Goal: Task Accomplishment & Management: Manage account settings

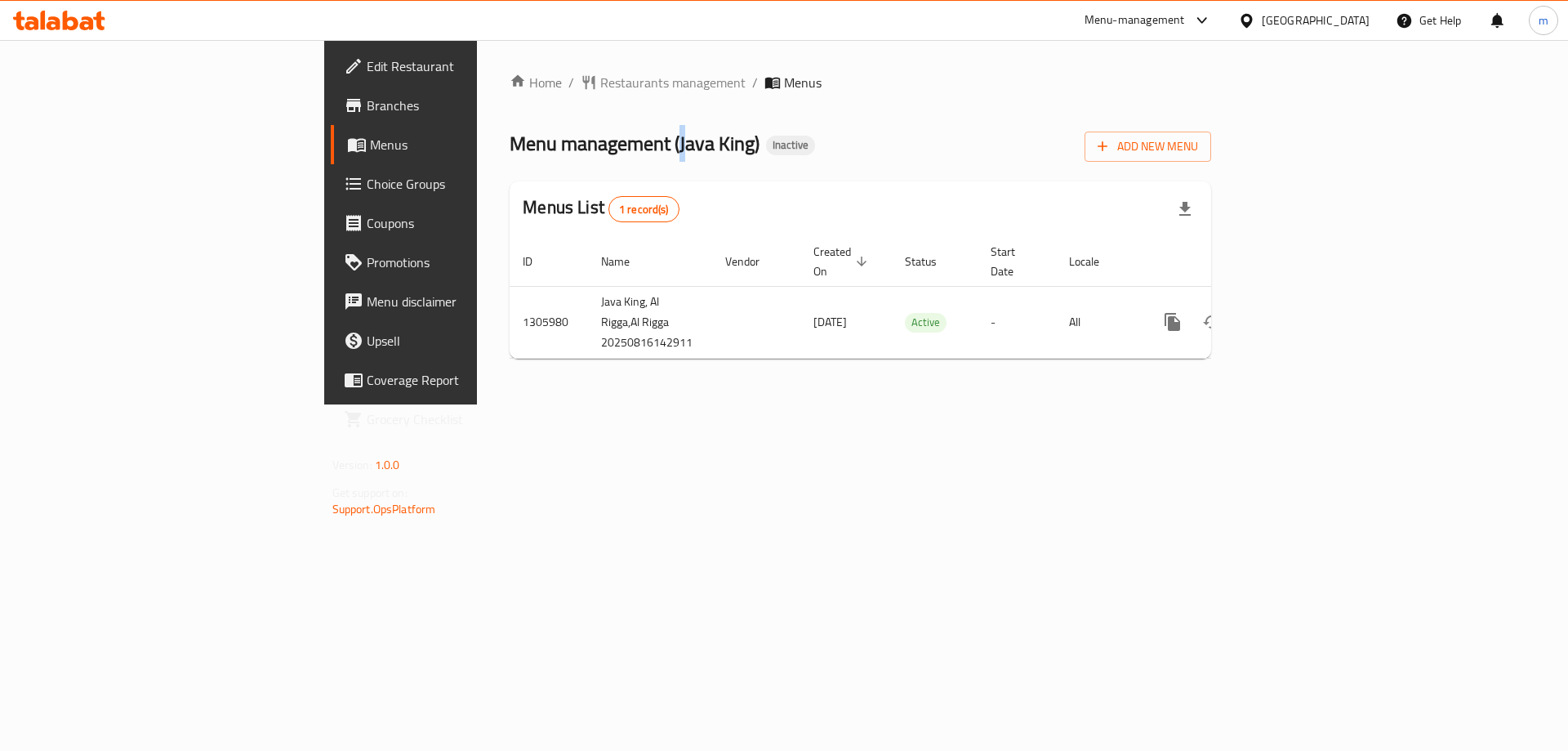
click at [509, 148] on span "Menu management ( Java King )" at bounding box center [634, 143] width 250 height 36
drag, startPoint x: 1150, startPoint y: 468, endPoint x: 1390, endPoint y: 433, distance: 242.5
click at [1155, 404] on div "Home / Restaurants management / Menus Menu management ( Java King ) Inactive Ad…" at bounding box center [860, 222] width 767 height 364
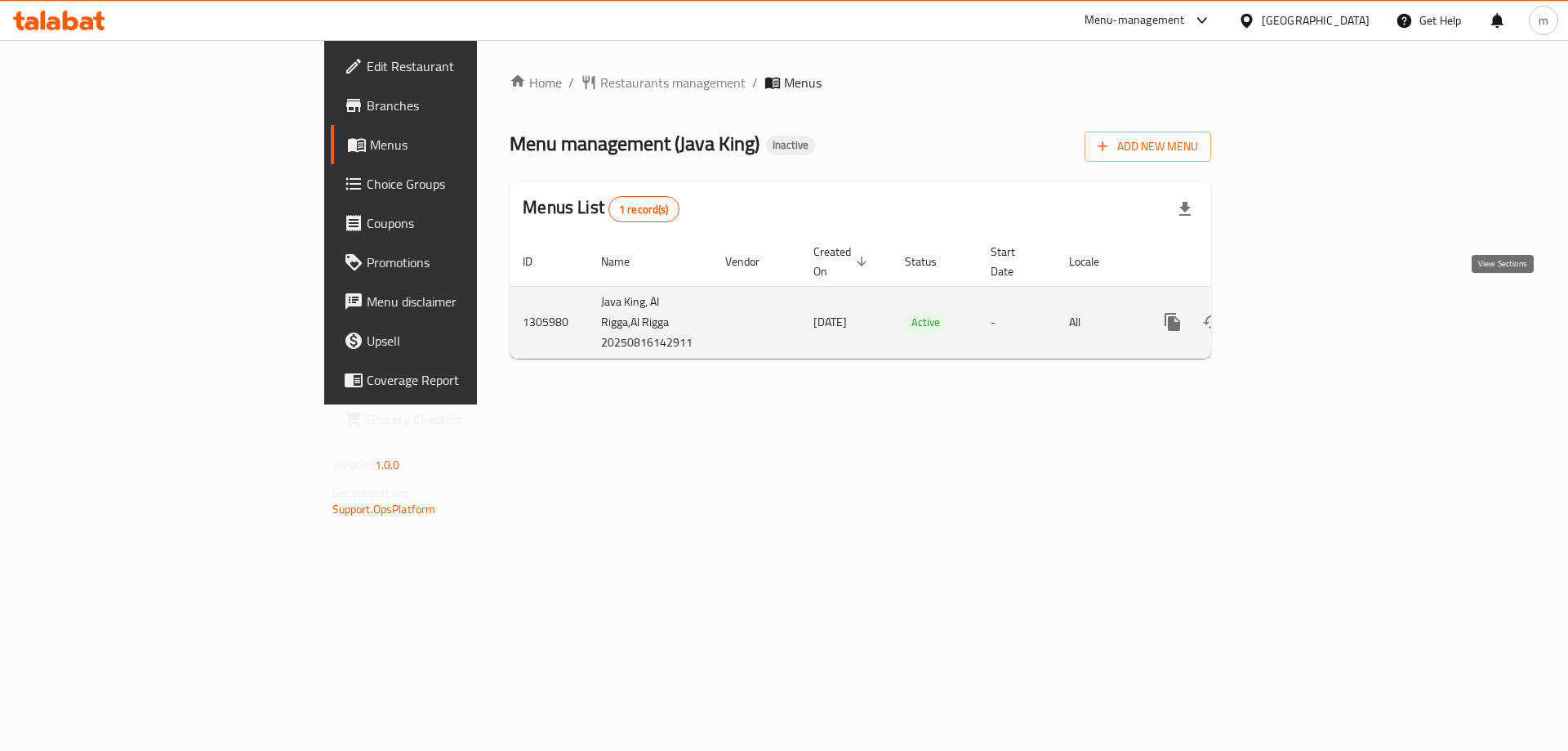
click at [1300, 312] on icon "enhanced table" at bounding box center [1291, 322] width 20 height 20
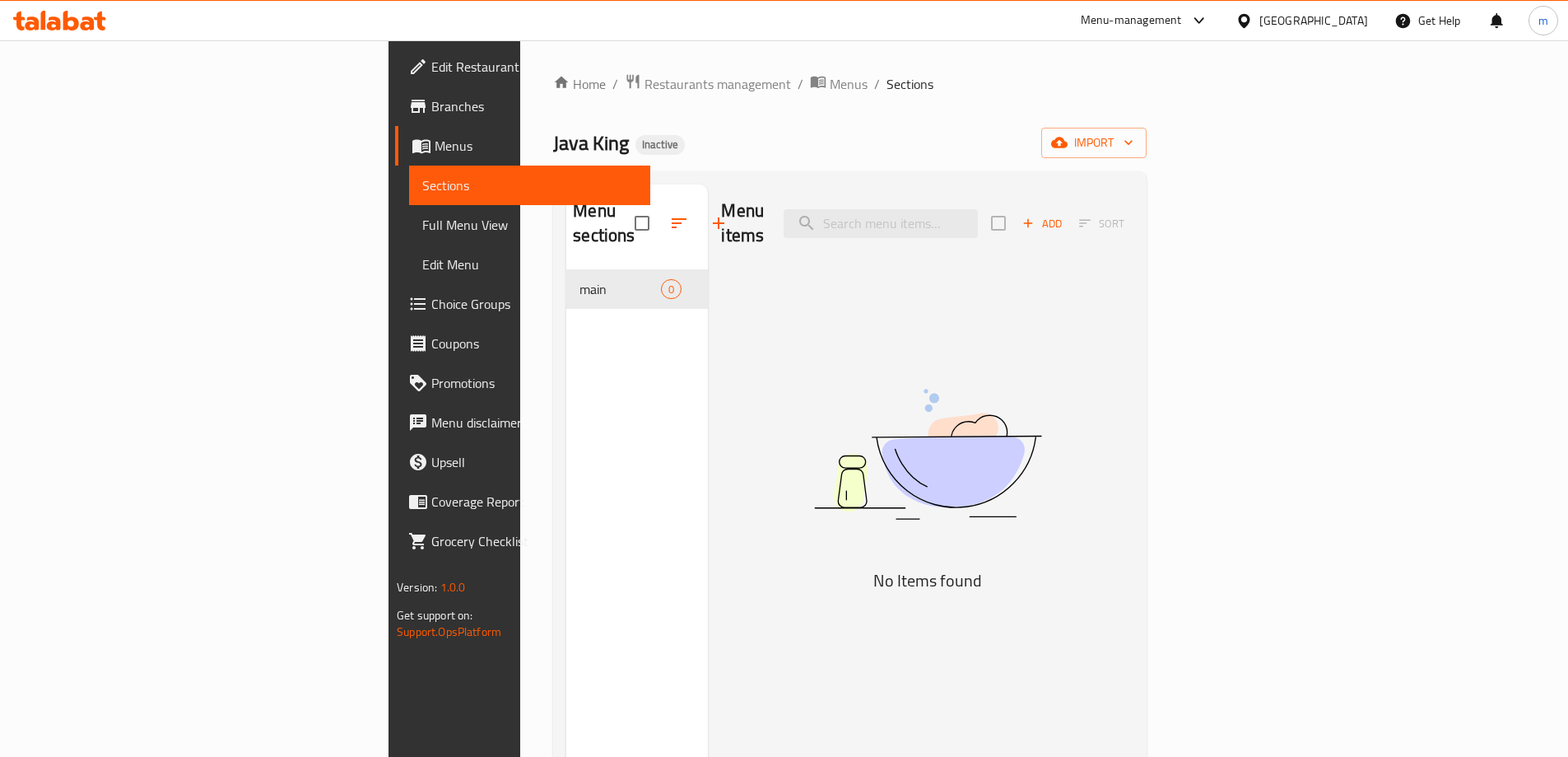
click at [611, 84] on ol "Home / Restaurants management / Menus / Sections" at bounding box center [850, 84] width 594 height 22
click at [829, 89] on span "Menus" at bounding box center [848, 84] width 38 height 20
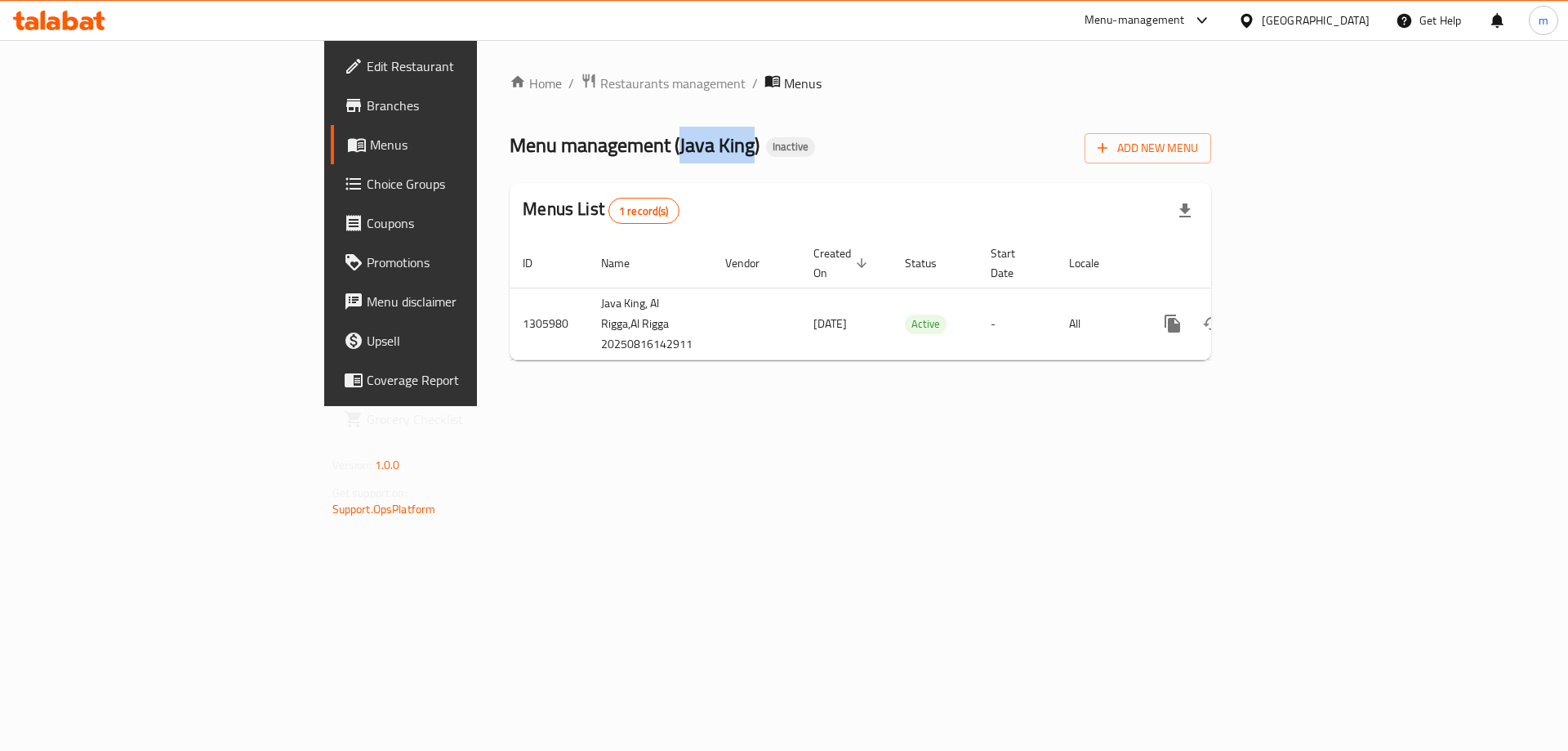
drag, startPoint x: 539, startPoint y: 148, endPoint x: 464, endPoint y: 156, distance: 75.4
click at [509, 156] on span "Menu management ( Java King )" at bounding box center [634, 144] width 250 height 36
copy span "Java King"
click at [1198, 153] on span "Add New Menu" at bounding box center [1148, 148] width 100 height 20
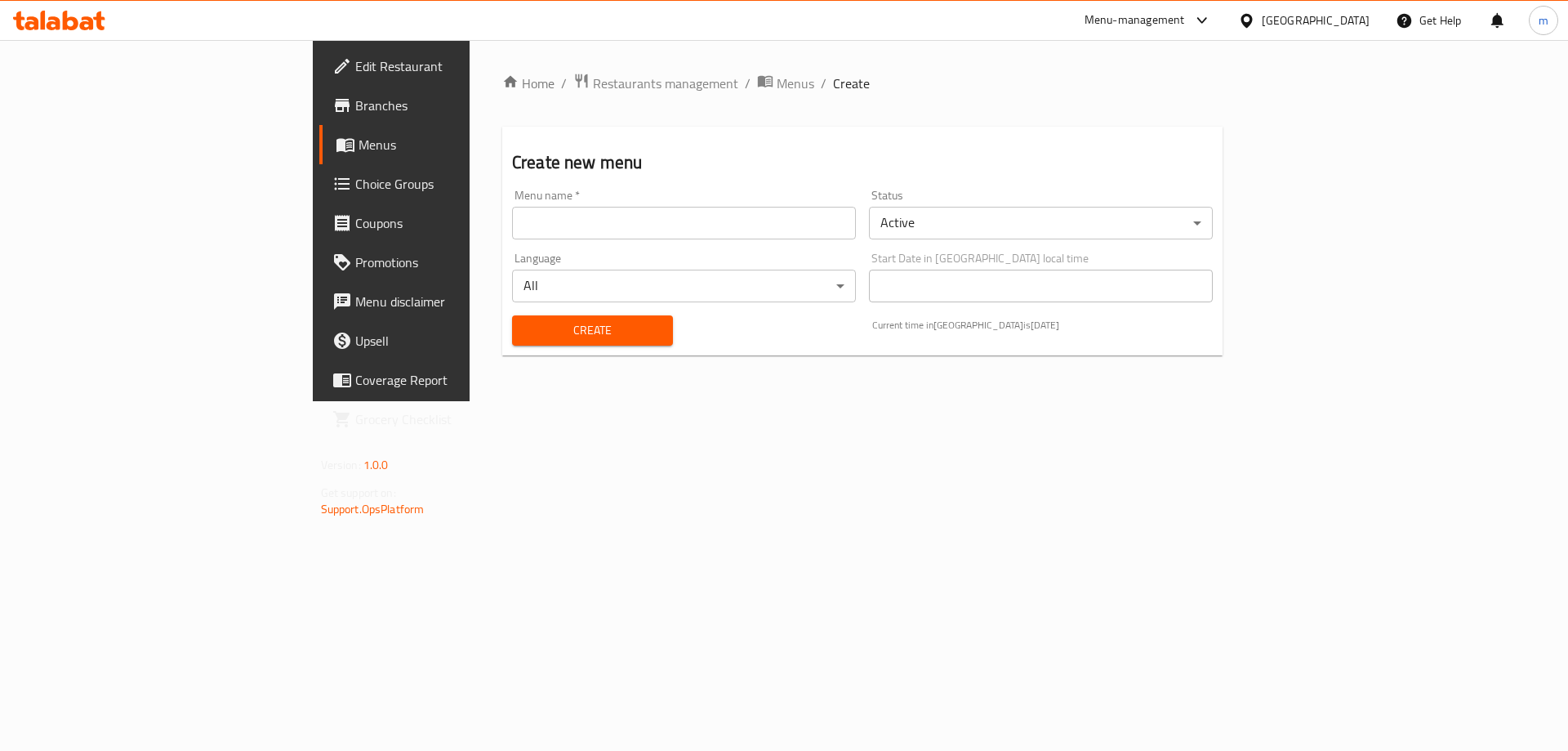
click at [862, 242] on div "Menu name   * Menu name *" at bounding box center [684, 214] width 357 height 63
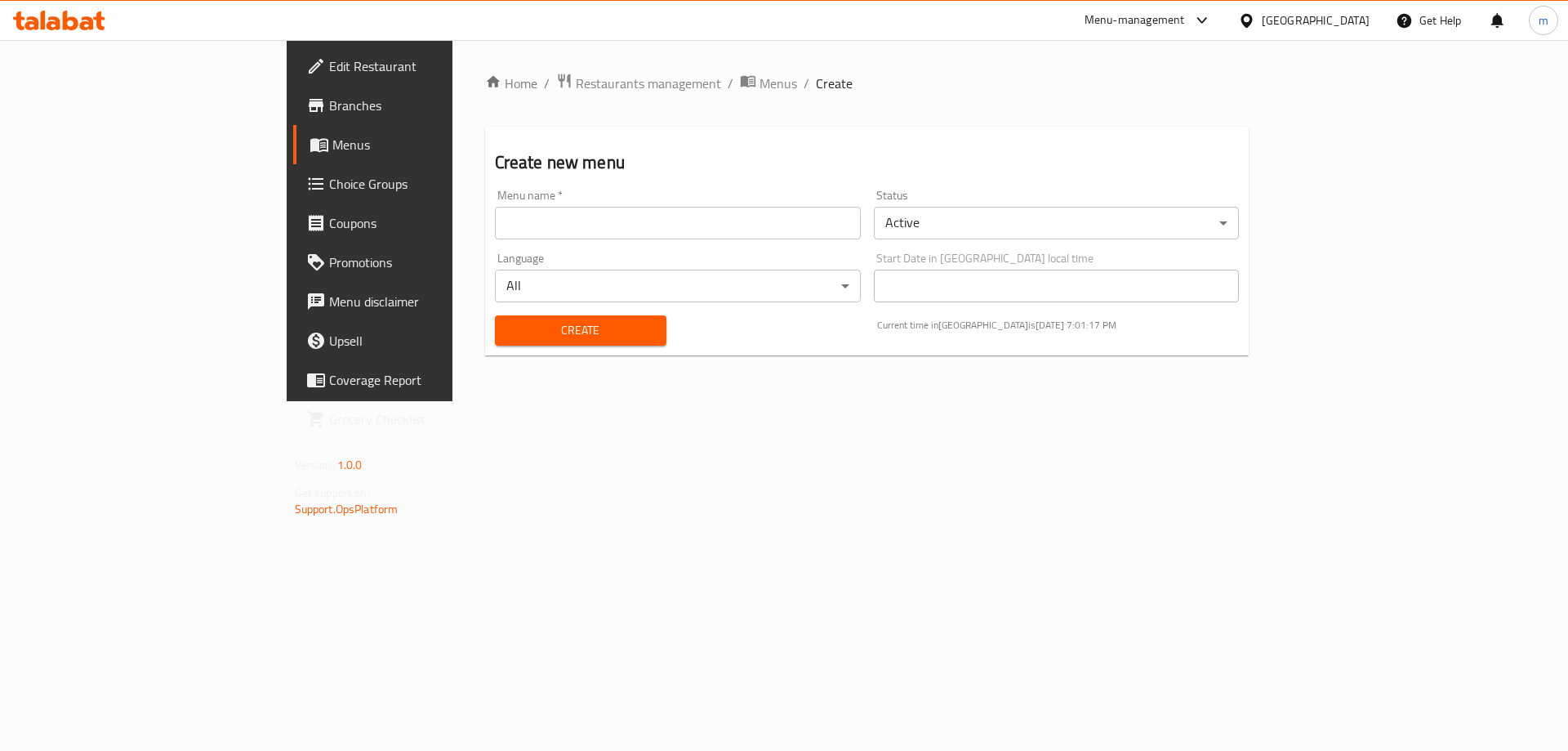
click at [815, 241] on div "Menu name   * Menu name *" at bounding box center [678, 214] width 379 height 63
click at [812, 232] on input "text" at bounding box center [678, 222] width 366 height 33
paste input "Java King"
type input "Java King's Menu"
click at [512, 317] on button "Create" at bounding box center [580, 331] width 172 height 30
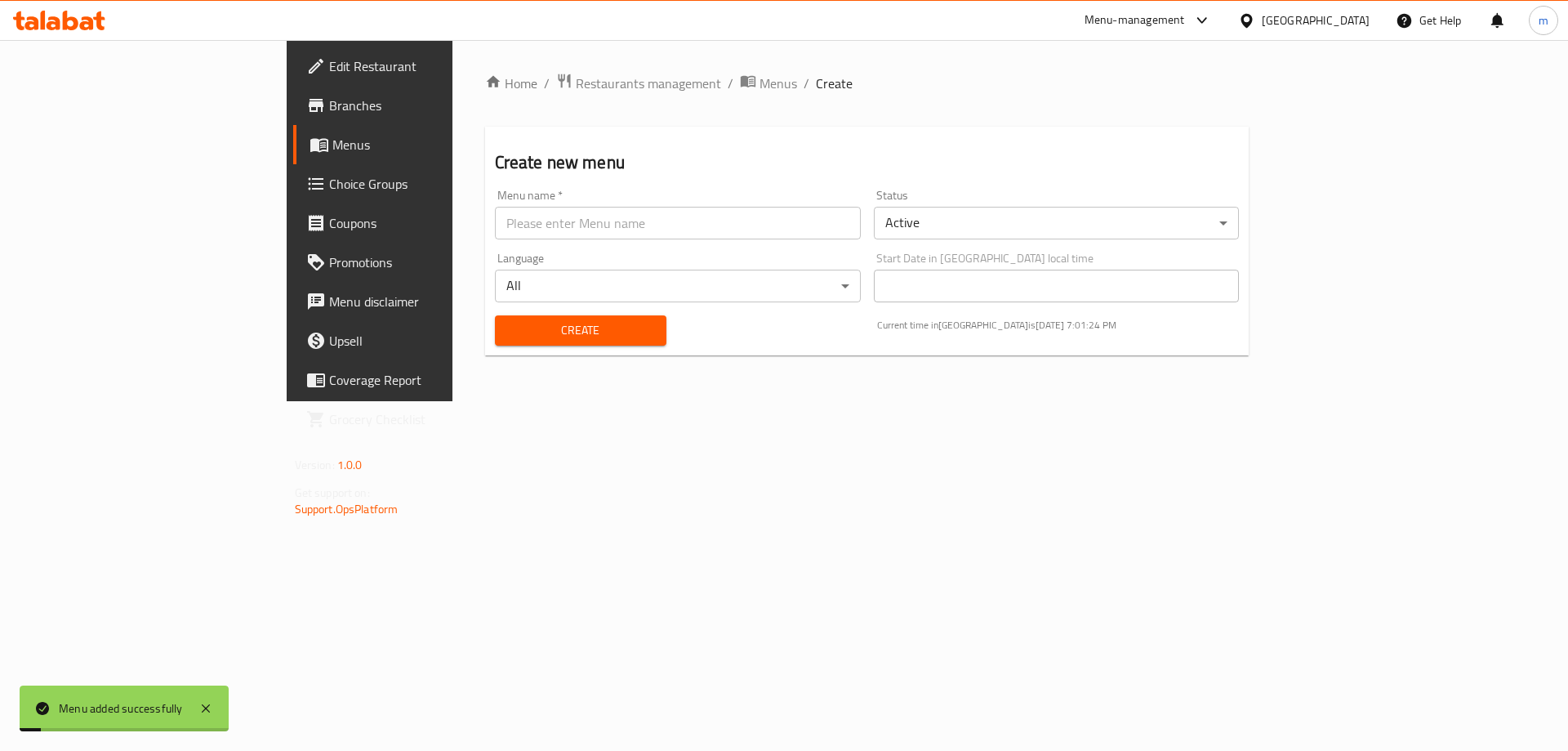
click at [332, 142] on span "Menus" at bounding box center [434, 145] width 204 height 20
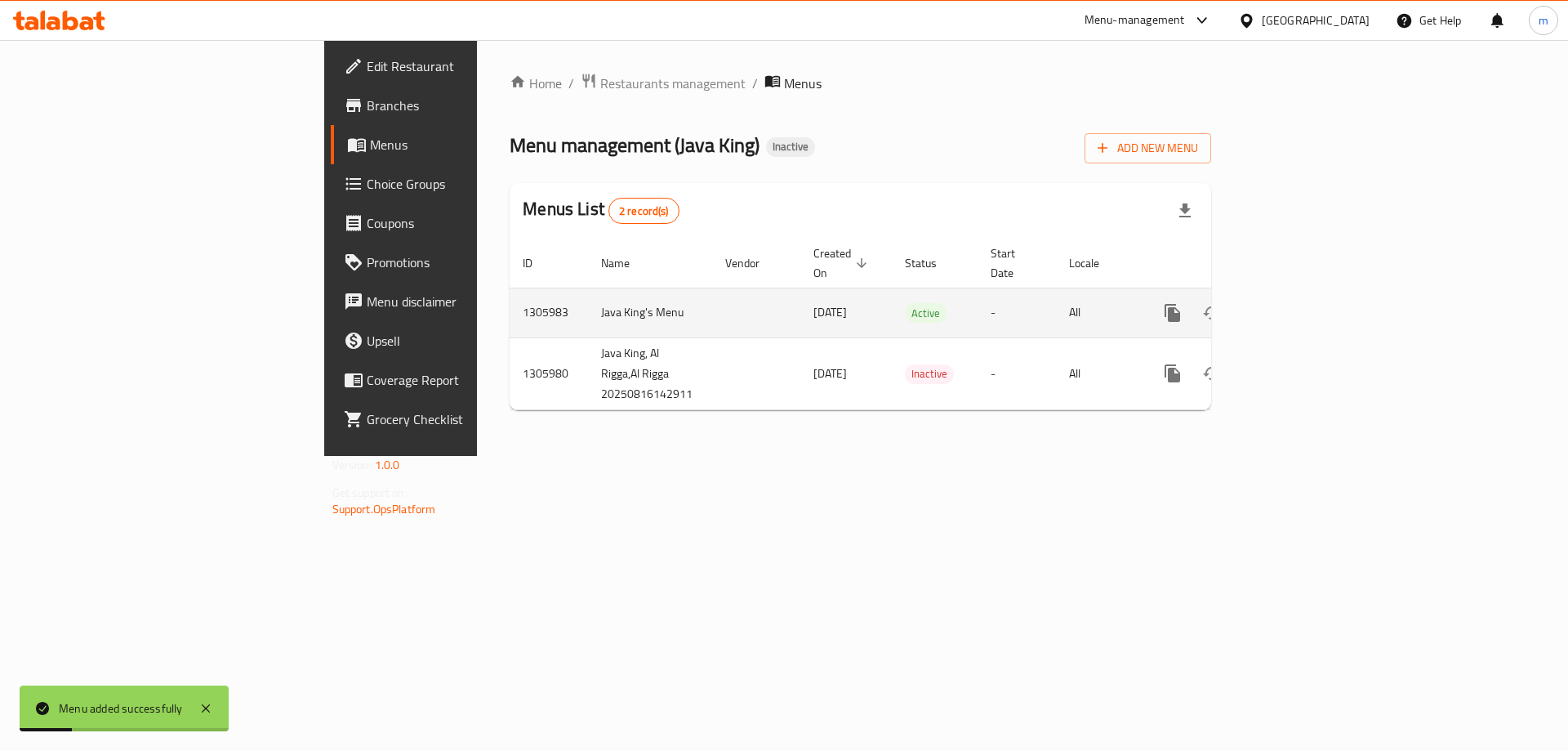
click at [1310, 299] on link "enhanced table" at bounding box center [1291, 313] width 39 height 39
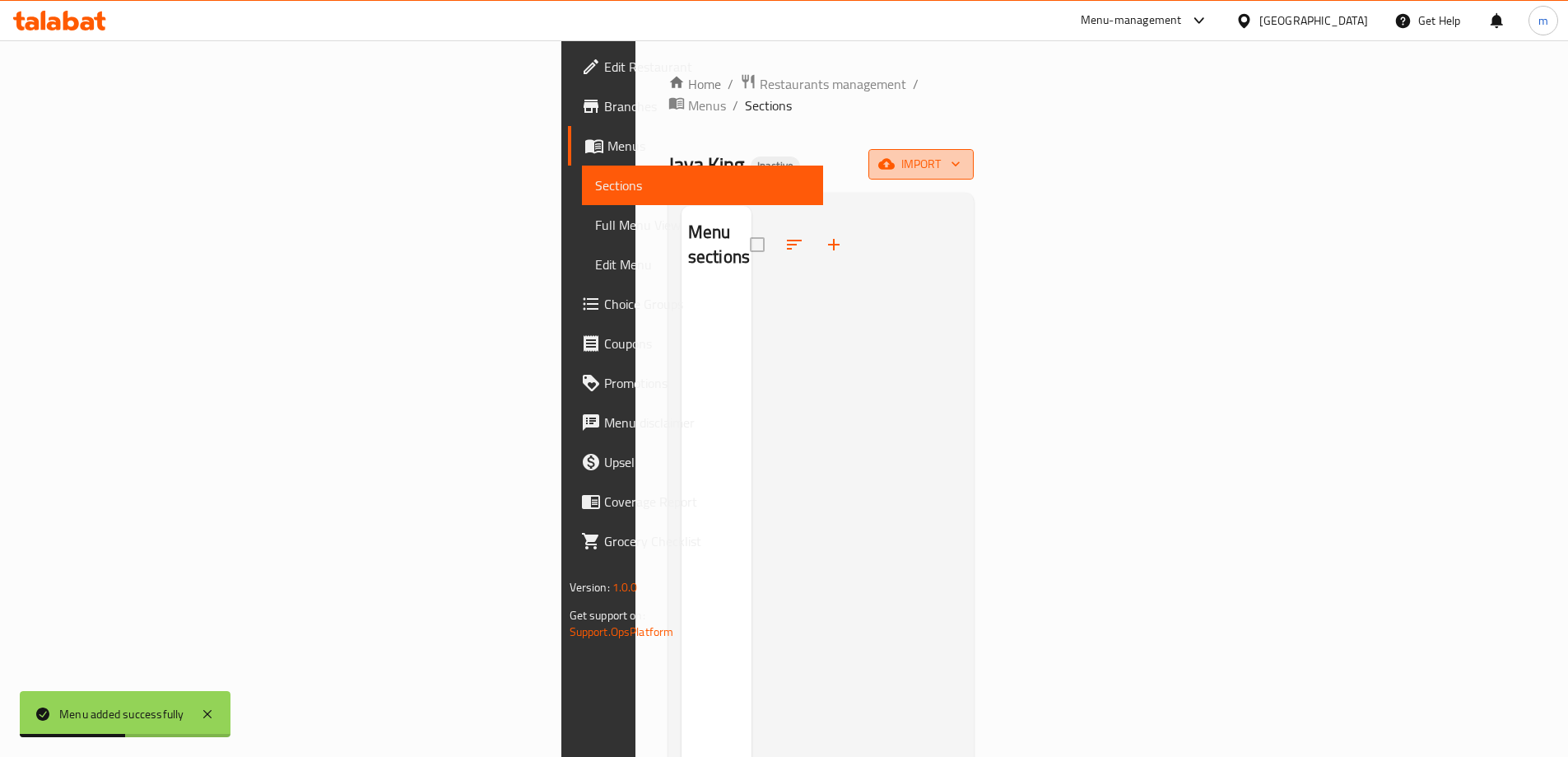
click at [895, 156] on icon "button" at bounding box center [887, 164] width 16 height 16
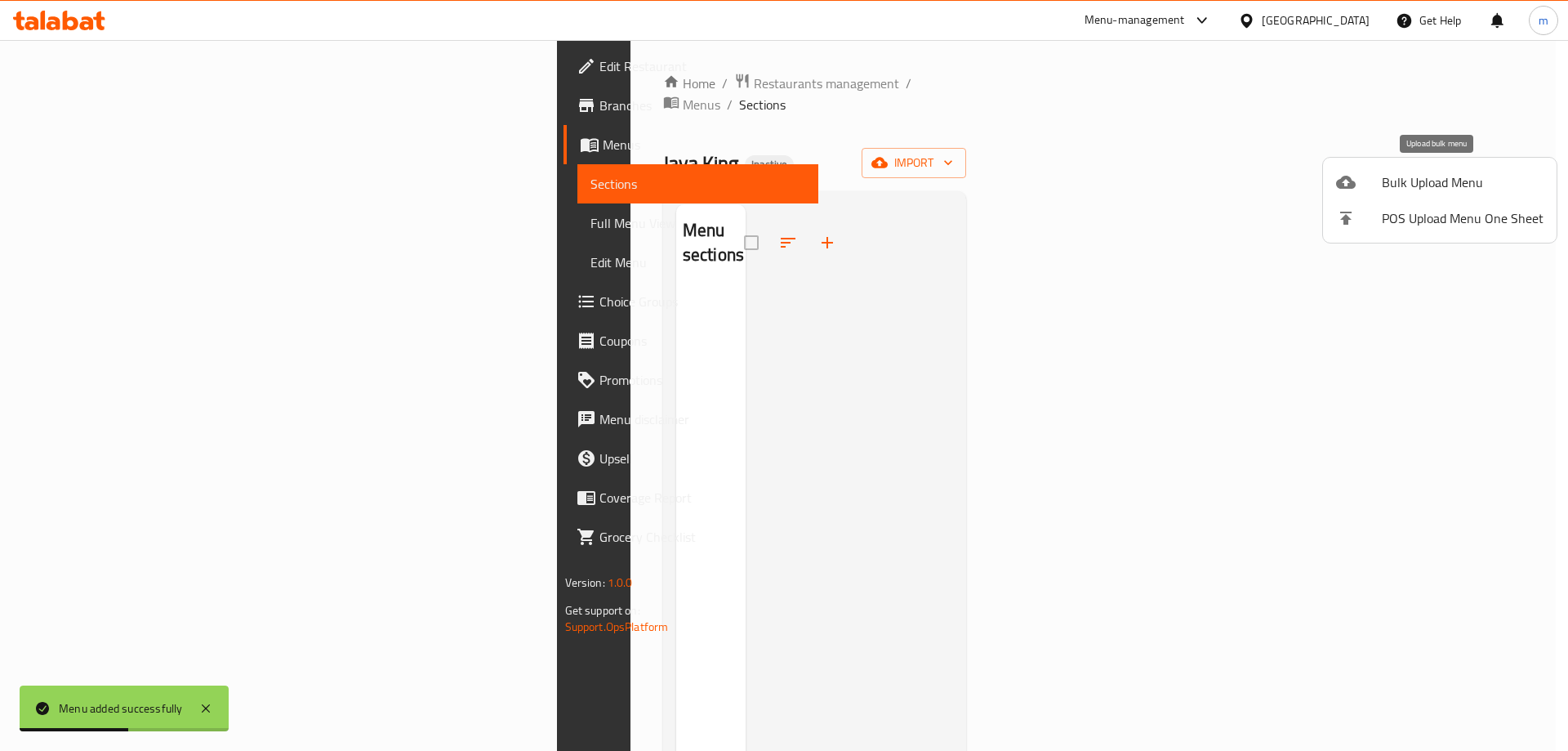
click at [1420, 174] on span "Bulk Upload Menu" at bounding box center [1463, 182] width 162 height 20
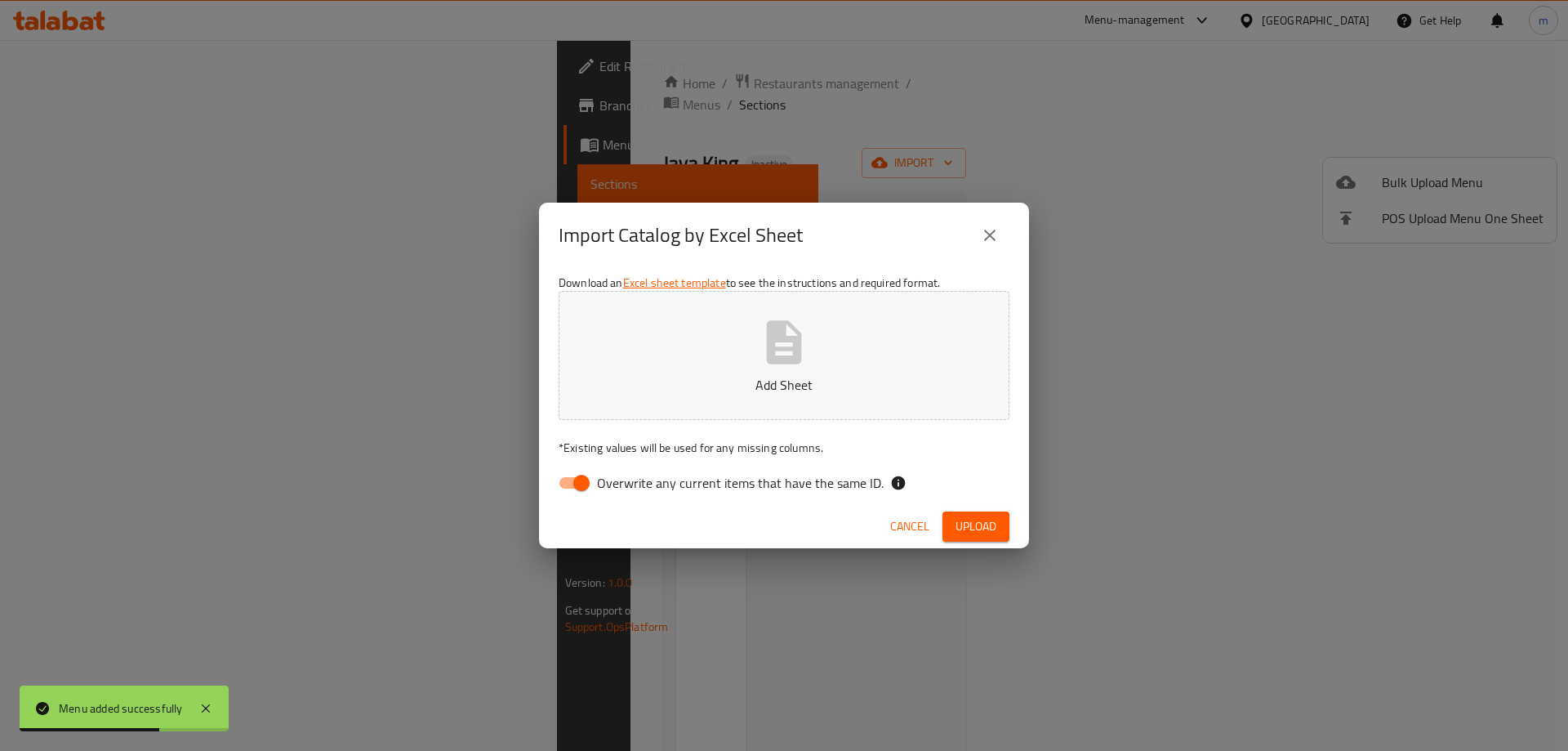
click at [853, 479] on span "Overwrite any current items that have the same ID." at bounding box center [740, 483] width 287 height 20
click at [628, 479] on input "Overwrite any current items that have the same ID." at bounding box center [581, 483] width 93 height 31
checkbox input "false"
click at [1005, 535] on button "Upload" at bounding box center [975, 526] width 67 height 30
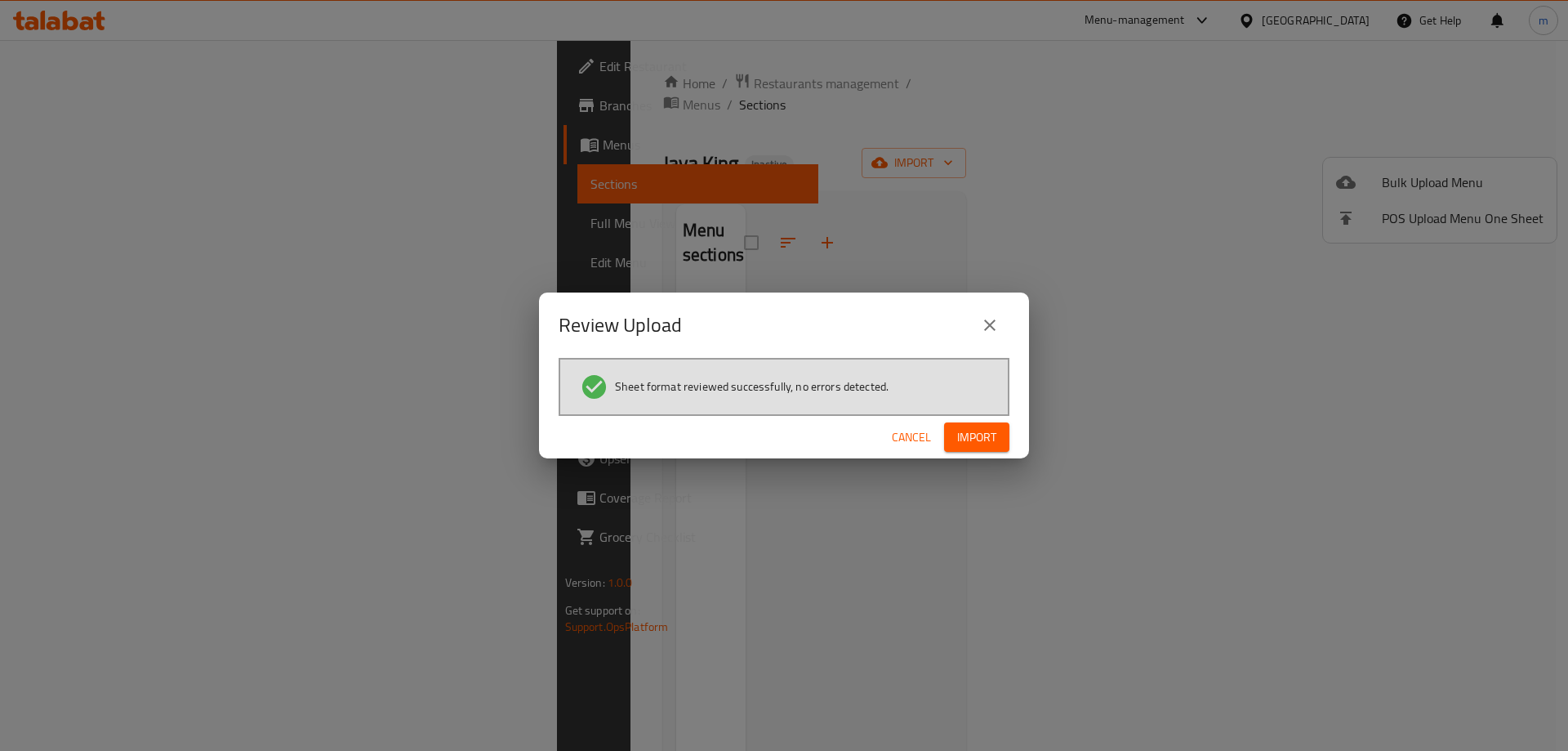
click at [998, 402] on div "Sheet format reviewed successfully, no errors detected." at bounding box center [784, 387] width 451 height 58
click at [983, 438] on span "Import" at bounding box center [977, 437] width 39 height 20
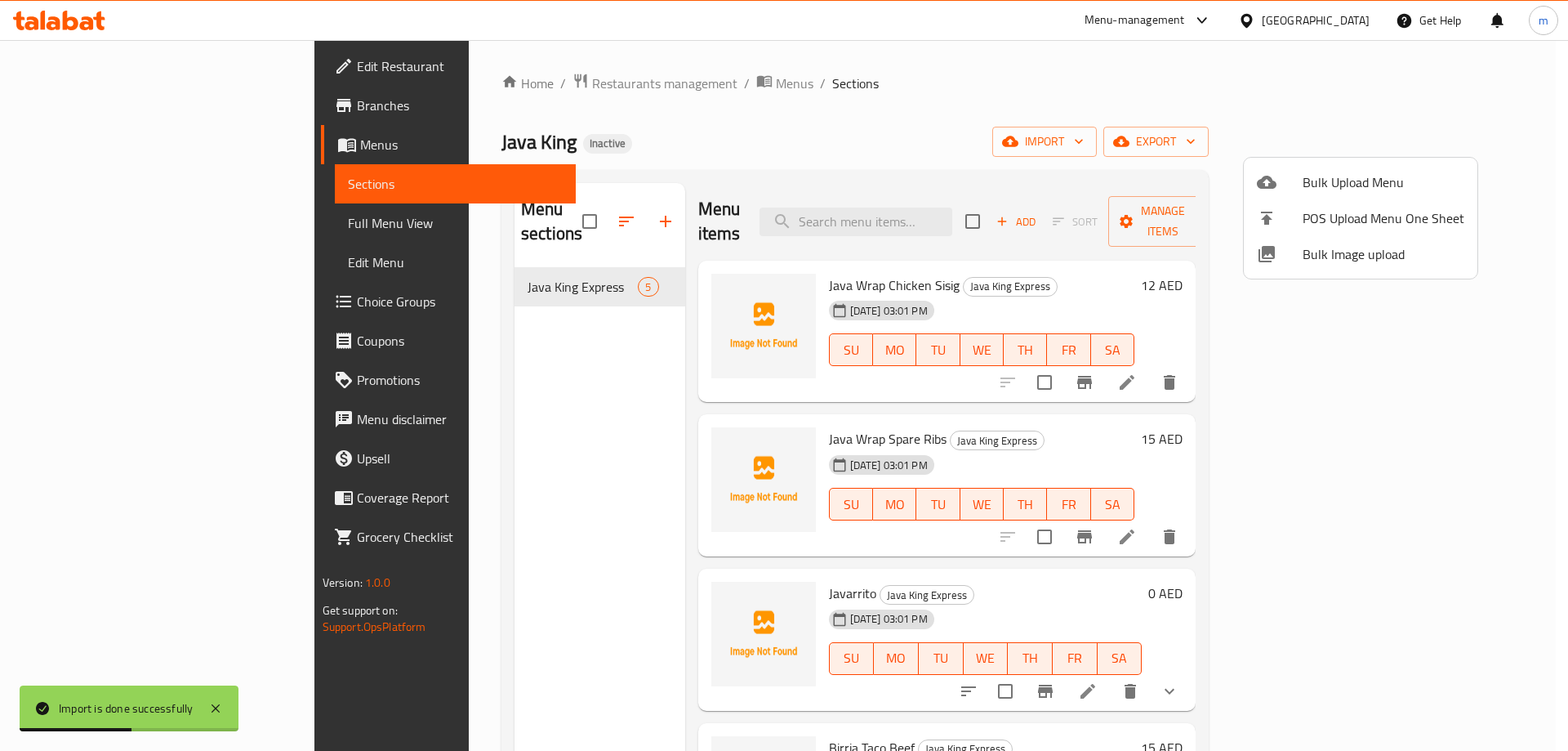
click at [501, 428] on div at bounding box center [784, 375] width 1568 height 751
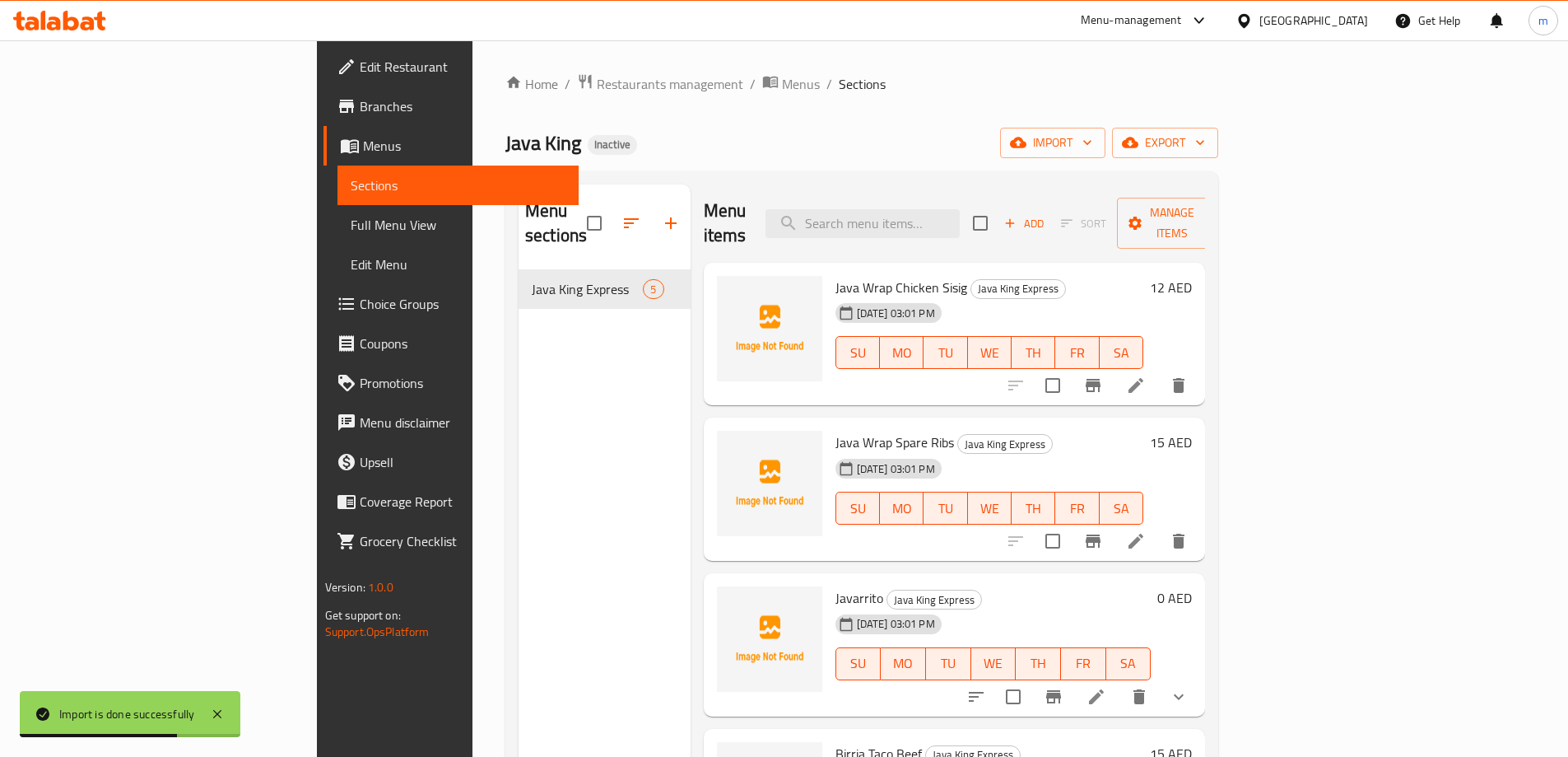
click at [350, 235] on span "Full Menu View" at bounding box center [458, 225] width 215 height 20
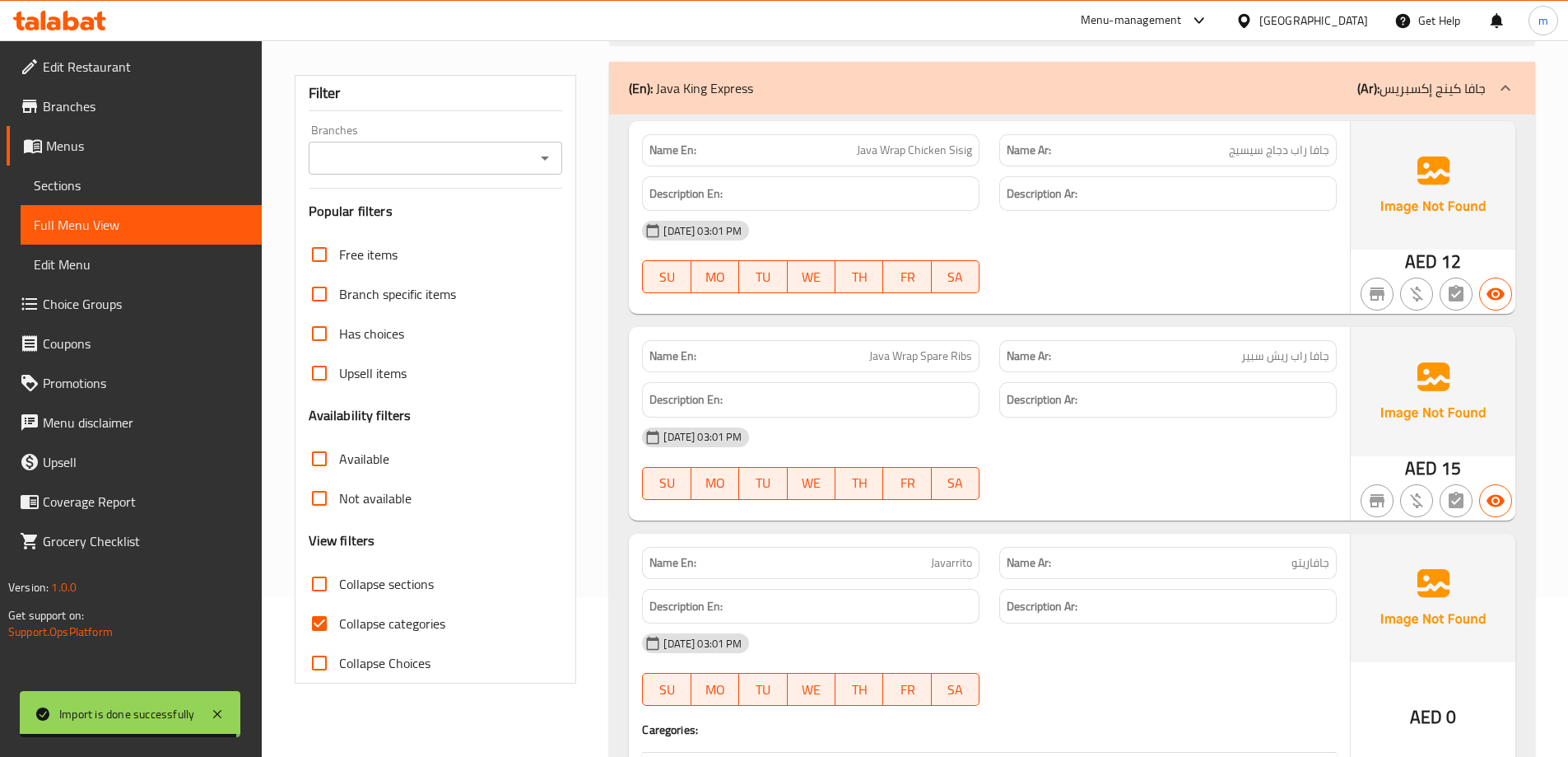
scroll to position [165, 0]
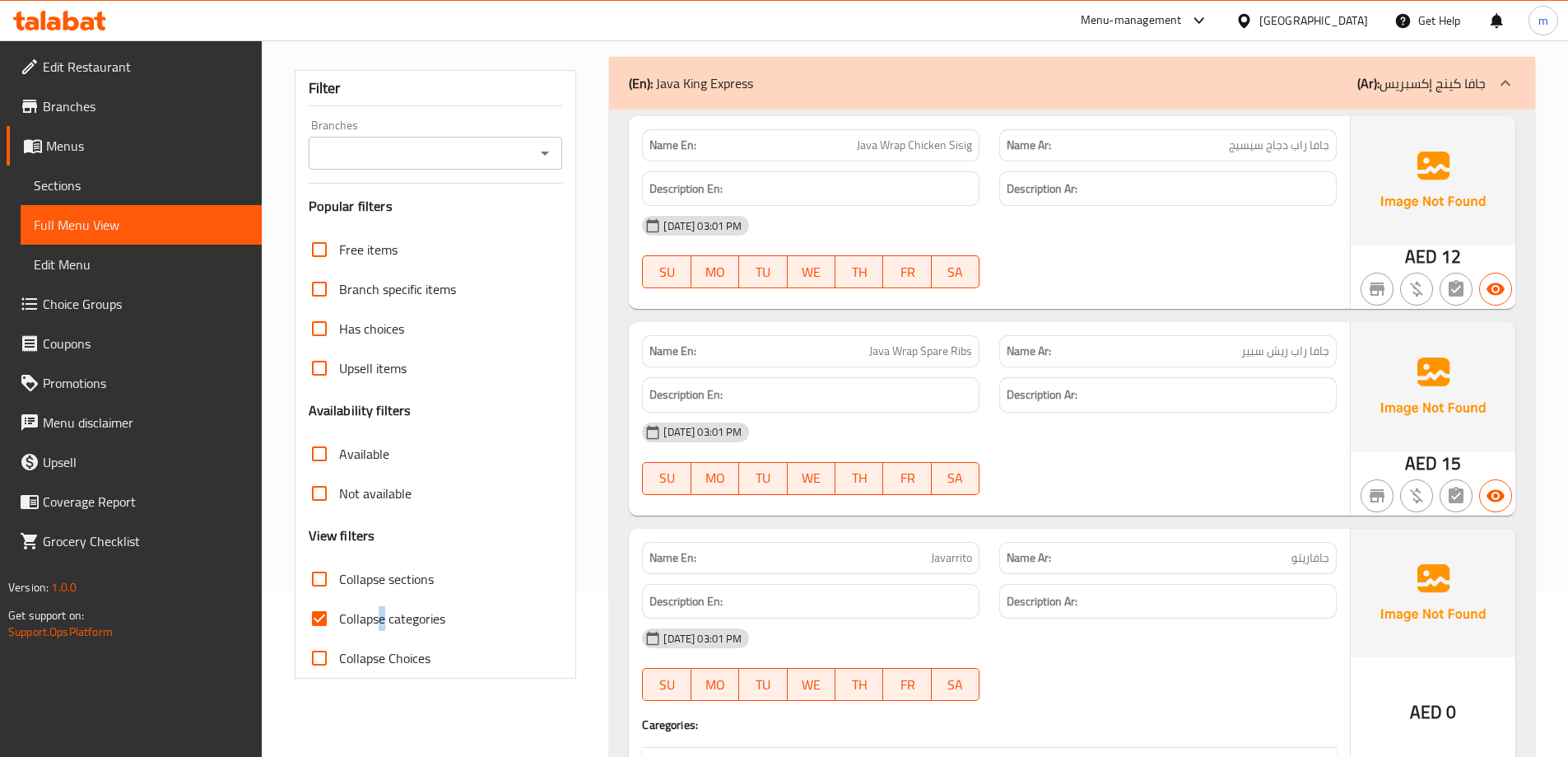
drag, startPoint x: 382, startPoint y: 615, endPoint x: 396, endPoint y: 605, distance: 17.2
click at [387, 615] on span "Collapse categories" at bounding box center [392, 618] width 107 height 20
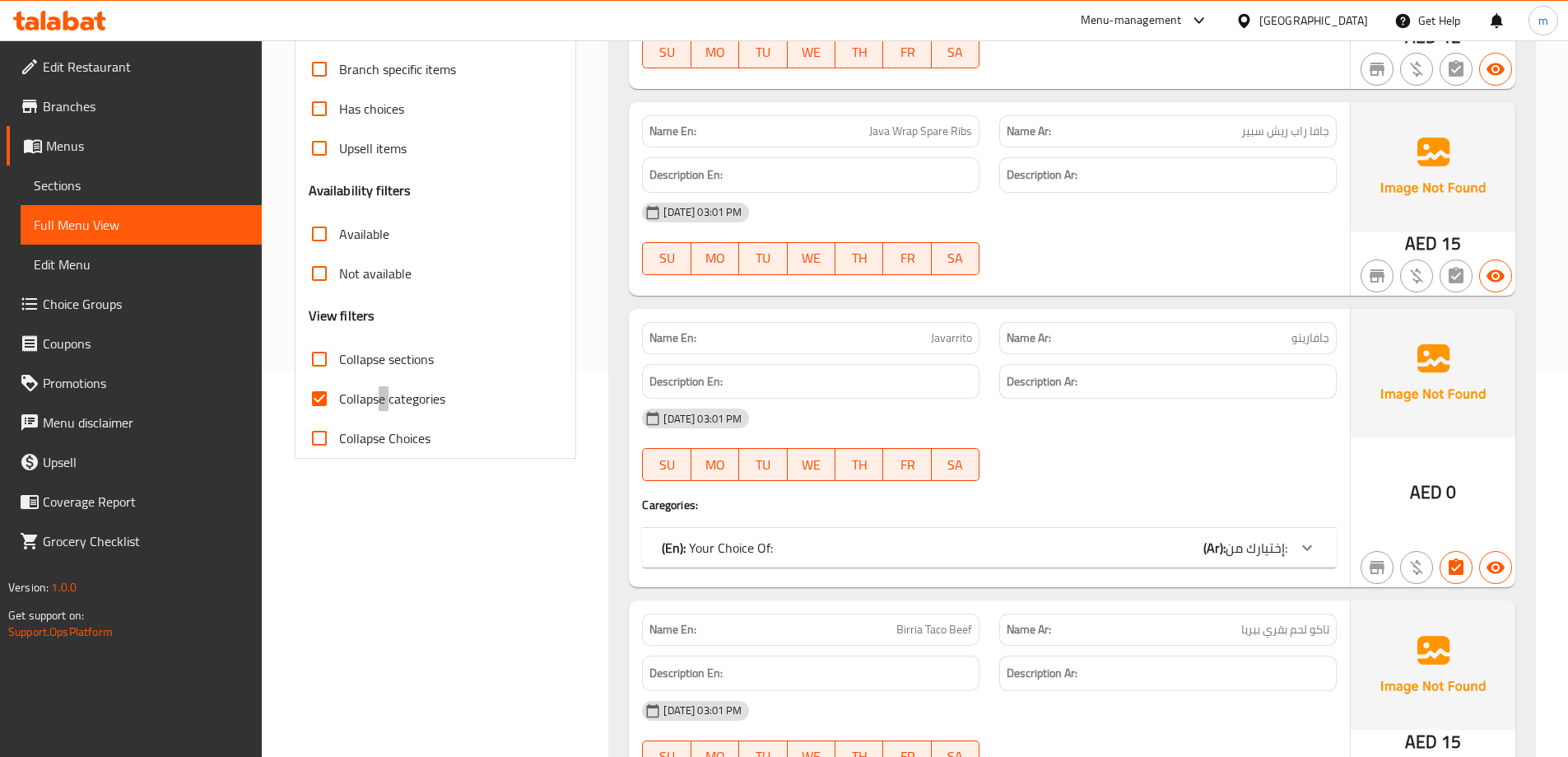
scroll to position [411, 0]
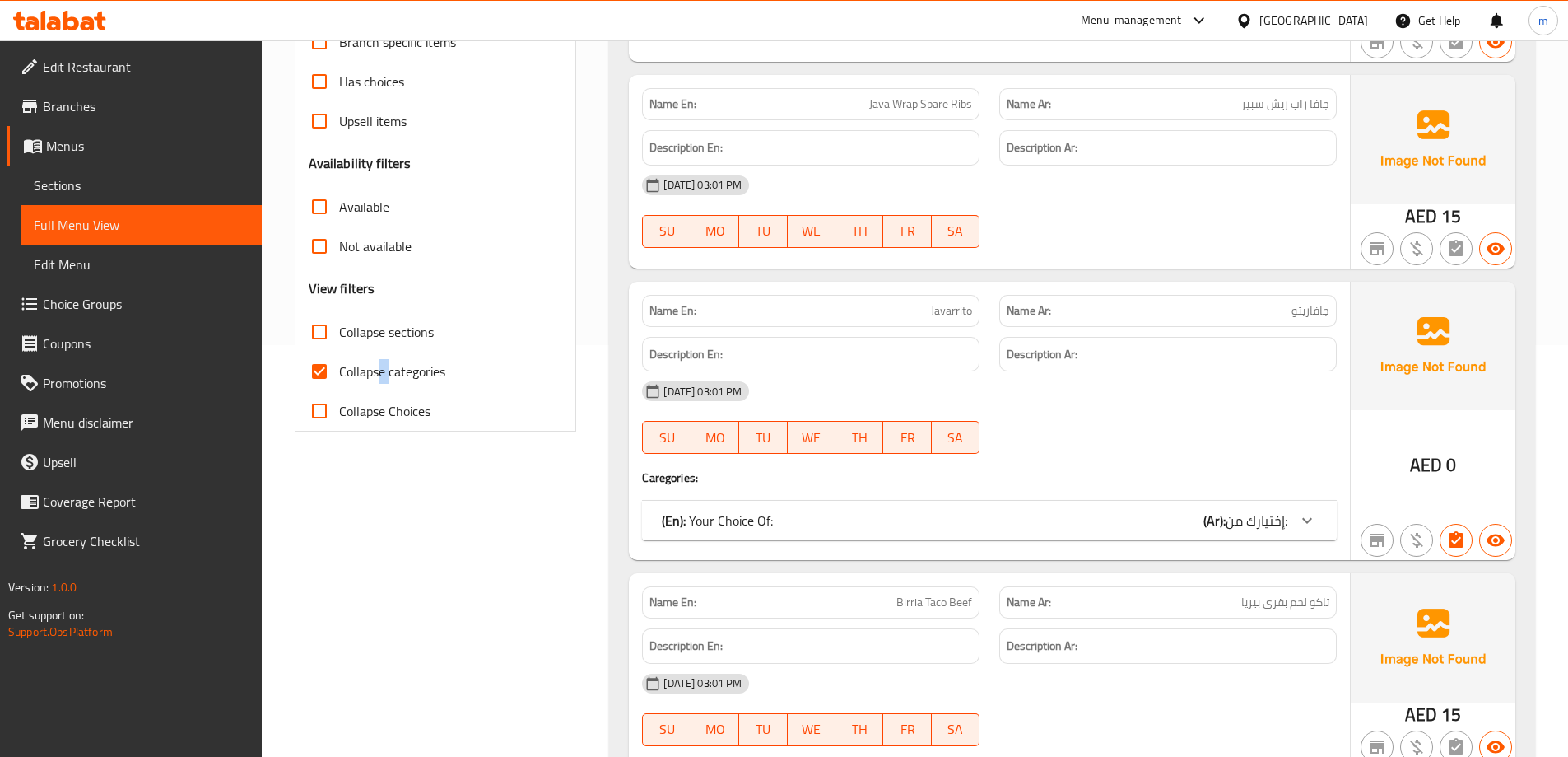
click at [390, 374] on span "Collapse categories" at bounding box center [392, 371] width 107 height 20
click at [339, 374] on input "Collapse categories" at bounding box center [320, 371] width 39 height 39
checkbox input "false"
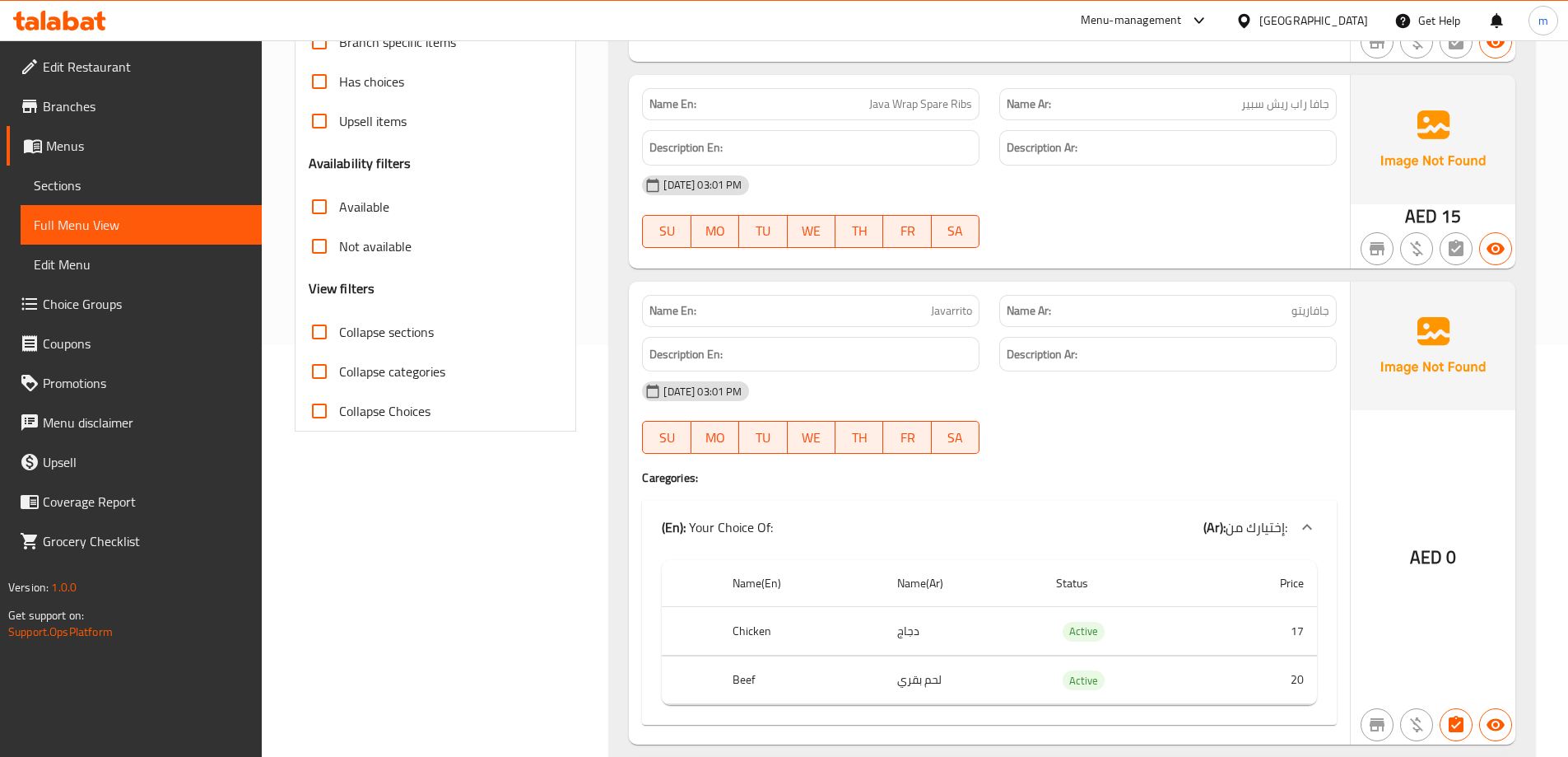
click at [462, 565] on div "Filter Branches Branches Popular filters Free items Branch specific items Has c…" at bounding box center [442, 500] width 315 height 1399
click at [958, 310] on span "Javarrito" at bounding box center [951, 310] width 41 height 17
copy span "Javarrito"
click at [958, 310] on span "Javarrito" at bounding box center [951, 310] width 41 height 17
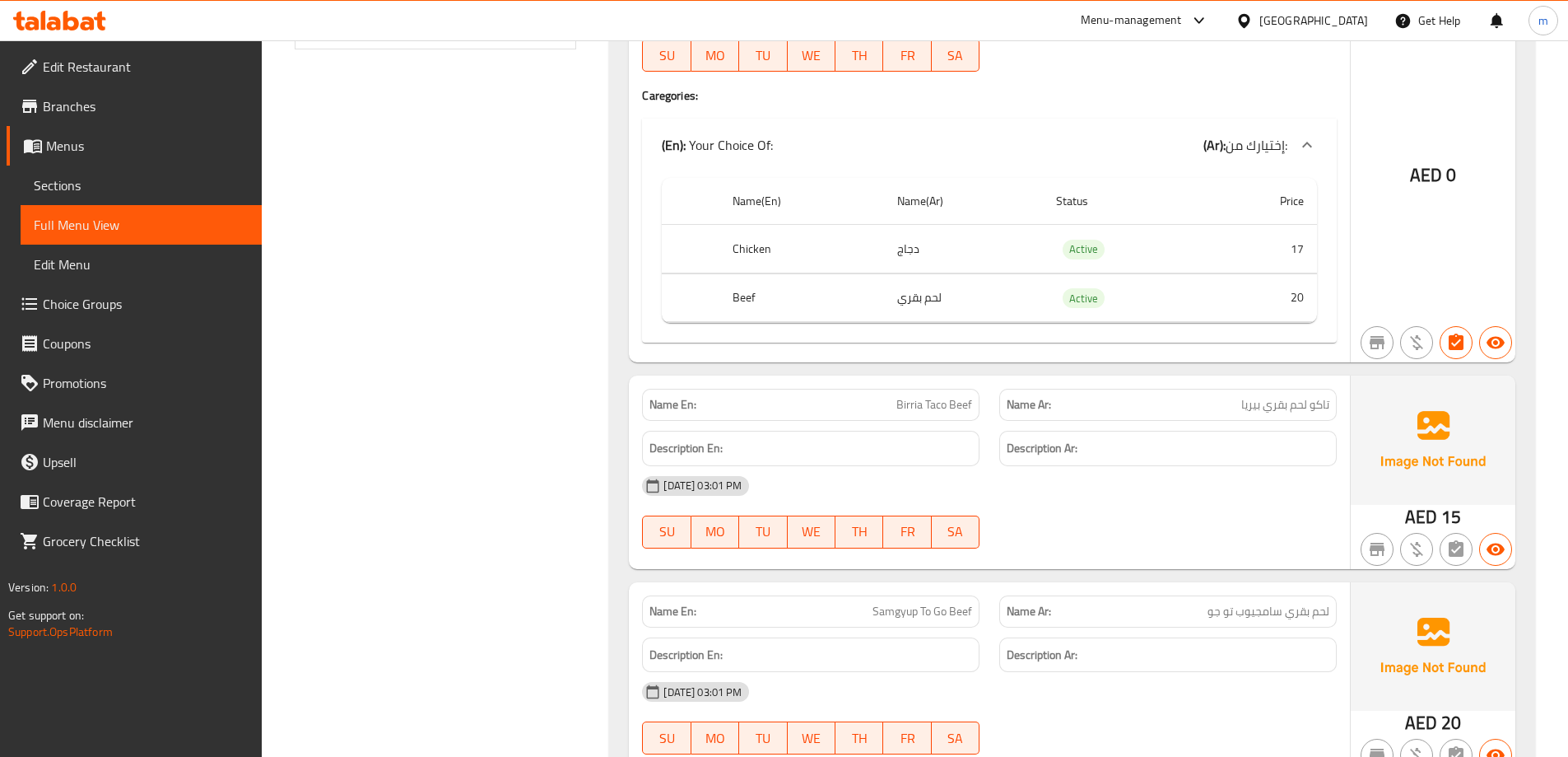
scroll to position [878, 0]
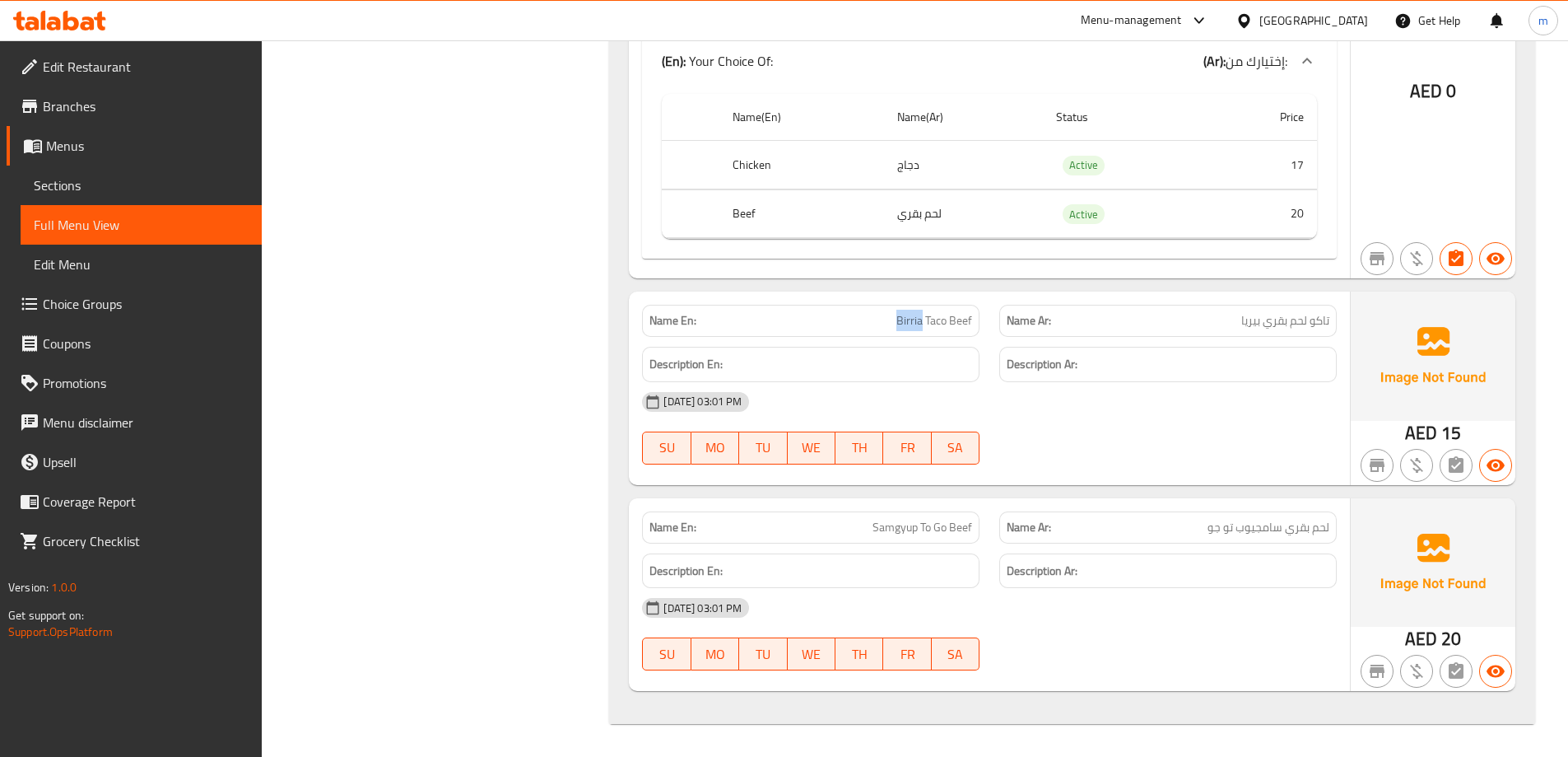
drag, startPoint x: 884, startPoint y: 331, endPoint x: 921, endPoint y: 327, distance: 37.2
click at [921, 327] on div "Name En: Birria Taco Beef" at bounding box center [810, 321] width 338 height 32
copy span "Birria"
click at [895, 526] on span "Samgyup To Go Beef" at bounding box center [921, 527] width 99 height 17
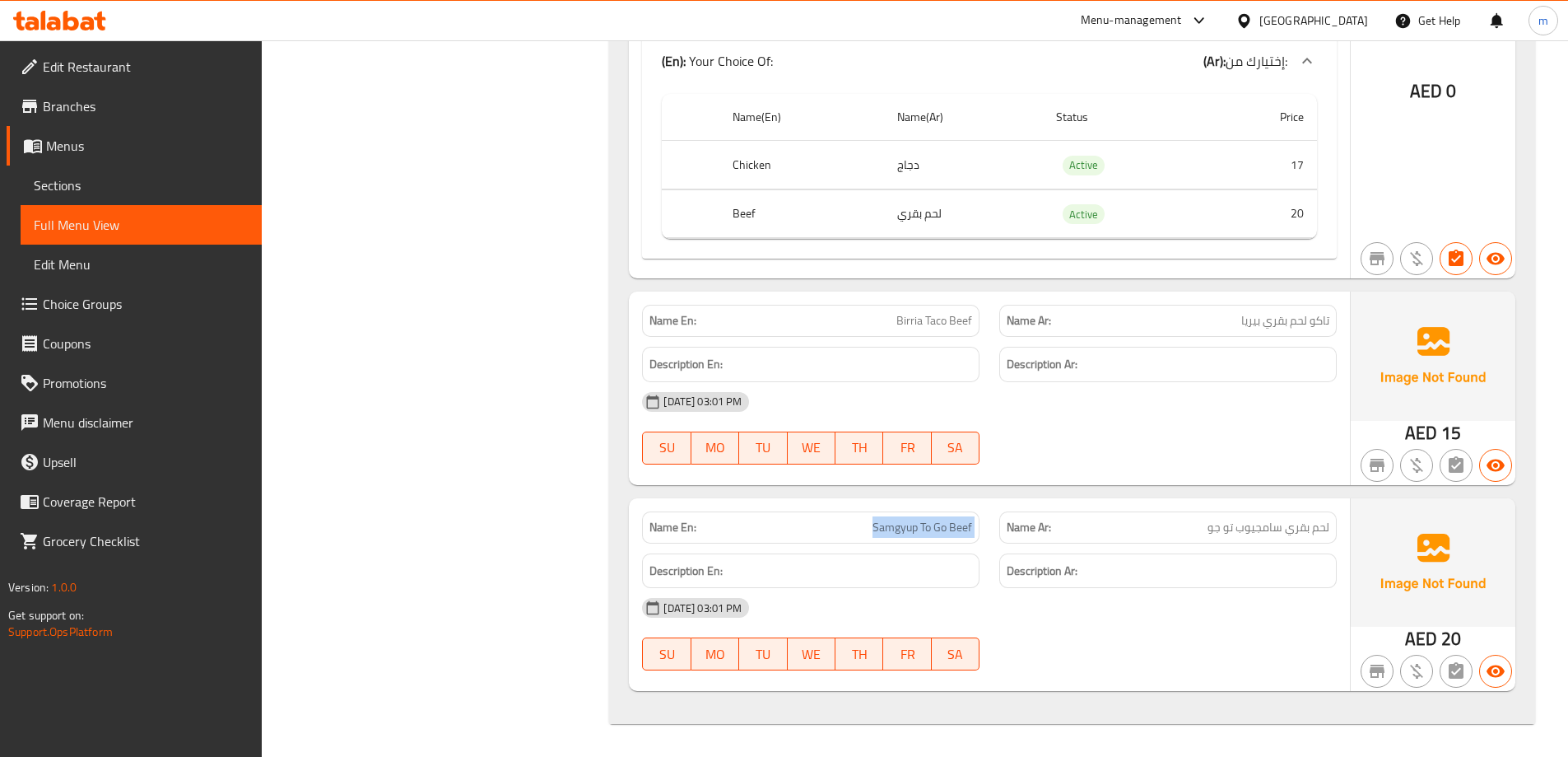
click at [895, 526] on span "Samgyup To Go Beef" at bounding box center [921, 527] width 99 height 17
copy span "Samgyup To Go Beef"
drag, startPoint x: 678, startPoint y: 22, endPoint x: 478, endPoint y: 405, distance: 432.1
click at [478, 405] on div "Filter Branches Branches Popular filters Free items Branch specific items Has c…" at bounding box center [442, 34] width 315 height 1399
click at [136, 177] on span "Sections" at bounding box center [141, 185] width 215 height 20
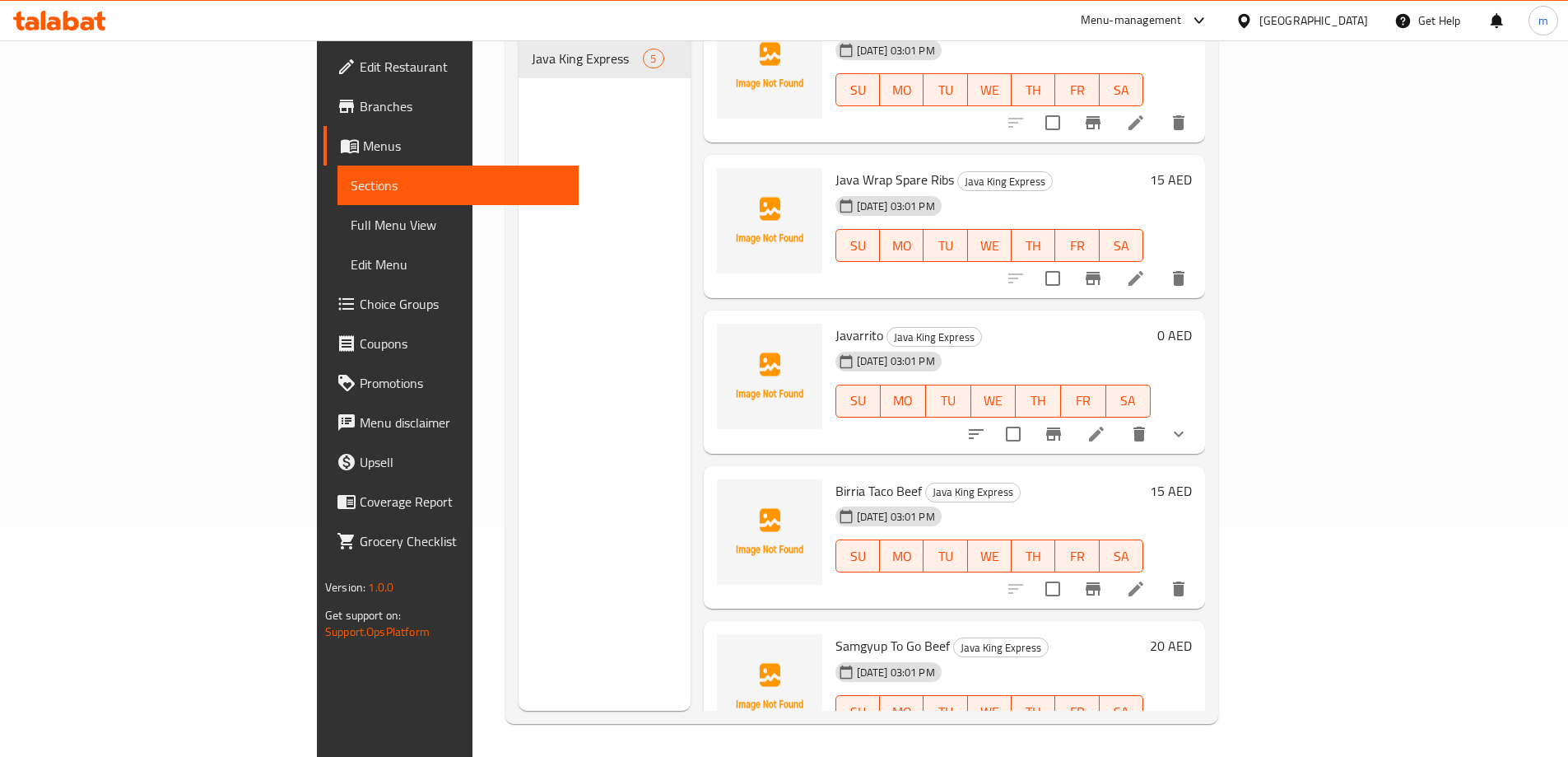
scroll to position [61, 0]
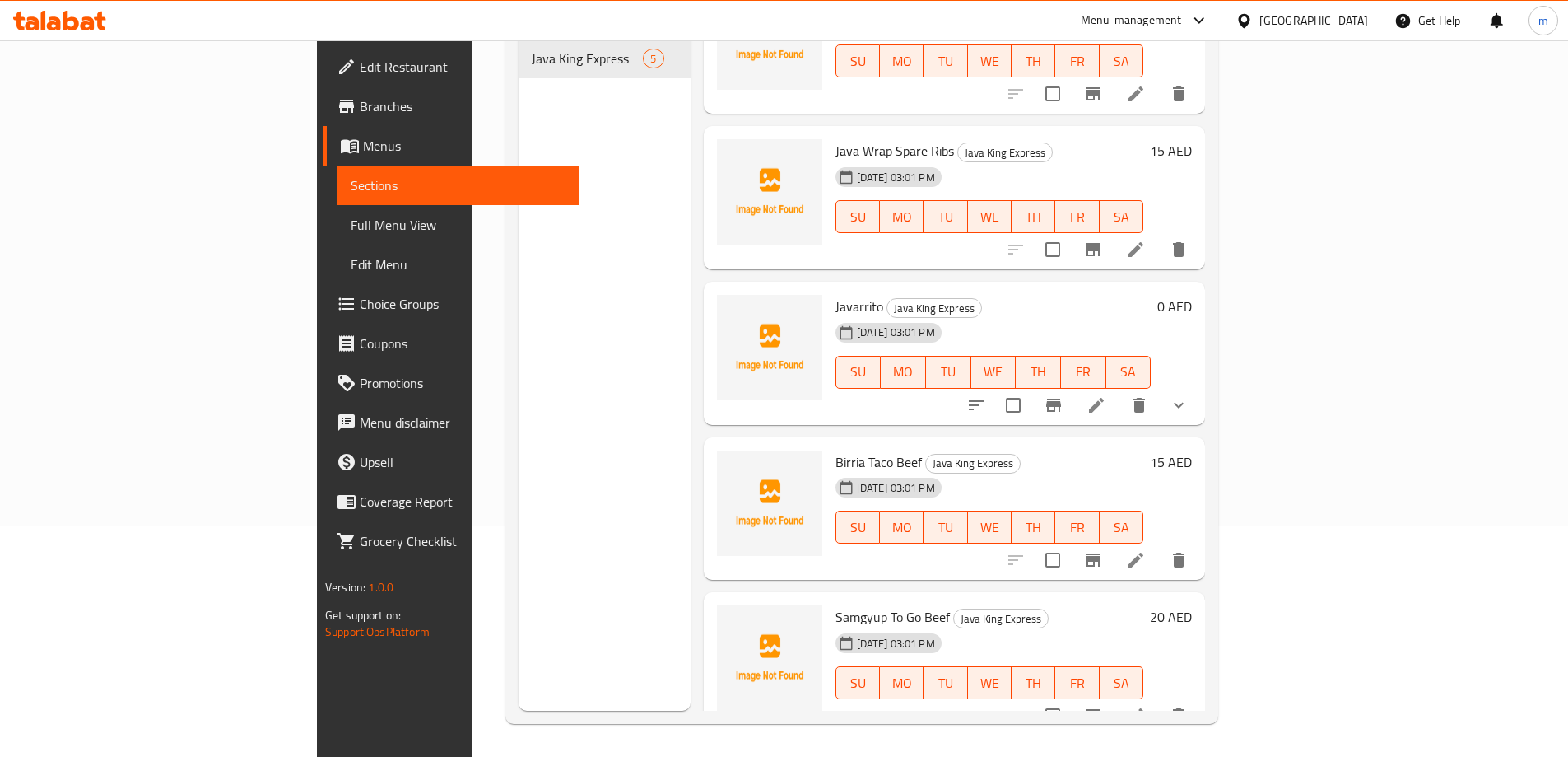
click at [1179, 555] on div "Menu items Add Sort Manage items Java Wrap Chicken Sisig Java King Express [DAT…" at bounding box center [947, 332] width 515 height 757
click at [1145, 706] on icon at bounding box center [1135, 716] width 20 height 20
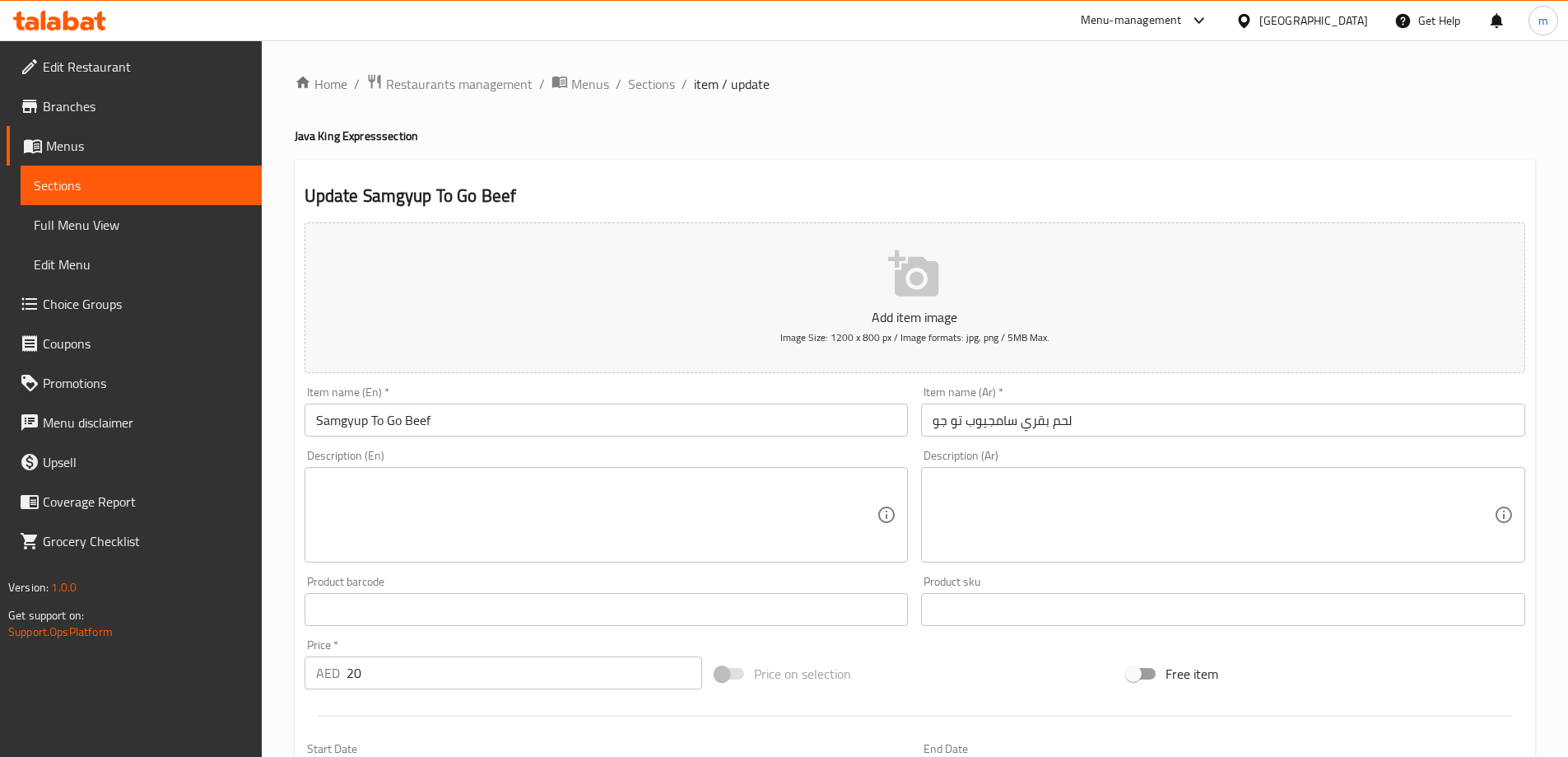
click at [1119, 392] on div "Item name (Ar)   * لحم بقري سامجيوب تو جو Item name (Ar) *" at bounding box center [1222, 411] width 604 height 50
click at [1110, 412] on input "لحم بقري سامجيوب تو جو" at bounding box center [1222, 419] width 604 height 33
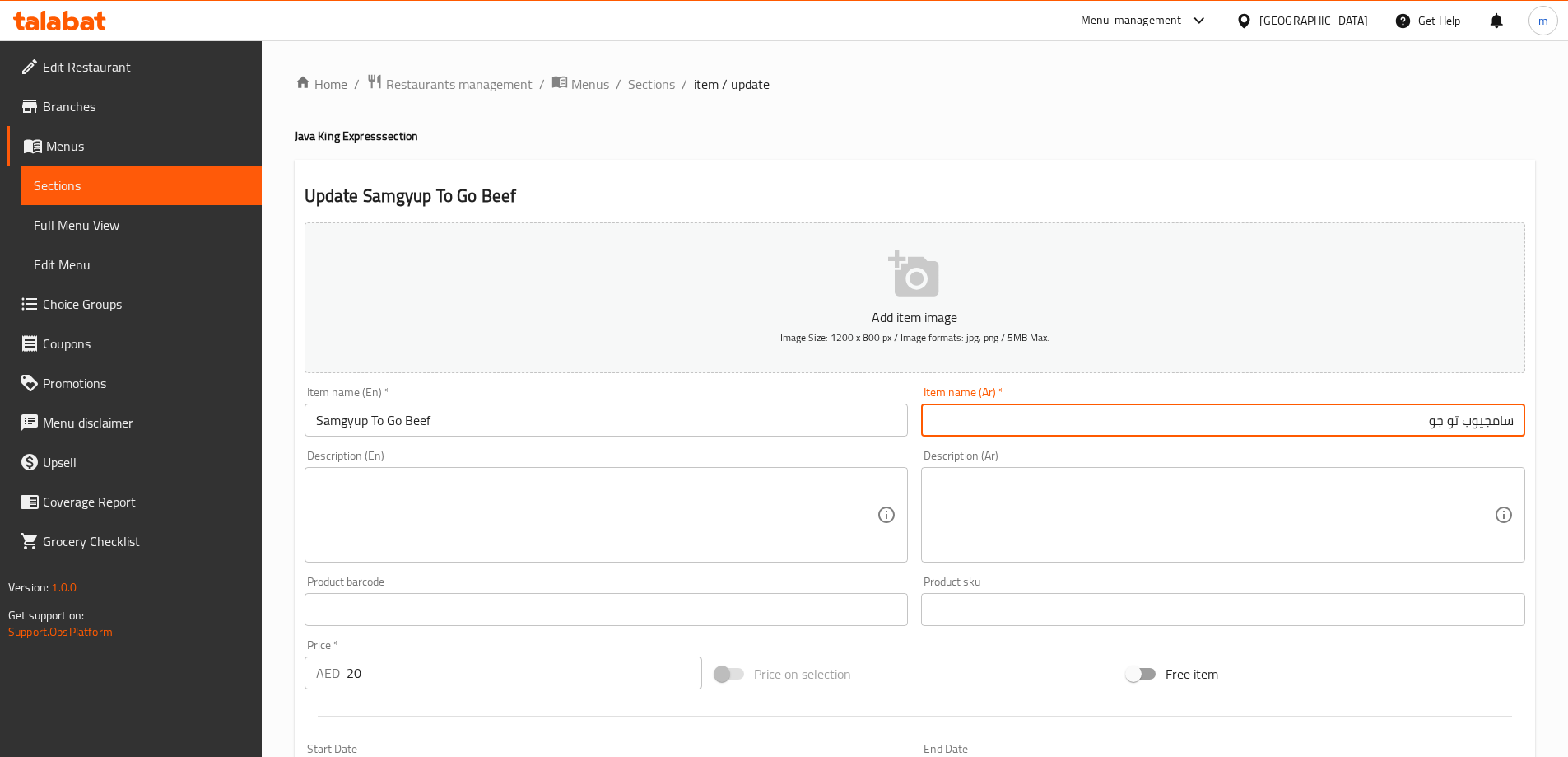
paste input "لحم بقري"
type input "سامجيوب تو جو لحم بقري"
click at [573, 426] on input "Samgyup To Go Beef" at bounding box center [606, 419] width 604 height 33
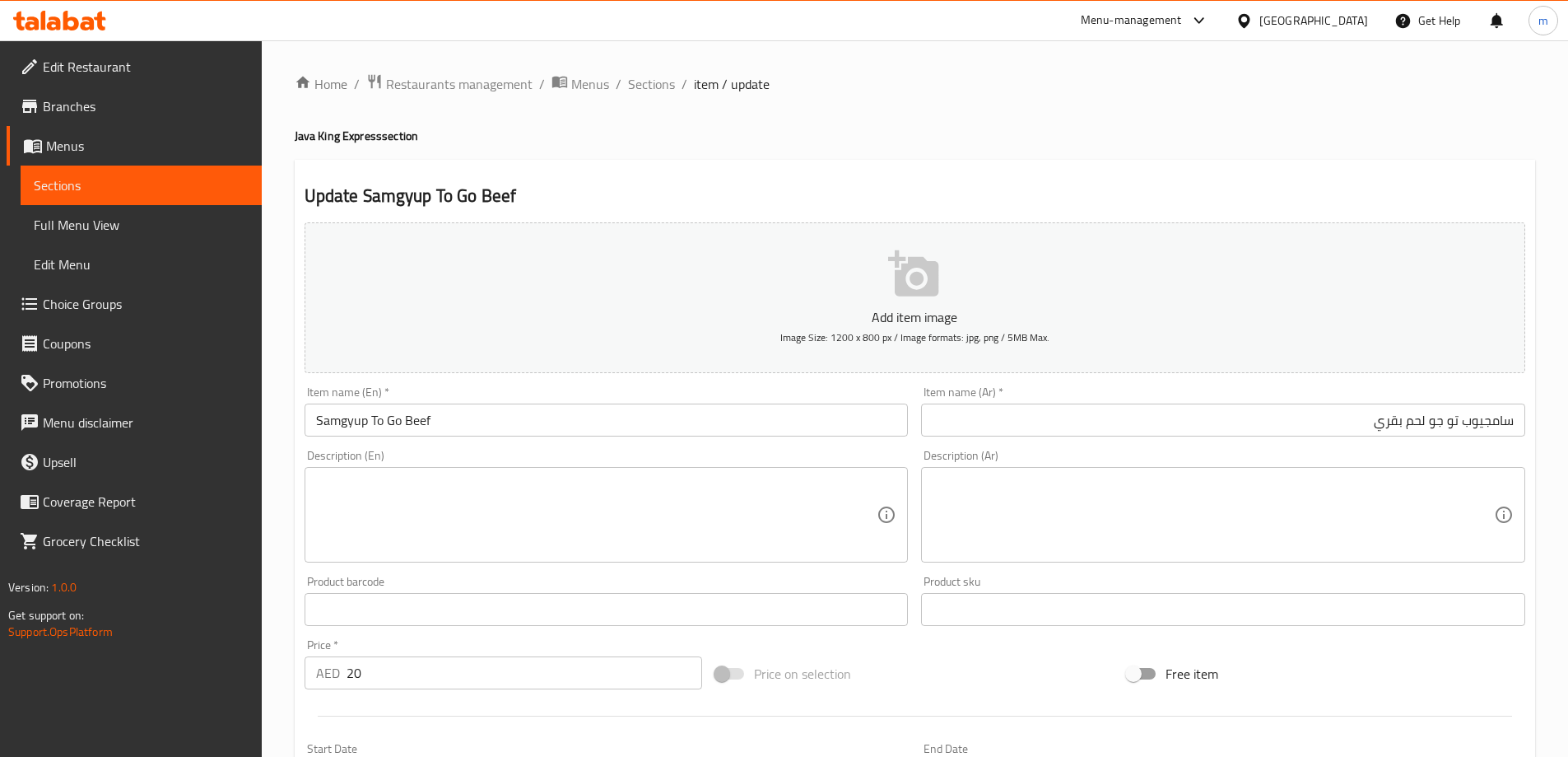
click at [707, 444] on div "Description (En) Description (En)" at bounding box center [606, 505] width 617 height 126
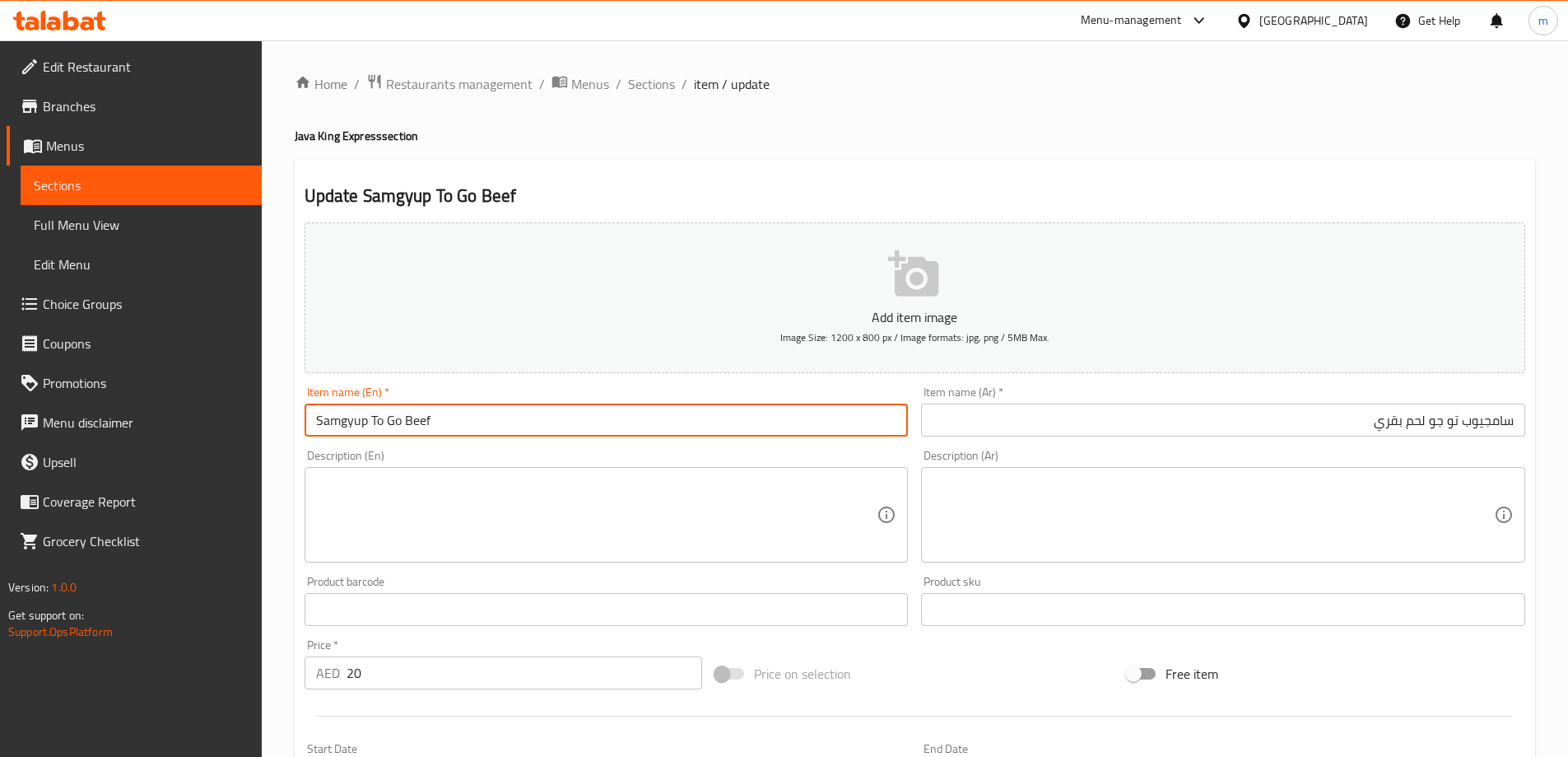
click at [743, 422] on input "Samgyup To Go Beef" at bounding box center [606, 419] width 604 height 33
type input "Samgyup To Go Beef (Piece)"
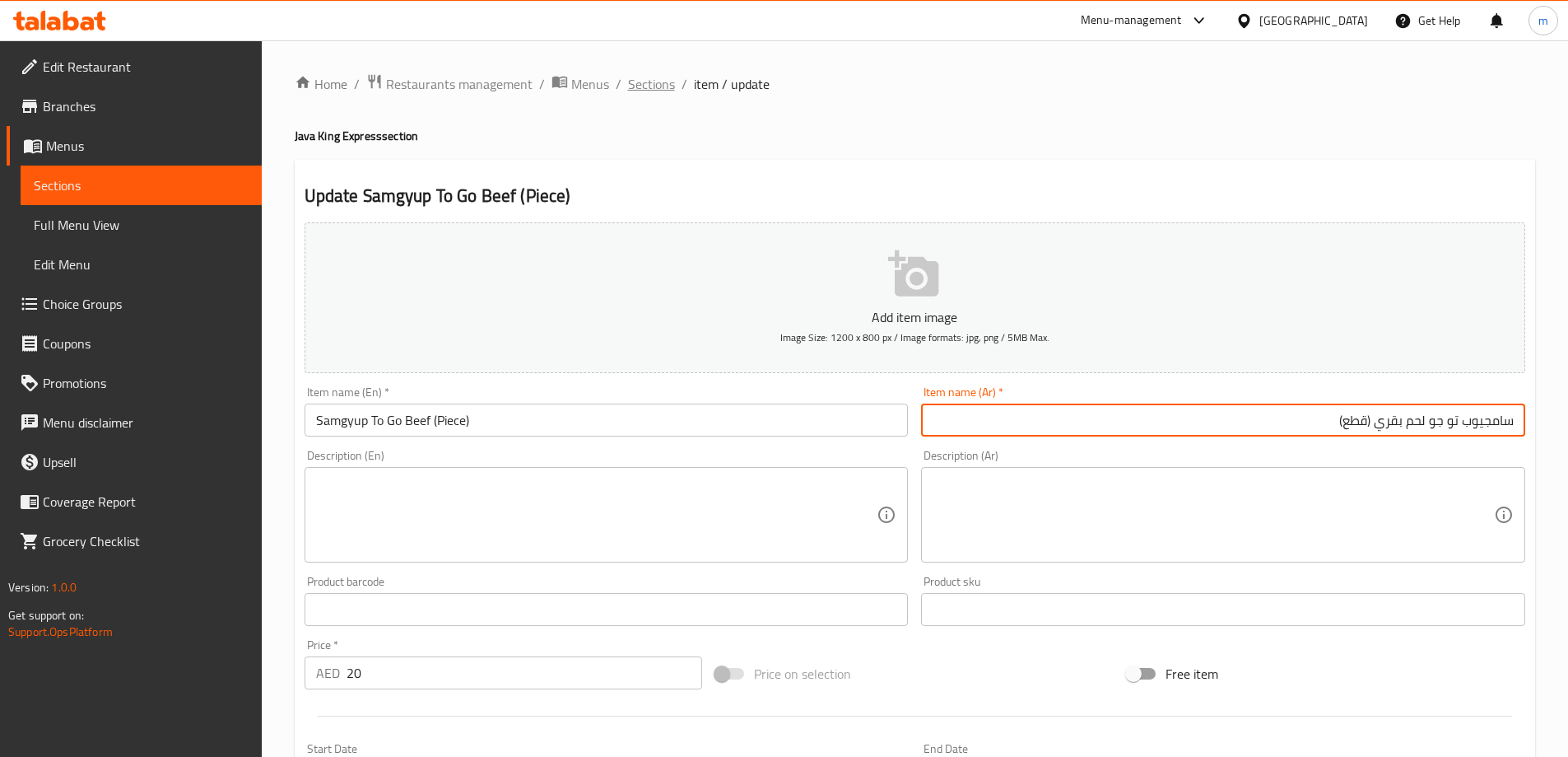
type input "سامجيوب تو جو لحم بقري (قطع)"
click at [662, 77] on span "Sections" at bounding box center [651, 84] width 47 height 20
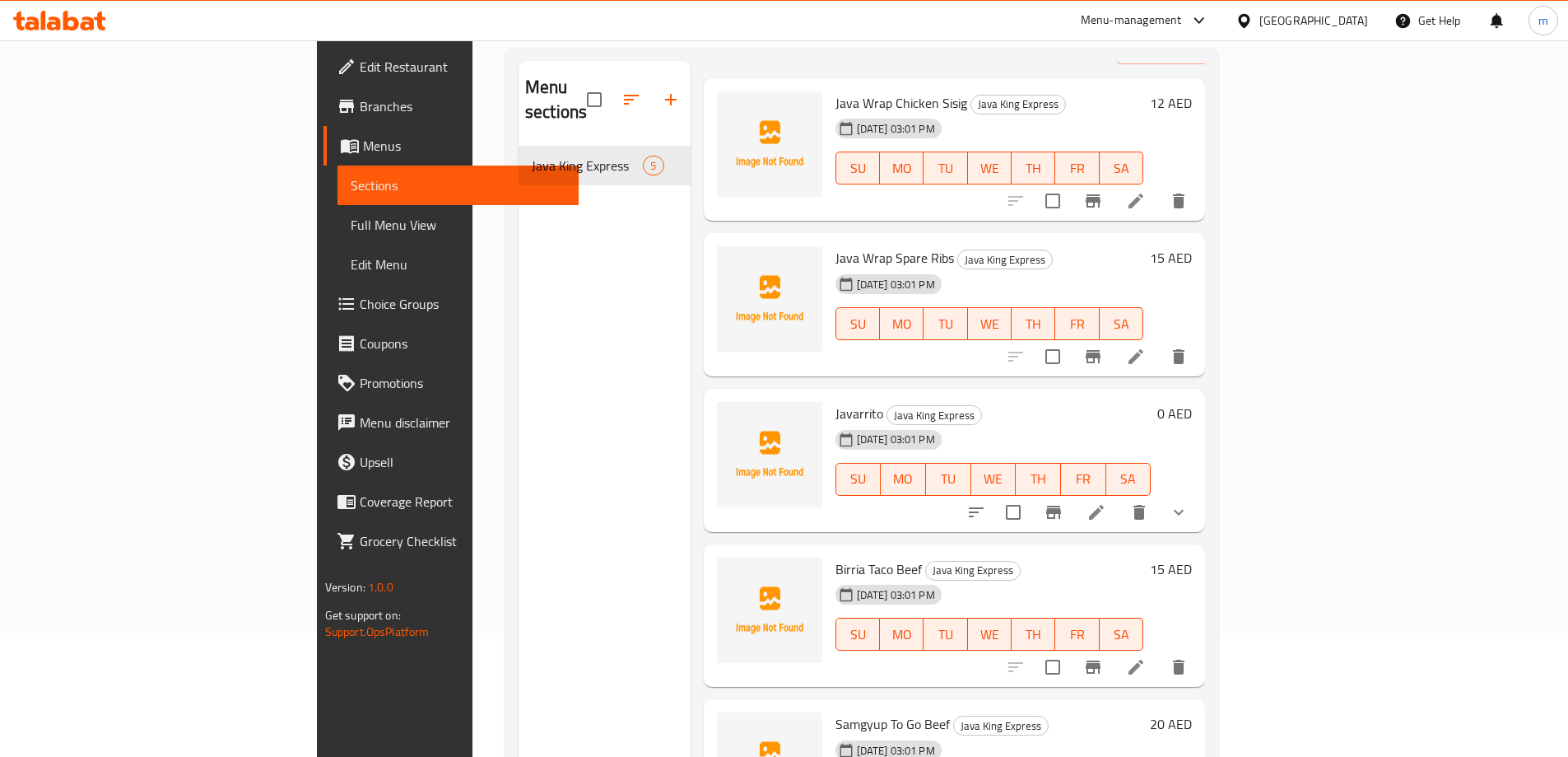
scroll to position [230, 0]
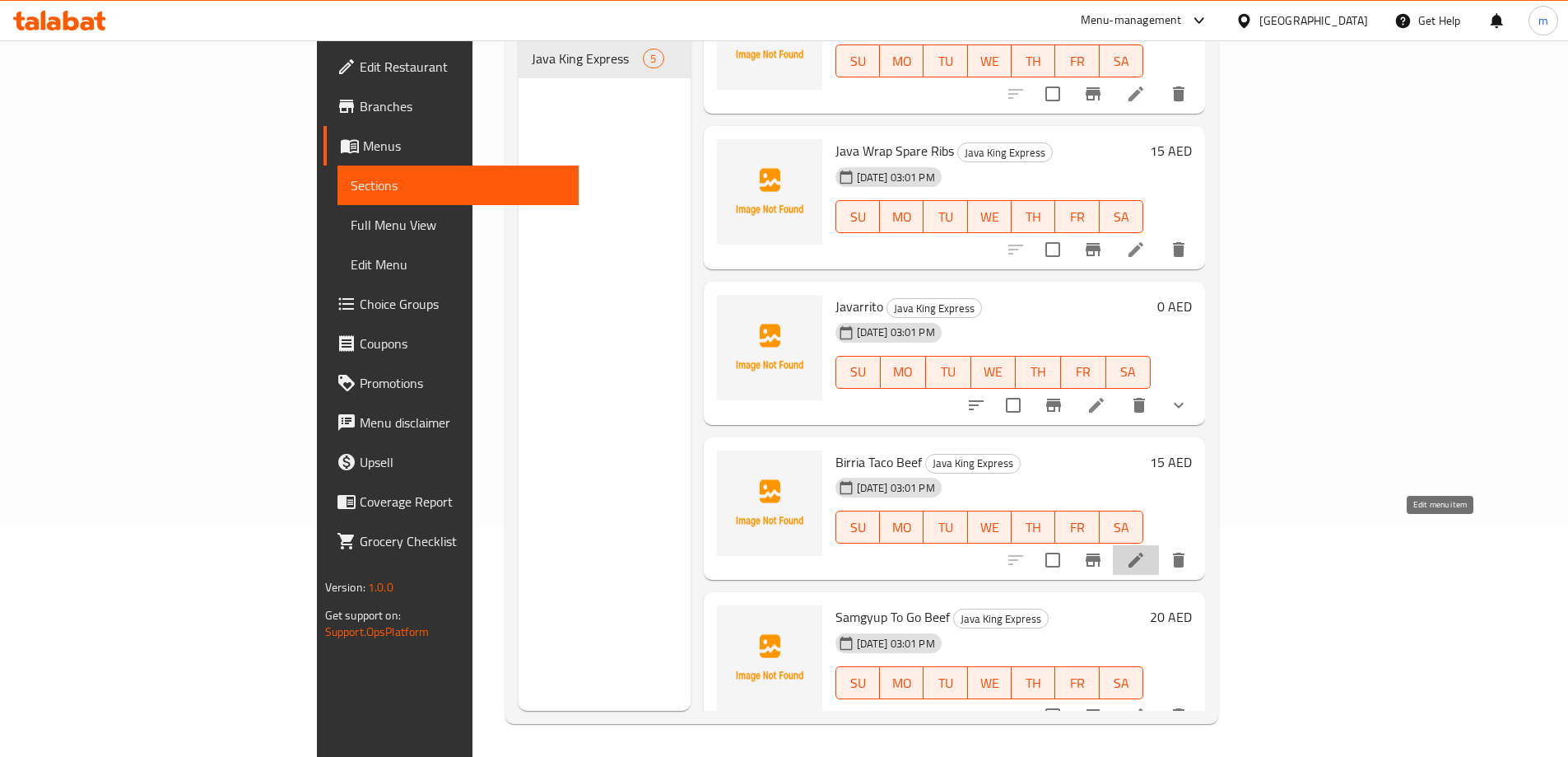
click at [1145, 550] on icon at bounding box center [1135, 560] width 20 height 20
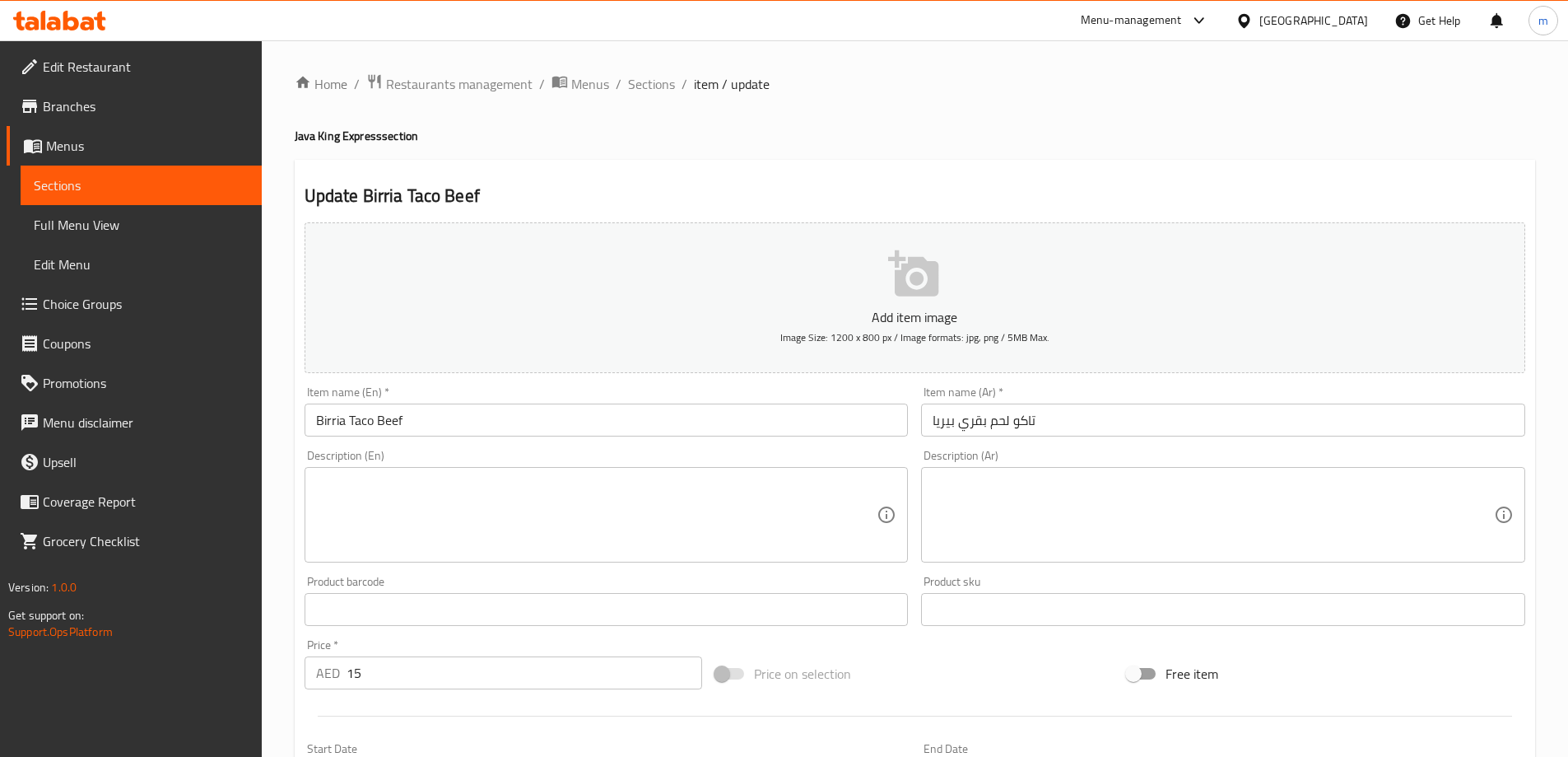
drag, startPoint x: 970, startPoint y: 401, endPoint x: 964, endPoint y: 411, distance: 11.7
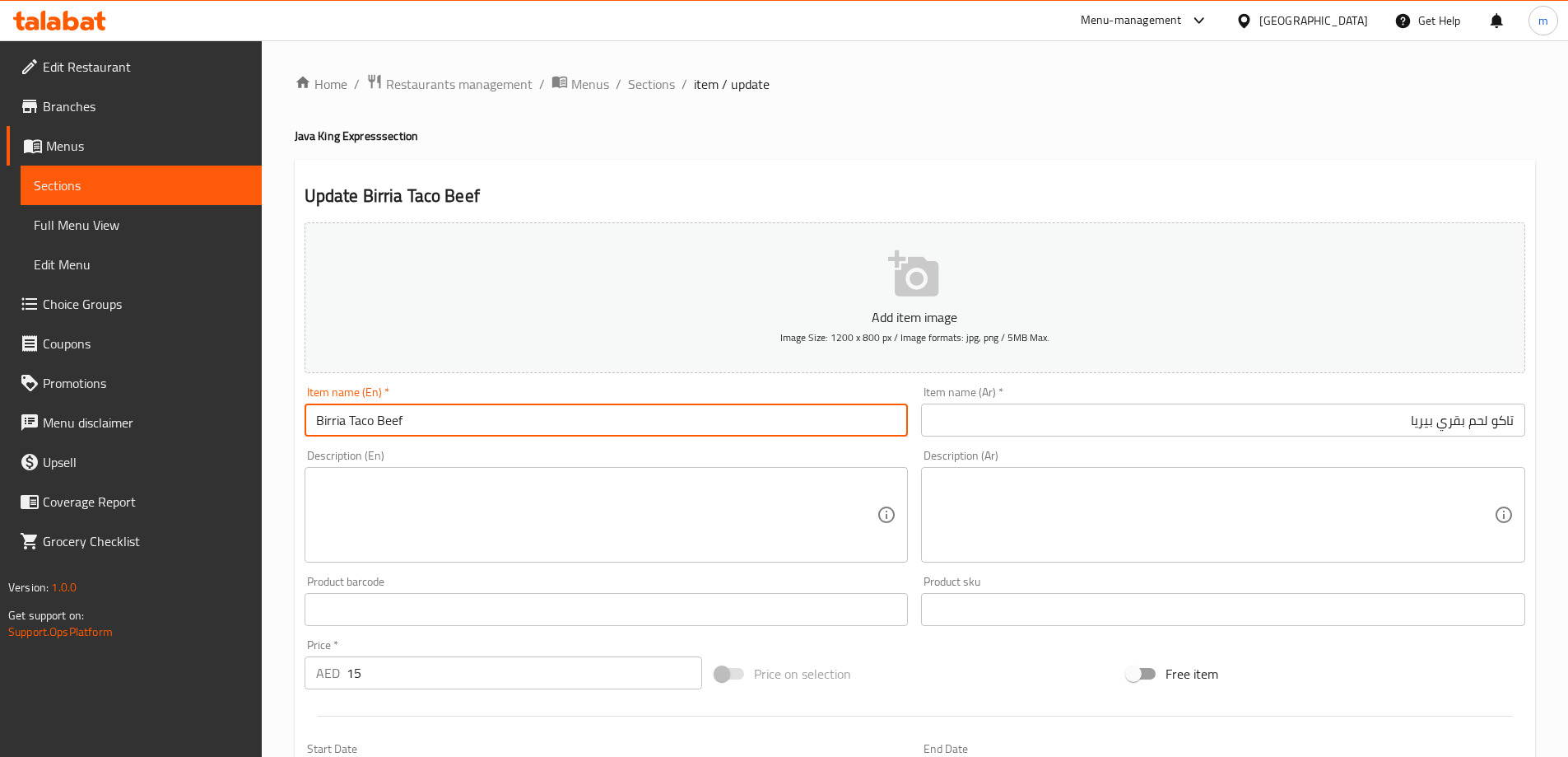
click at [706, 417] on input "Birria Taco Beef" at bounding box center [606, 419] width 604 height 33
type input "Birria Taco Beef (Piece)"
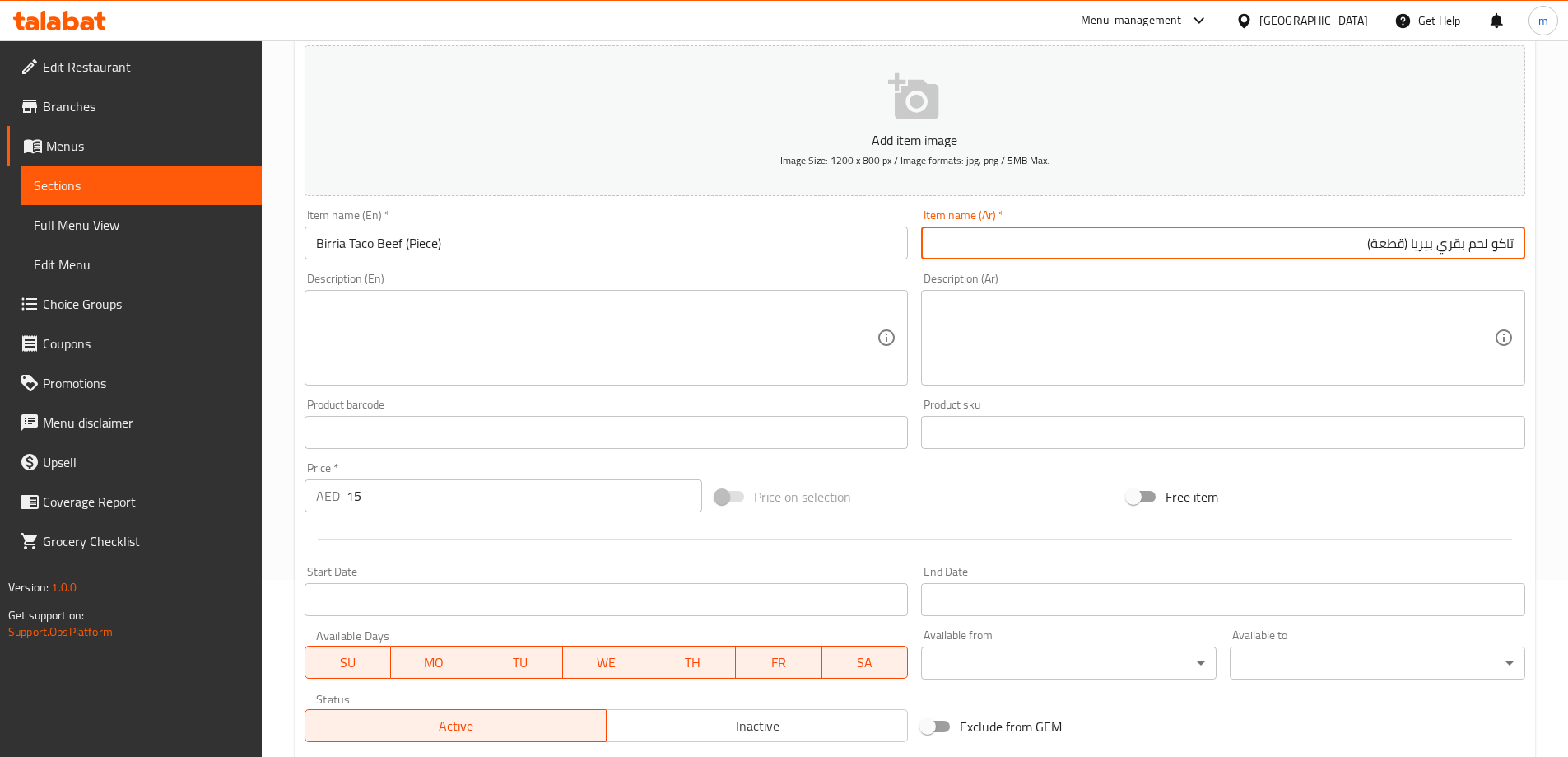
scroll to position [407, 0]
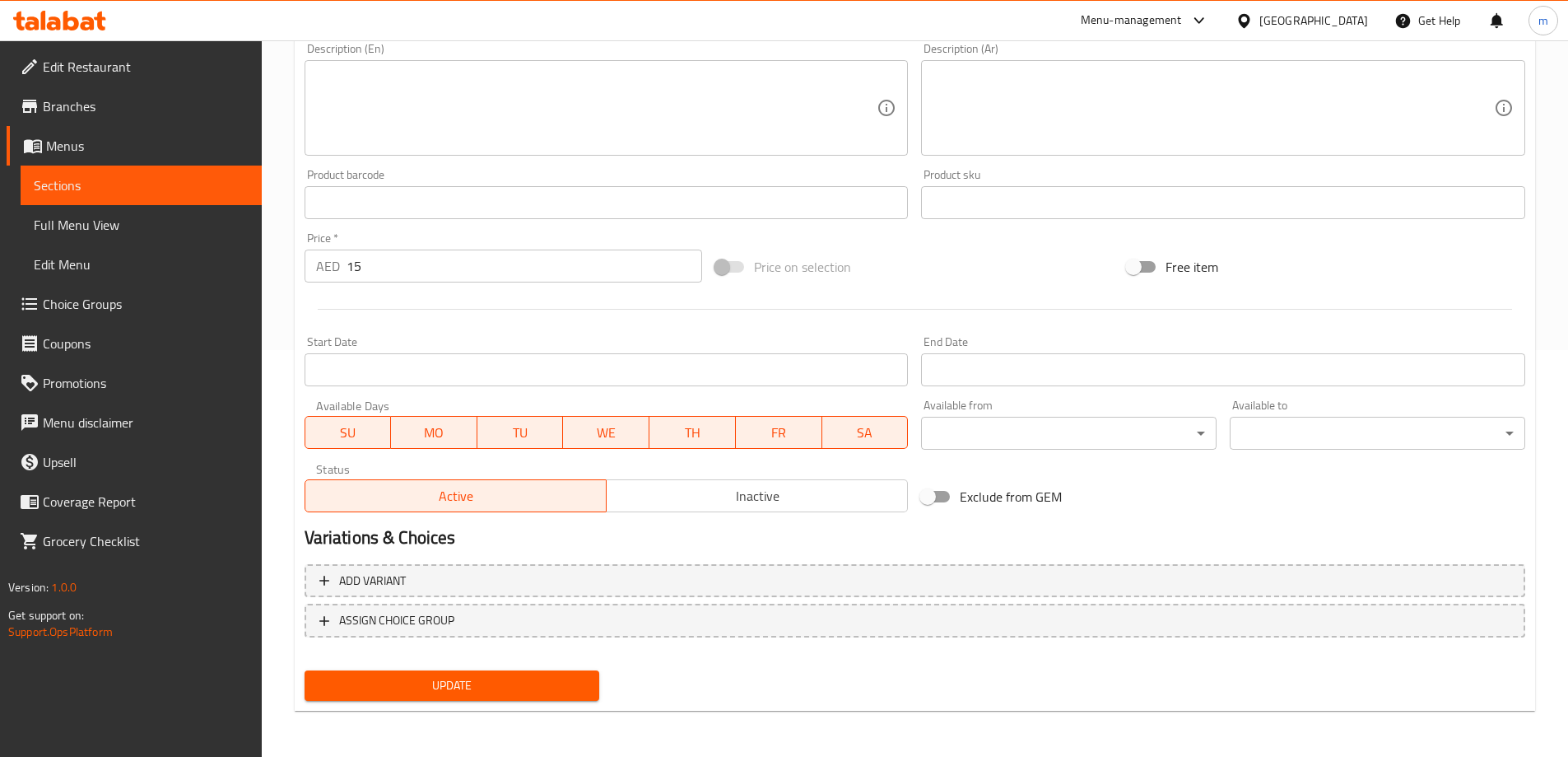
type input "تاكو لحم بقري بيريا (قطعة)"
click at [481, 693] on span "Update" at bounding box center [452, 685] width 270 height 21
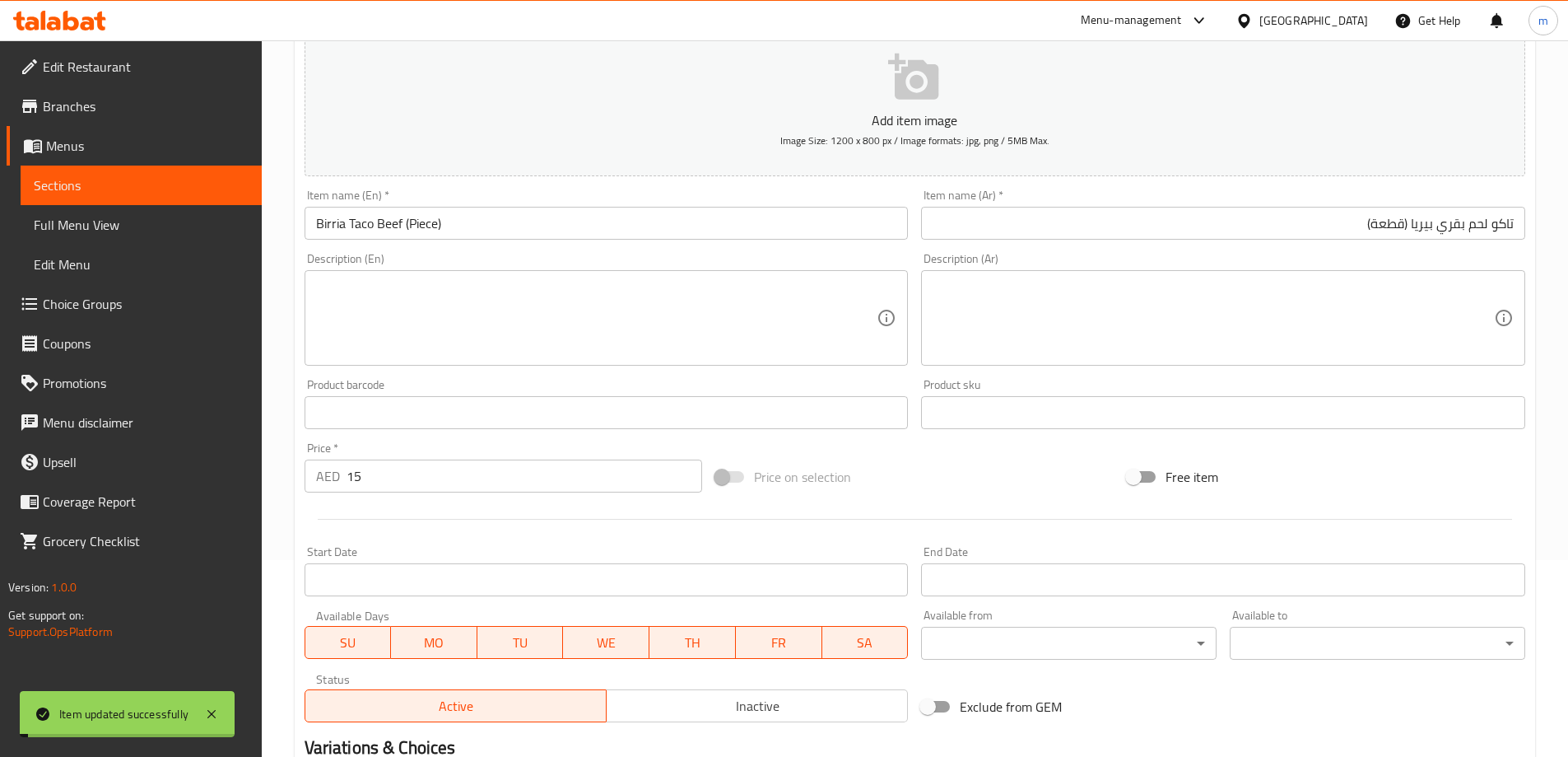
scroll to position [0, 0]
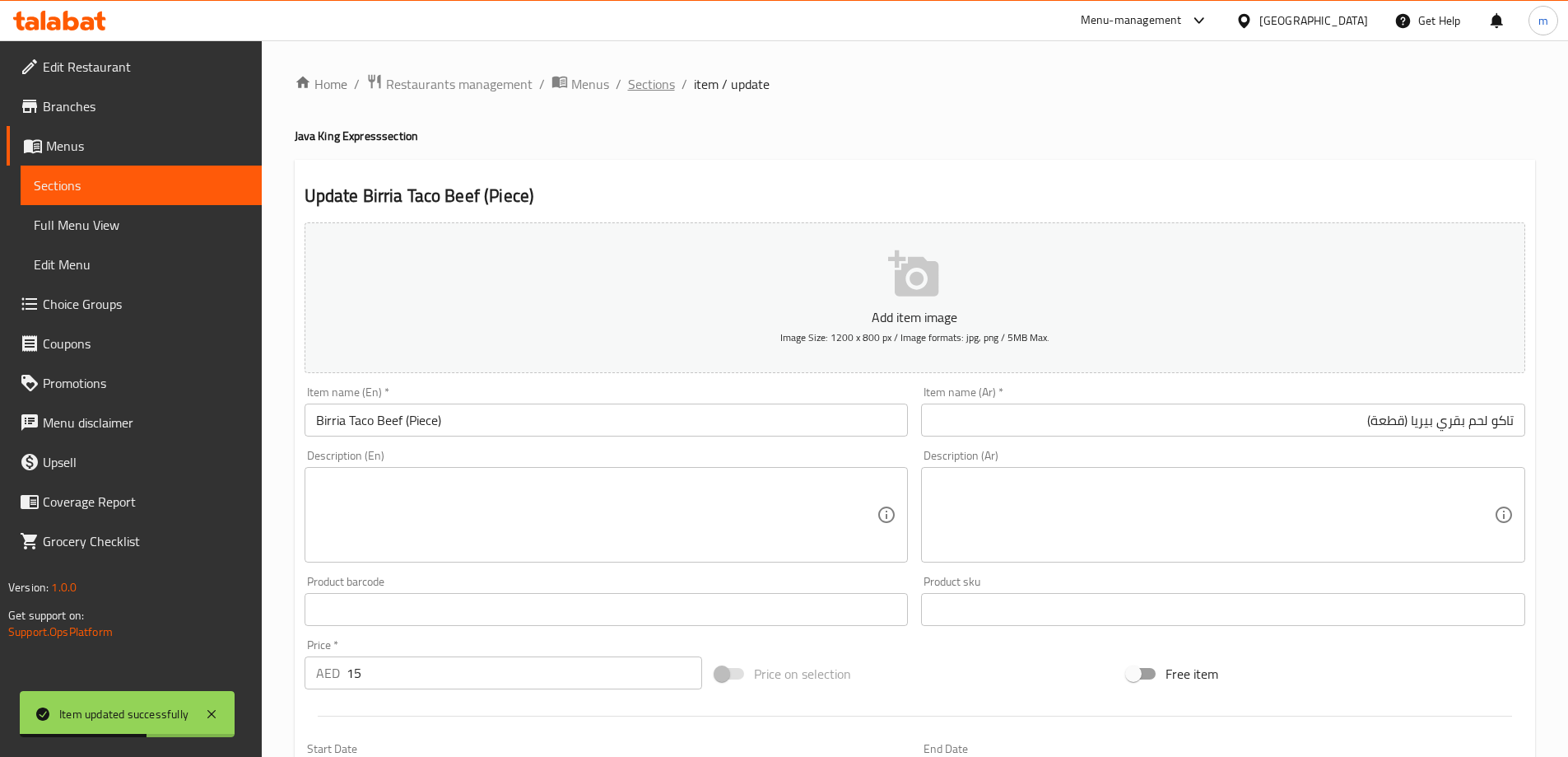
click at [662, 87] on span "Sections" at bounding box center [651, 84] width 47 height 20
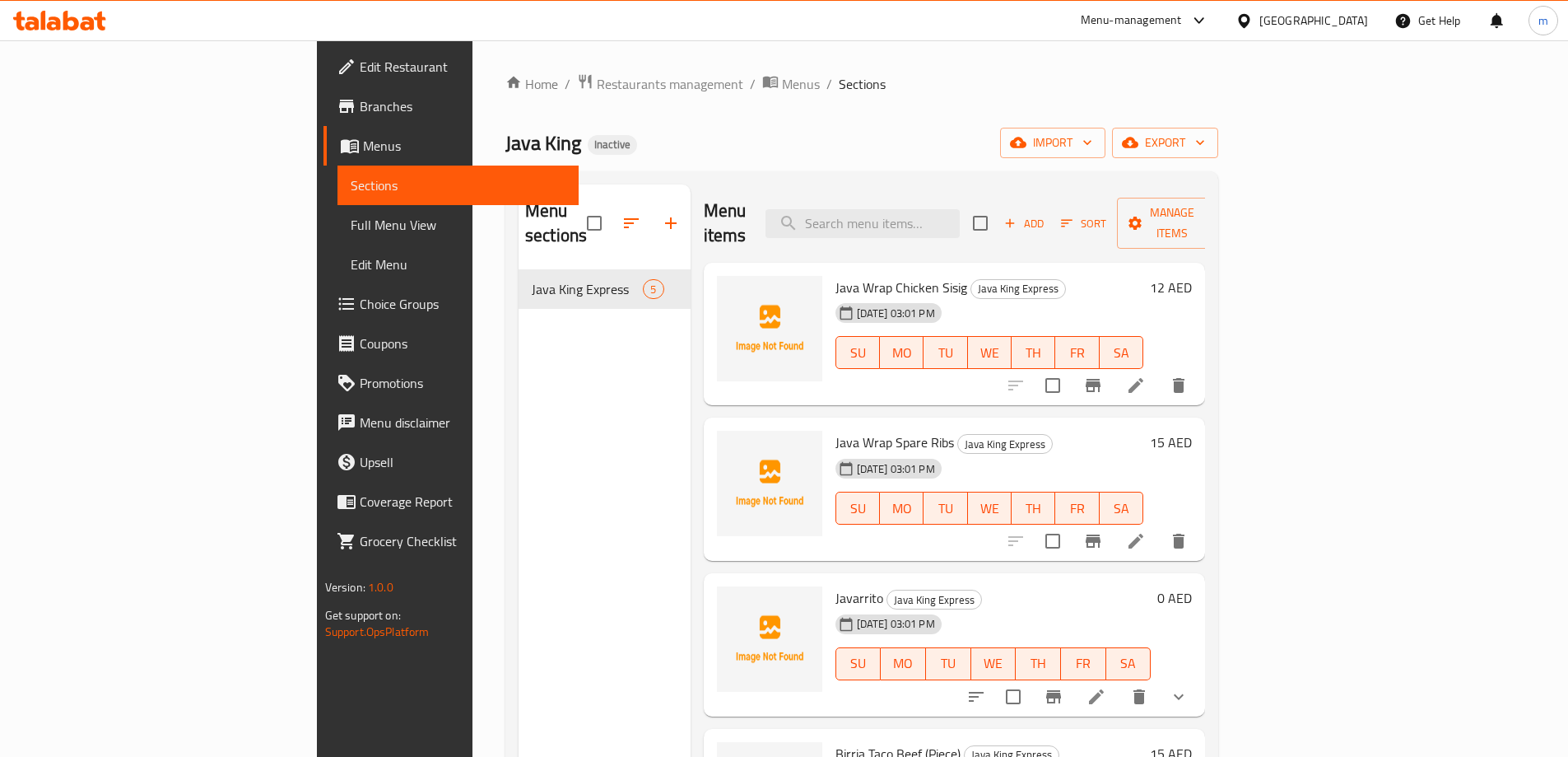
click at [350, 228] on span "Full Menu View" at bounding box center [458, 225] width 215 height 20
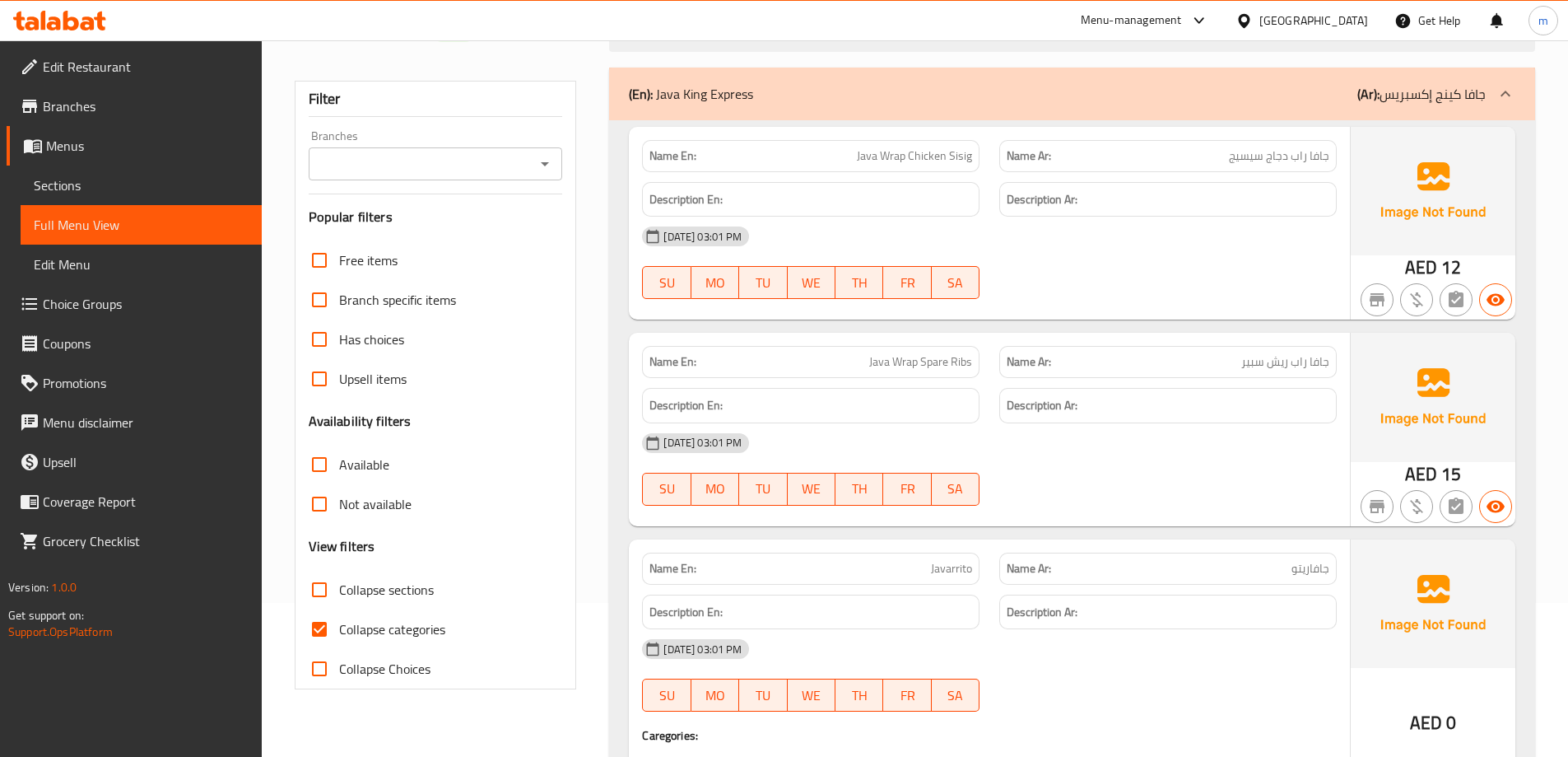
scroll to position [165, 0]
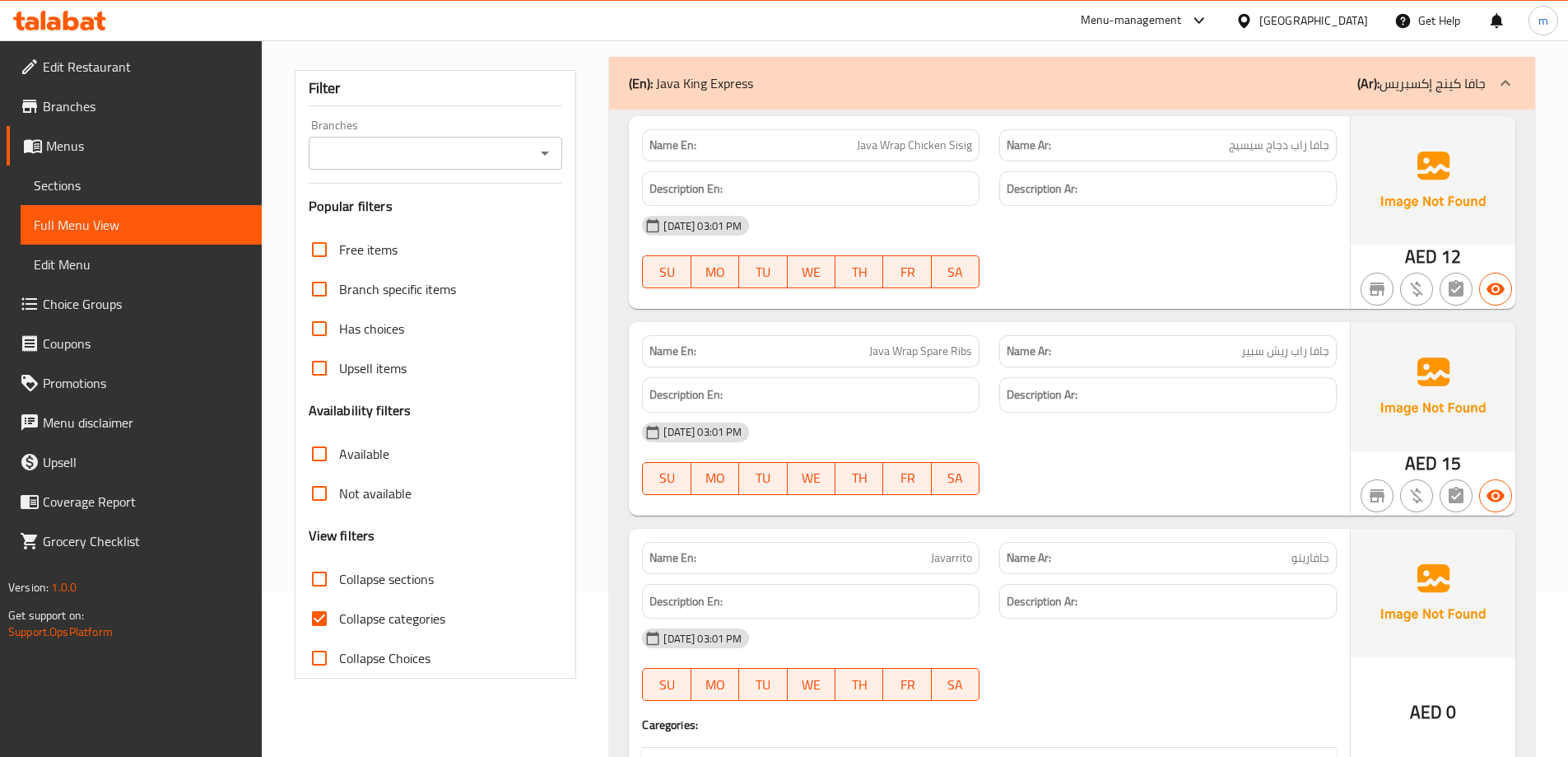
click at [411, 627] on span "Collapse categories" at bounding box center [392, 618] width 107 height 20
click at [339, 627] on input "Collapse categories" at bounding box center [320, 618] width 39 height 39
checkbox input "false"
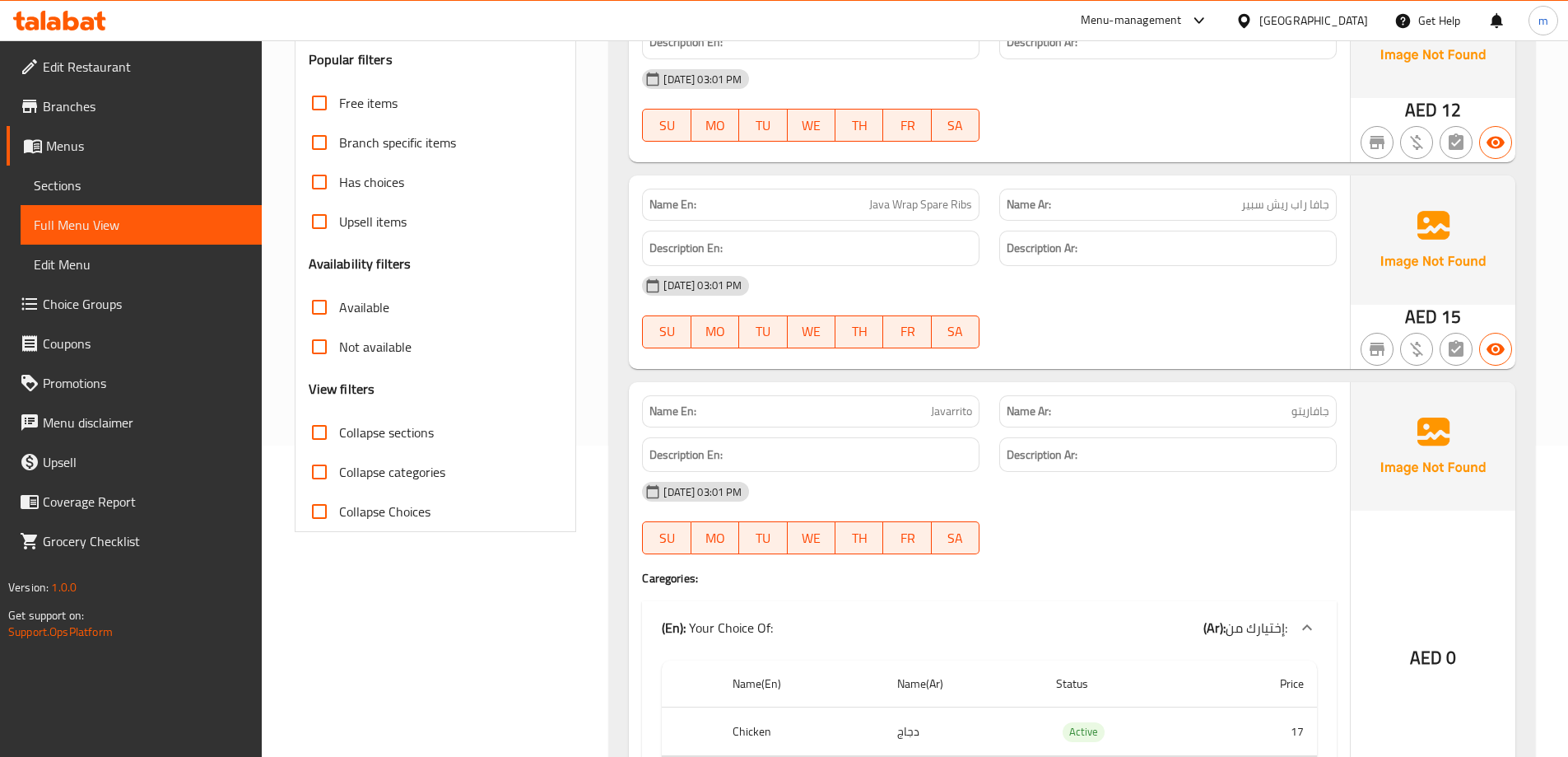
scroll to position [330, 0]
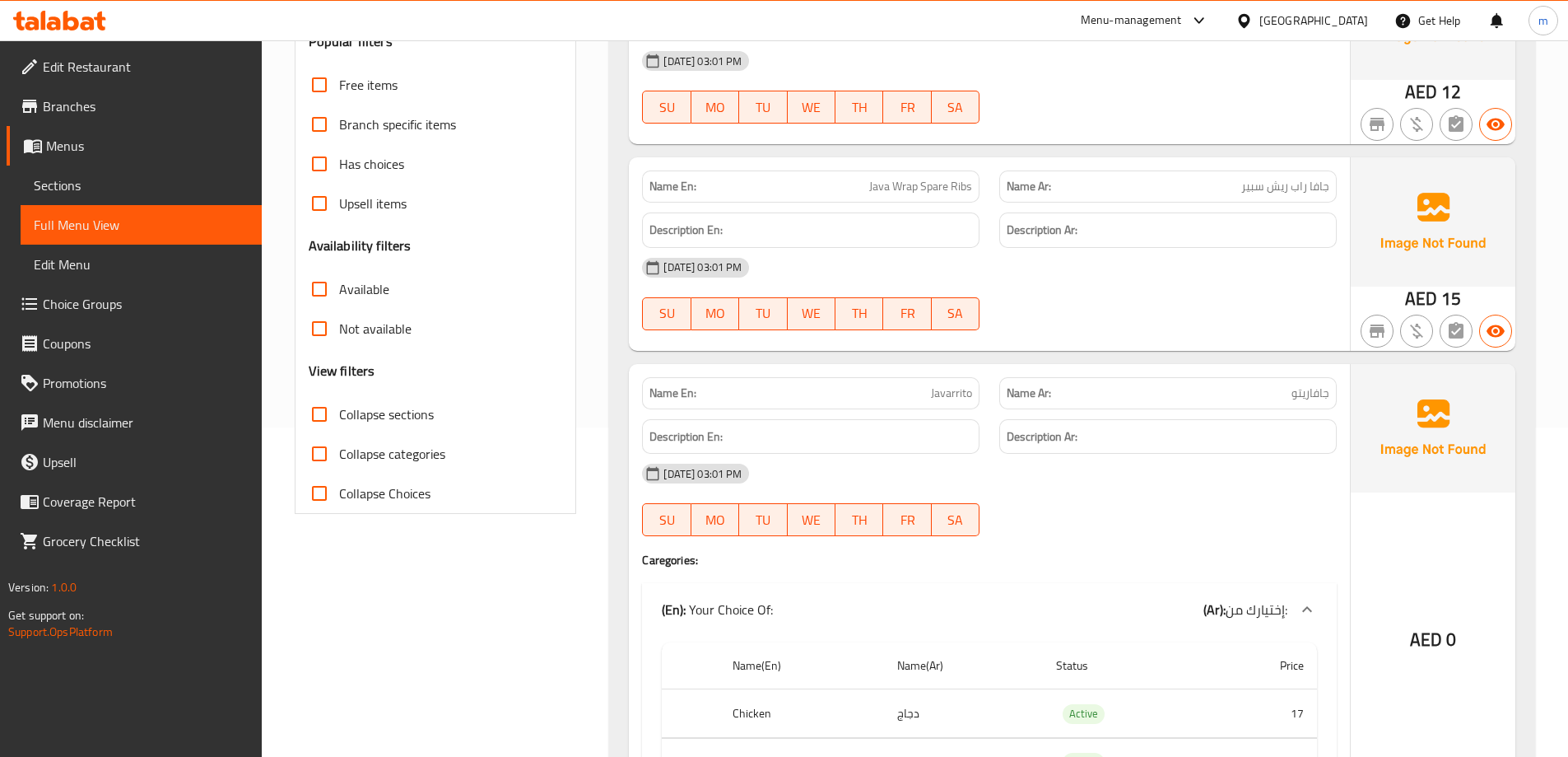
click at [935, 187] on span "Java Wrap Spare Ribs" at bounding box center [920, 185] width 103 height 17
drag, startPoint x: 935, startPoint y: 187, endPoint x: 913, endPoint y: 174, distance: 25.6
click at [913, 174] on div "Name En: Java Wrap Spare Ribs" at bounding box center [810, 186] width 338 height 32
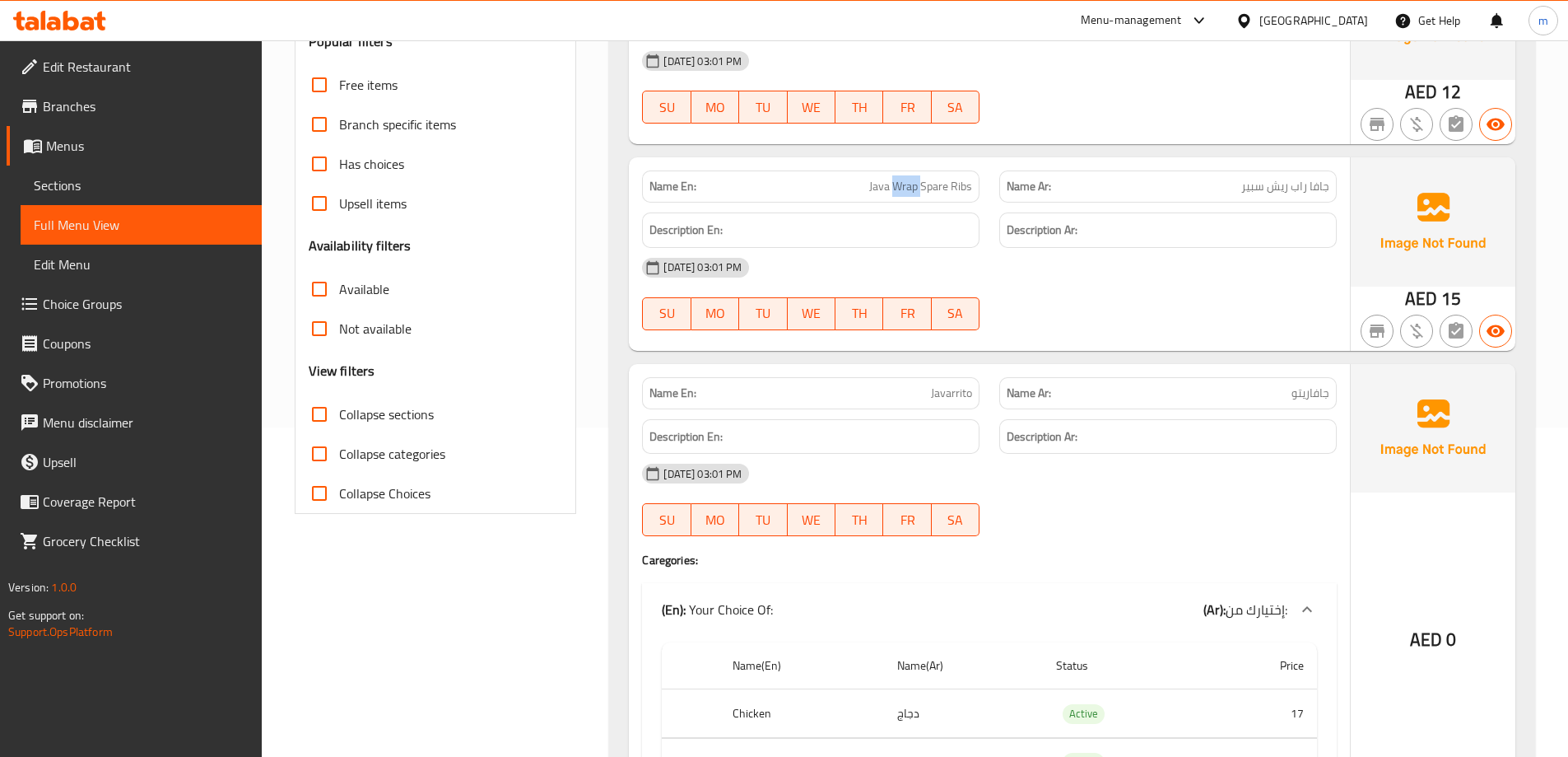
click at [913, 174] on div "Name En: Java Wrap Spare Ribs" at bounding box center [810, 186] width 338 height 32
click at [1074, 254] on div "[DATE] 03:01 PM" at bounding box center [990, 268] width 715 height 39
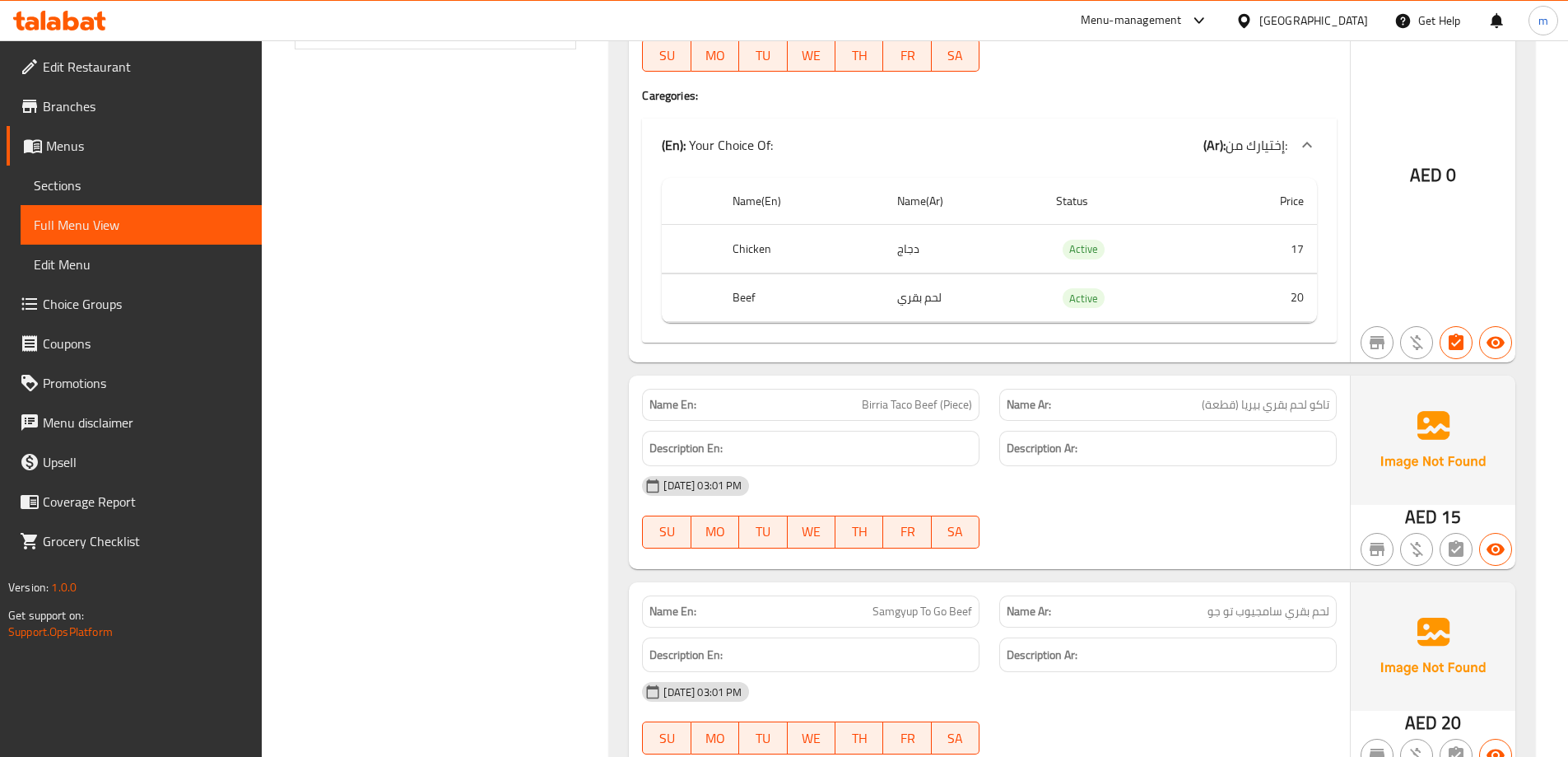
scroll to position [823, 0]
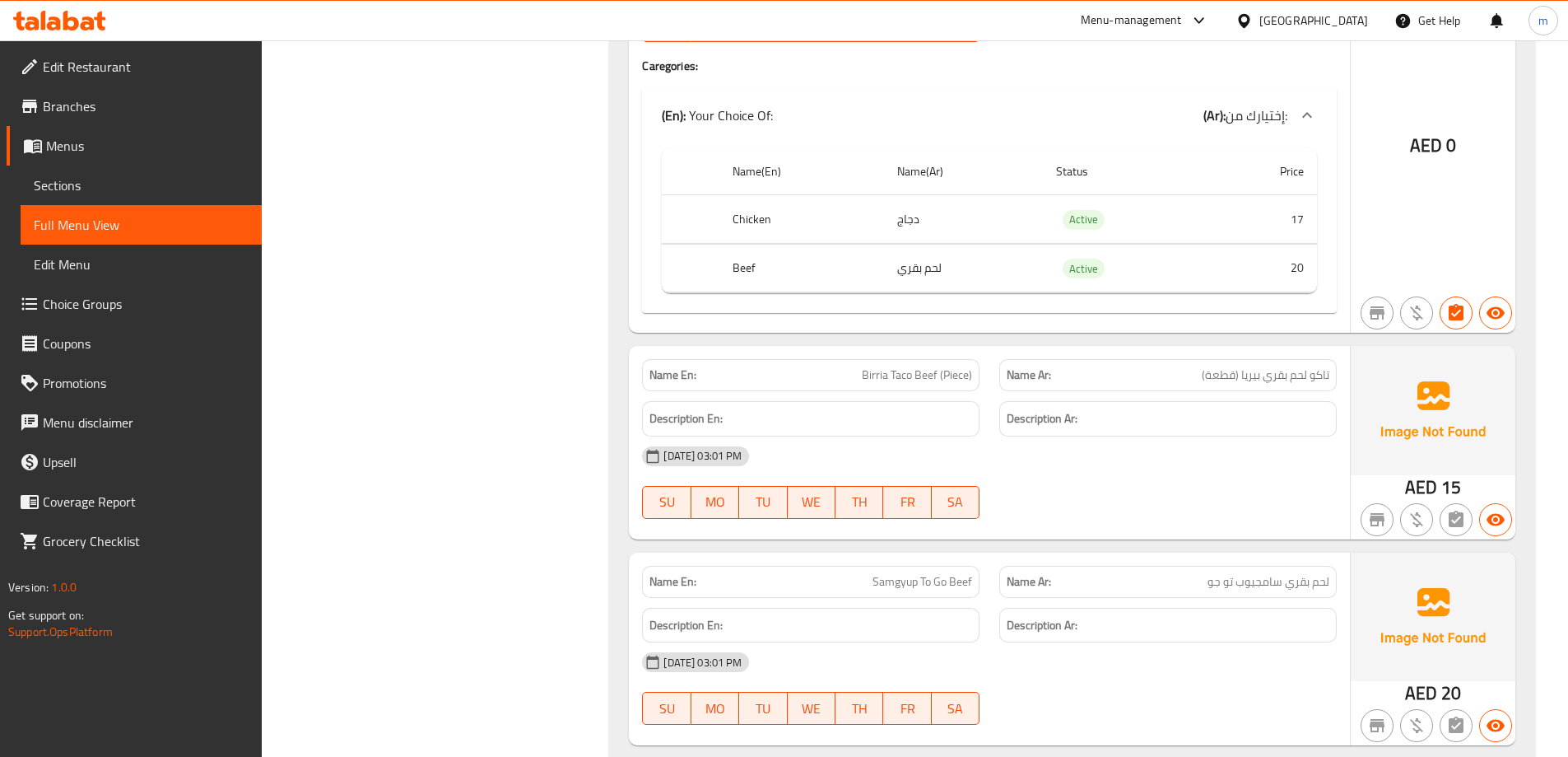
click at [943, 378] on span "Birria Taco Beef (Piece)" at bounding box center [916, 374] width 110 height 17
copy span "Birria Taco Beef (Piece)"
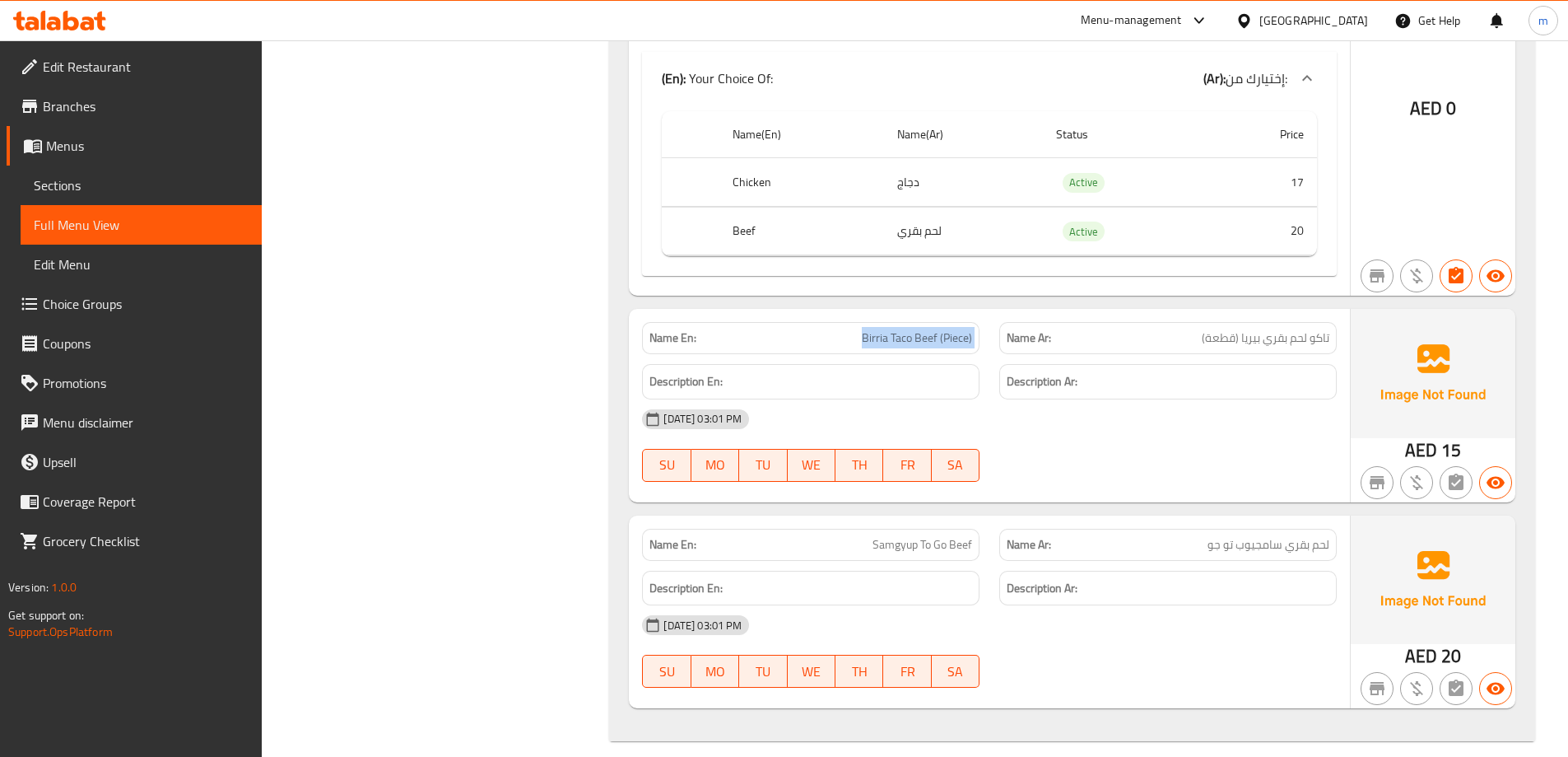
scroll to position [878, 0]
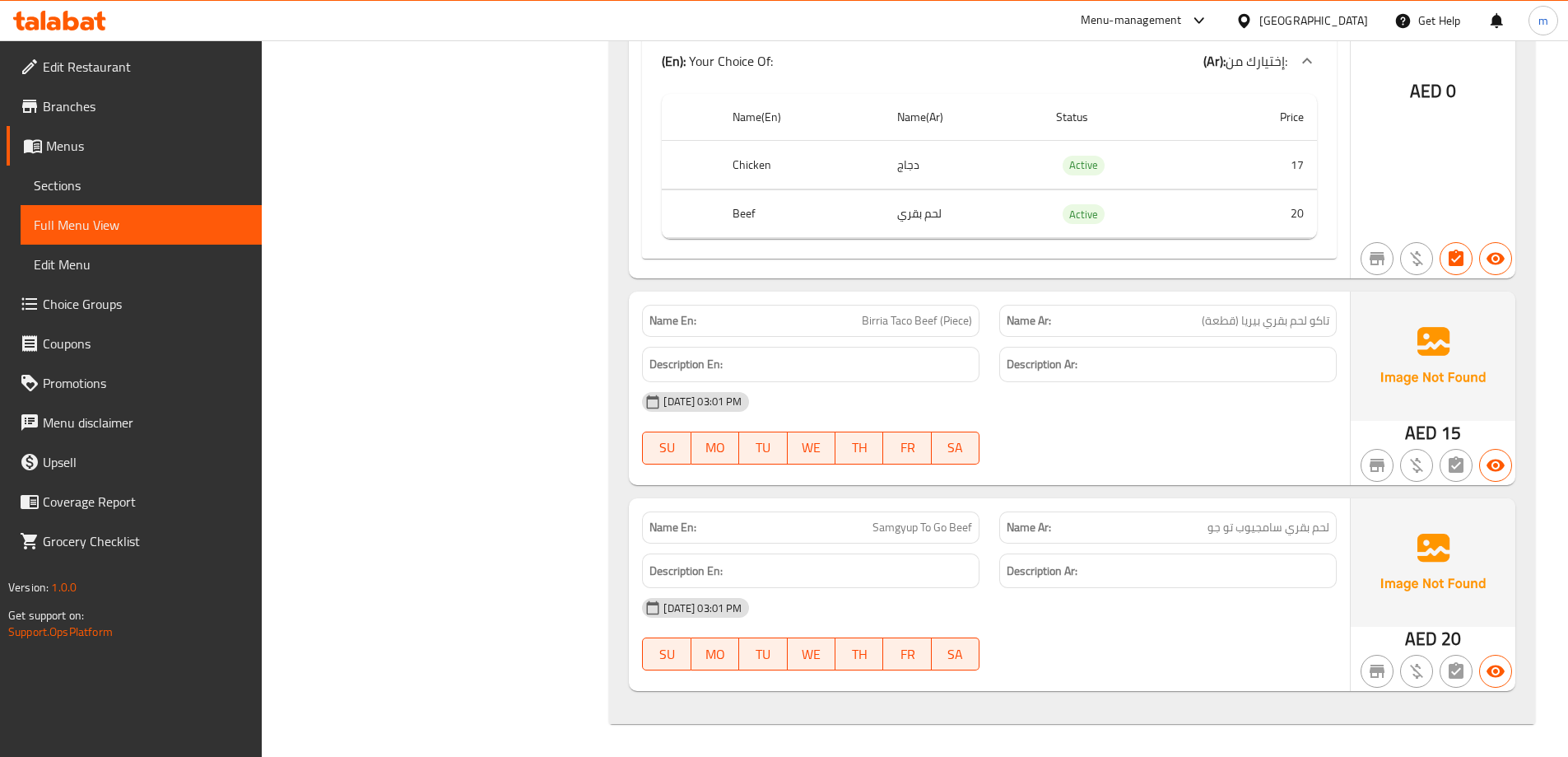
click at [892, 521] on span "Samgyup To Go Beef" at bounding box center [921, 527] width 99 height 17
copy span "Samgyup"
click at [391, 214] on div "Filter Branches Branches Popular filters Free items Branch specific items Has c…" at bounding box center [442, 34] width 315 height 1399
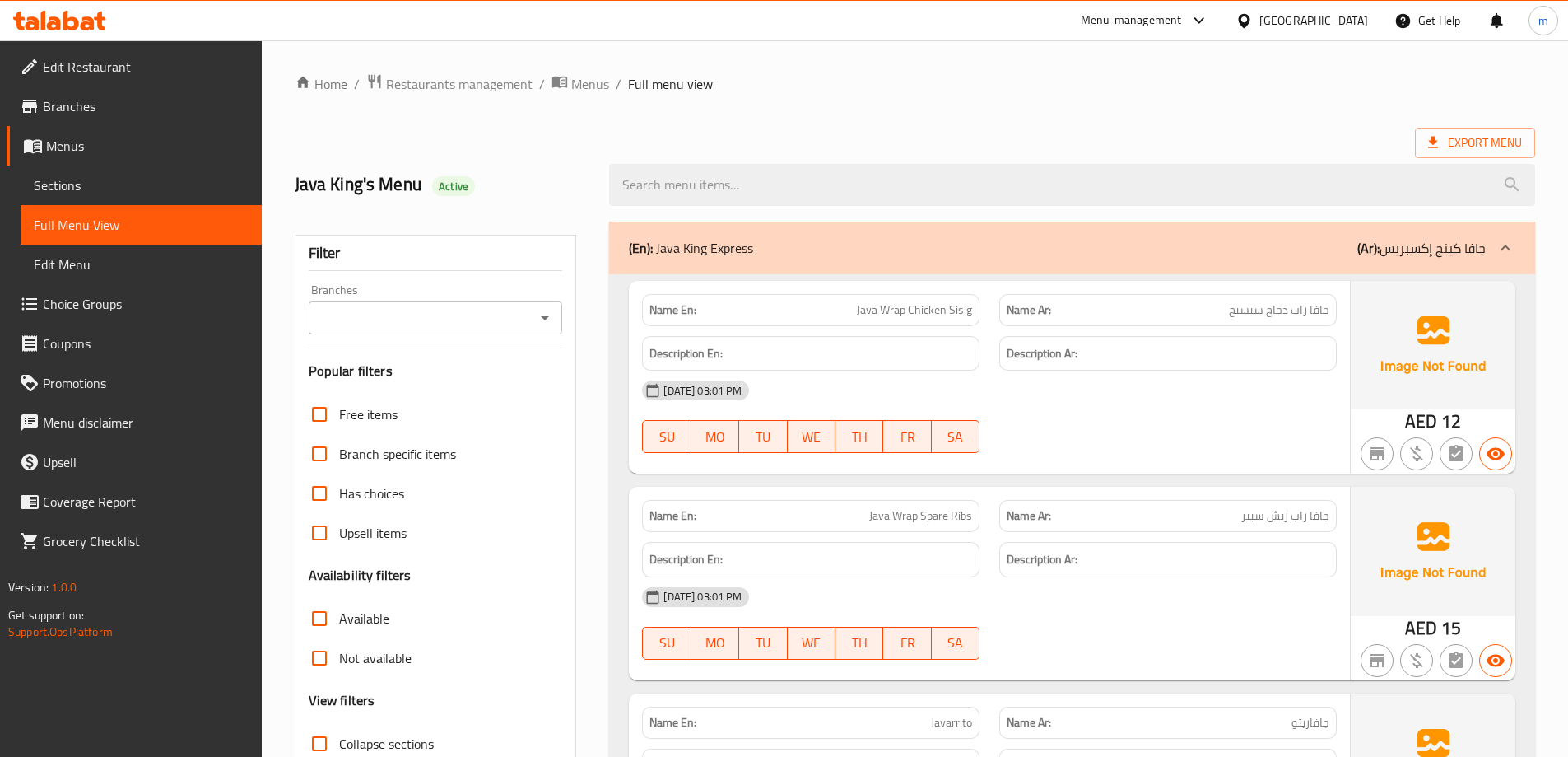
click at [150, 185] on span "Sections" at bounding box center [141, 185] width 215 height 20
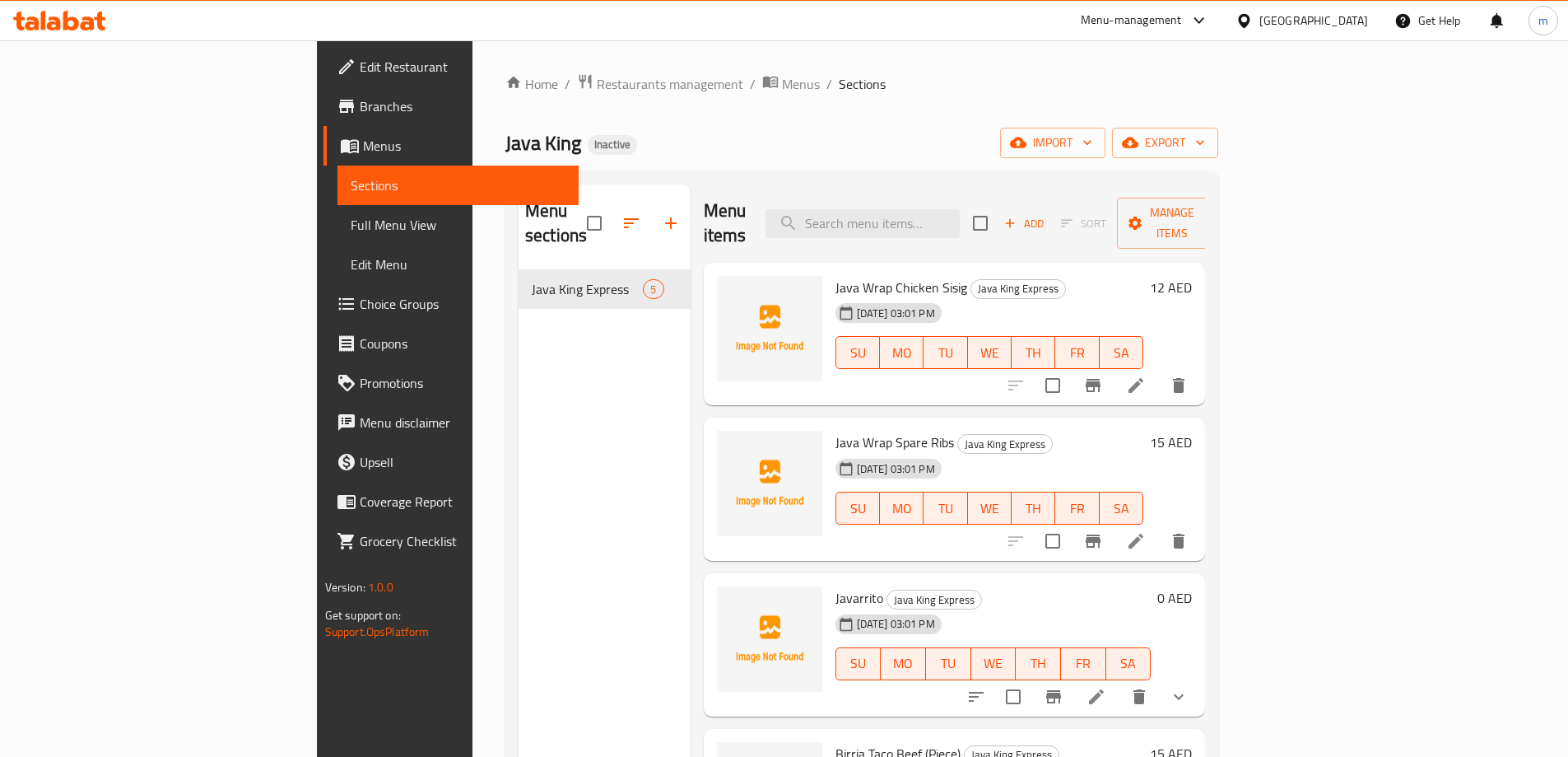
click at [859, 137] on div "Java King Inactive import export" at bounding box center [861, 142] width 713 height 30
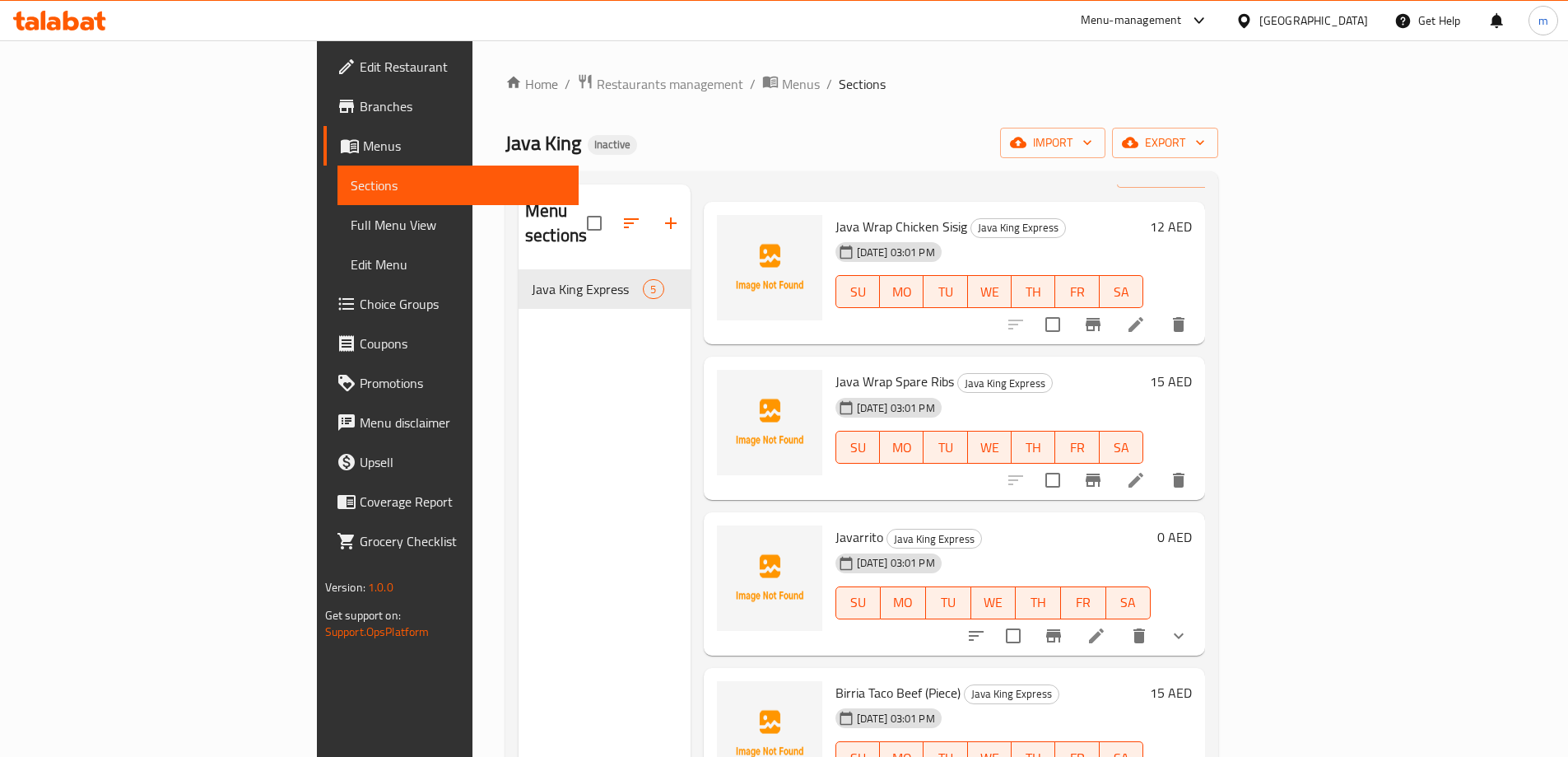
scroll to position [165, 0]
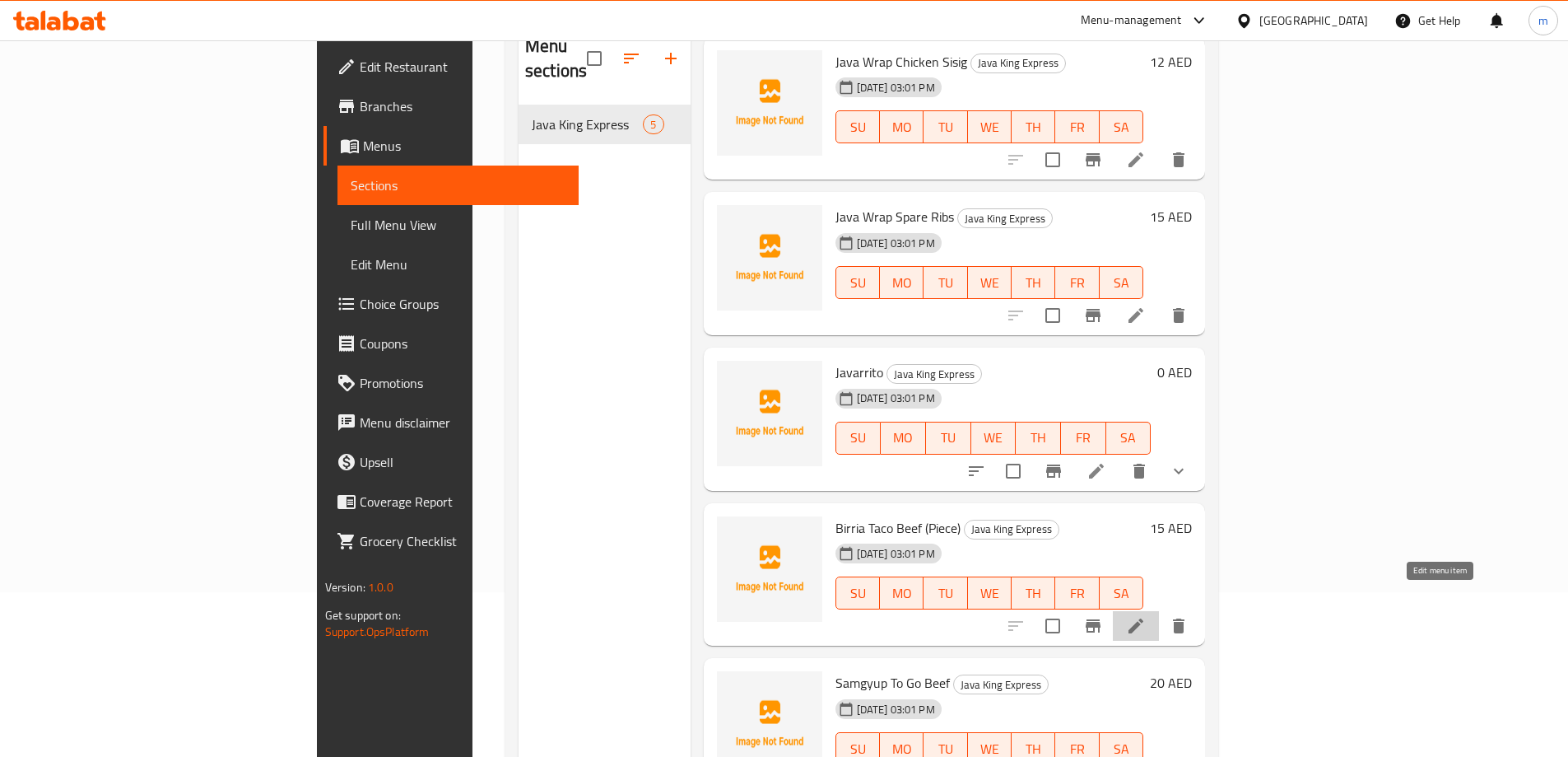
click at [1145, 615] on icon at bounding box center [1135, 625] width 20 height 20
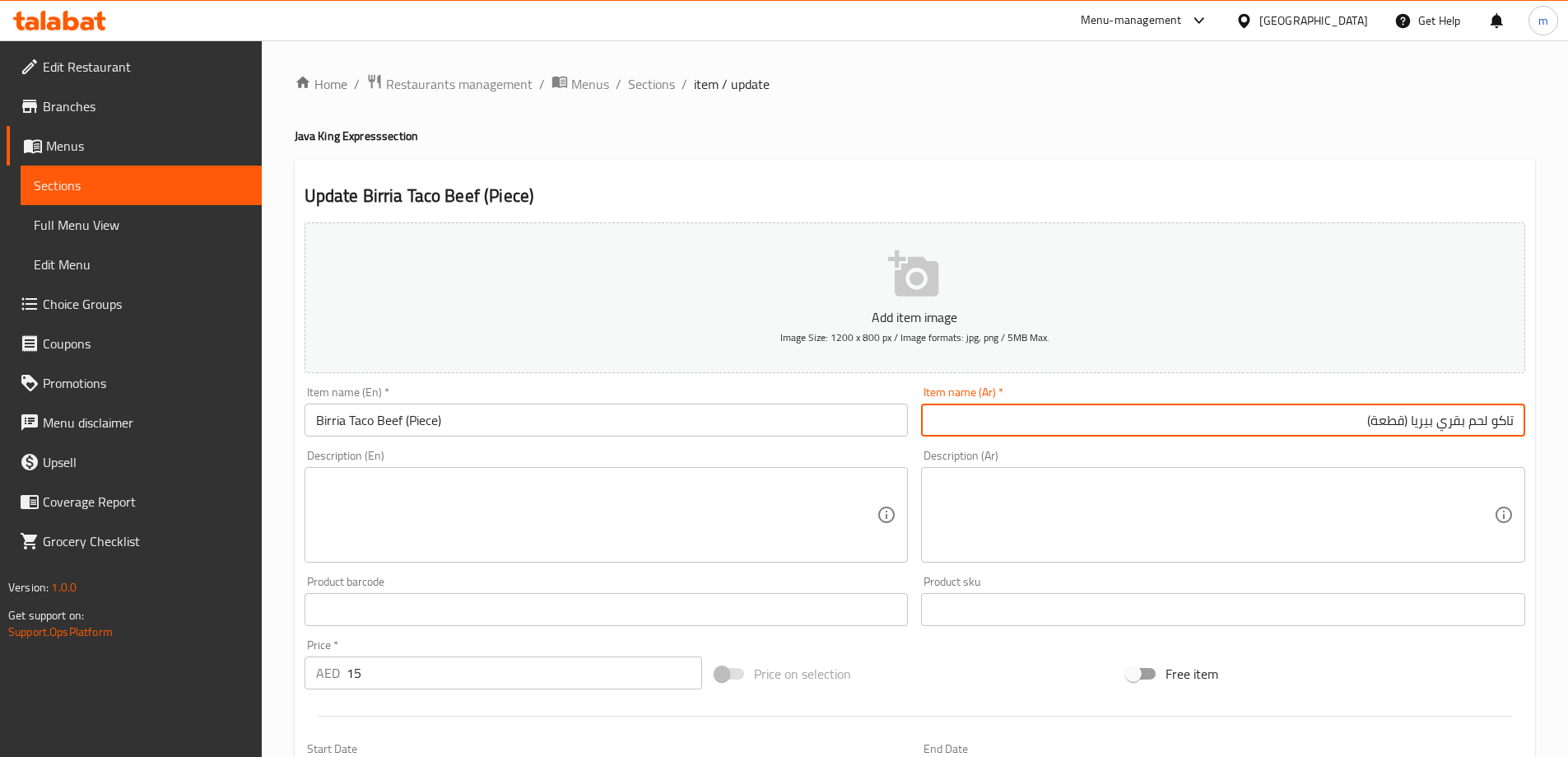
click at [1437, 422] on input "تاكو لحم بقري بيريا (قطعة)" at bounding box center [1222, 419] width 604 height 33
paste input "بيريا"
type input "تاكو بيريا لحم بقري (قطعة)"
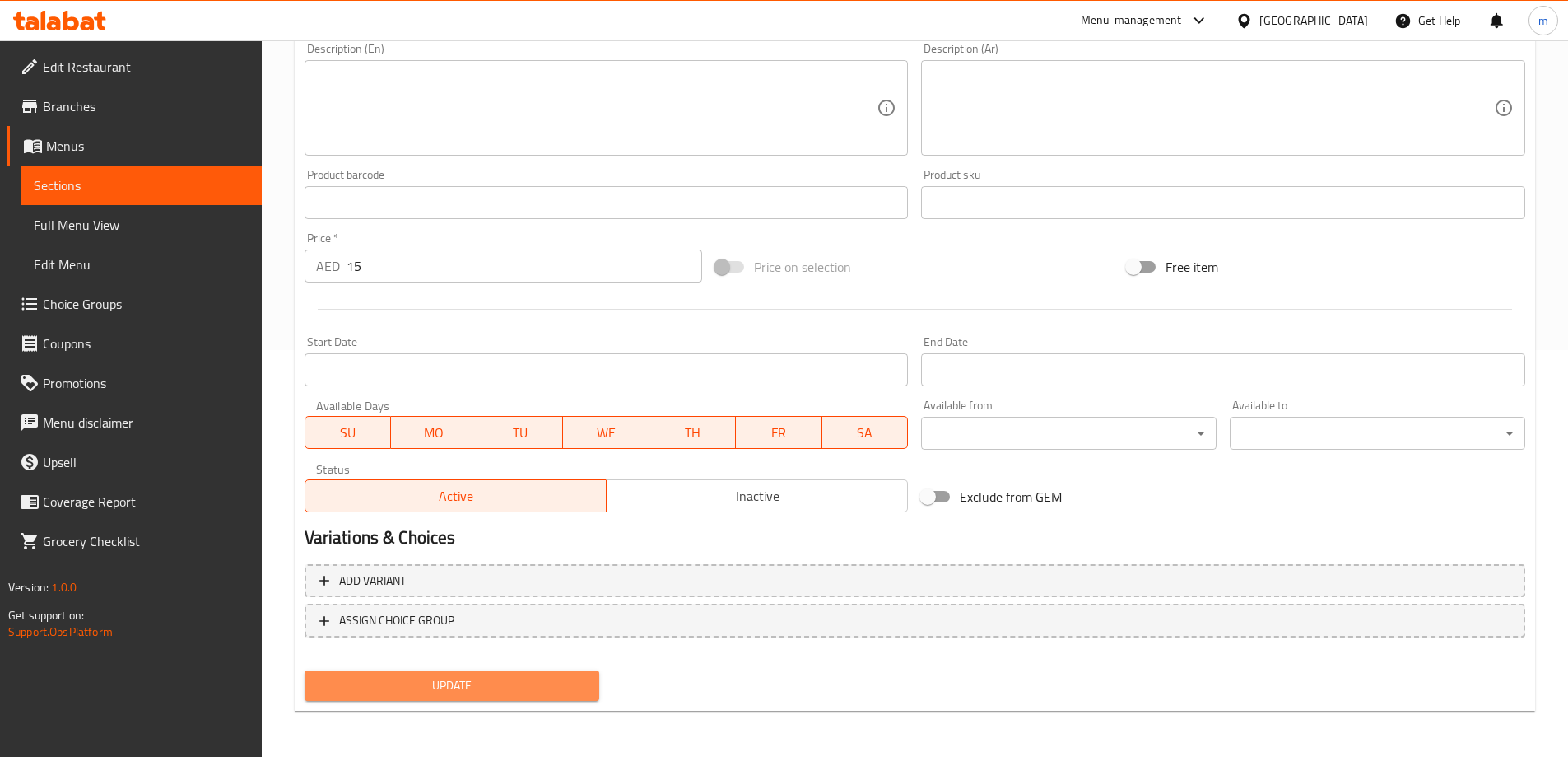
drag, startPoint x: 533, startPoint y: 680, endPoint x: 621, endPoint y: 468, distance: 229.5
click at [533, 677] on span "Update" at bounding box center [452, 685] width 270 height 21
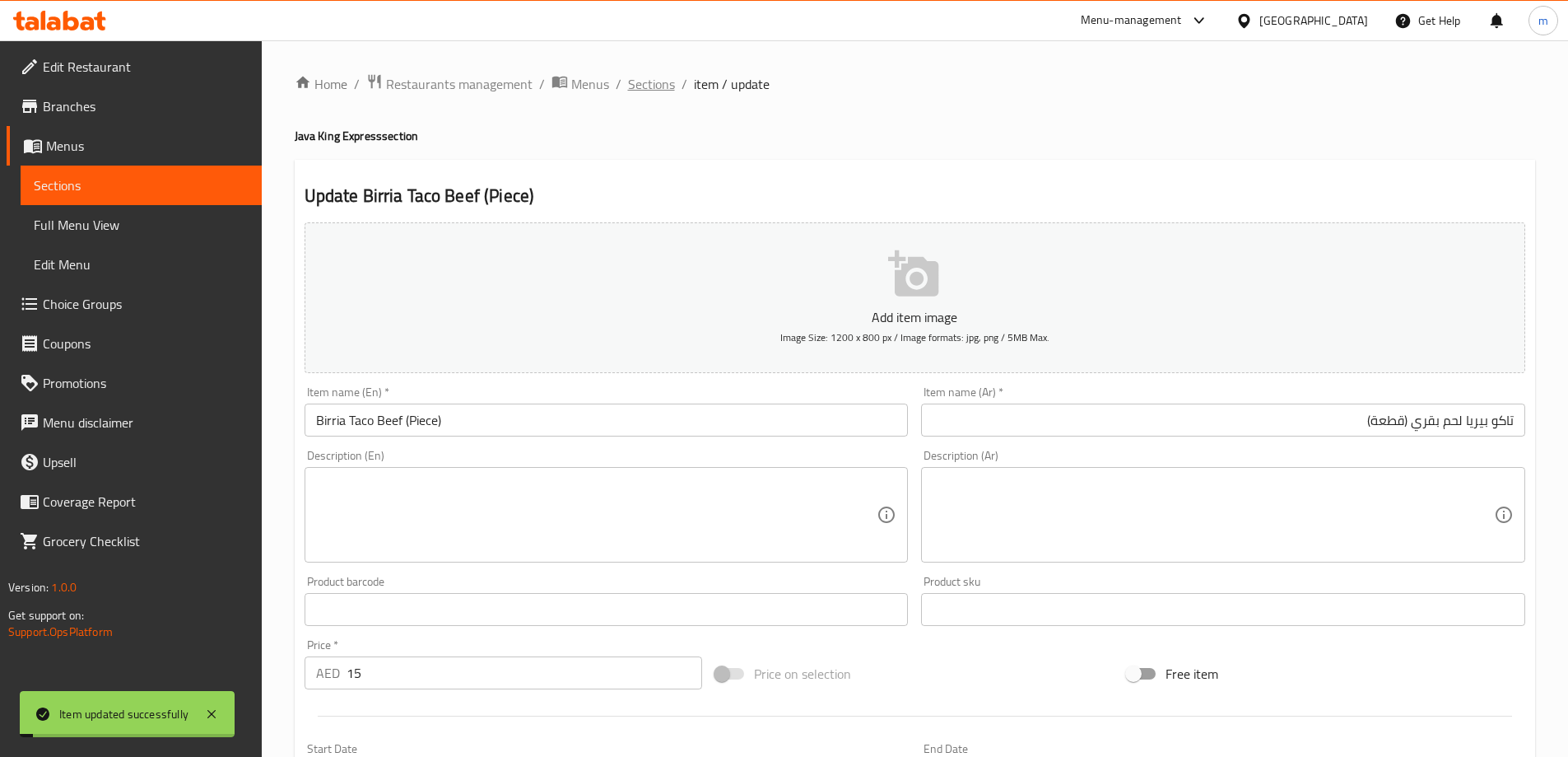
click at [667, 86] on span "Sections" at bounding box center [651, 84] width 47 height 20
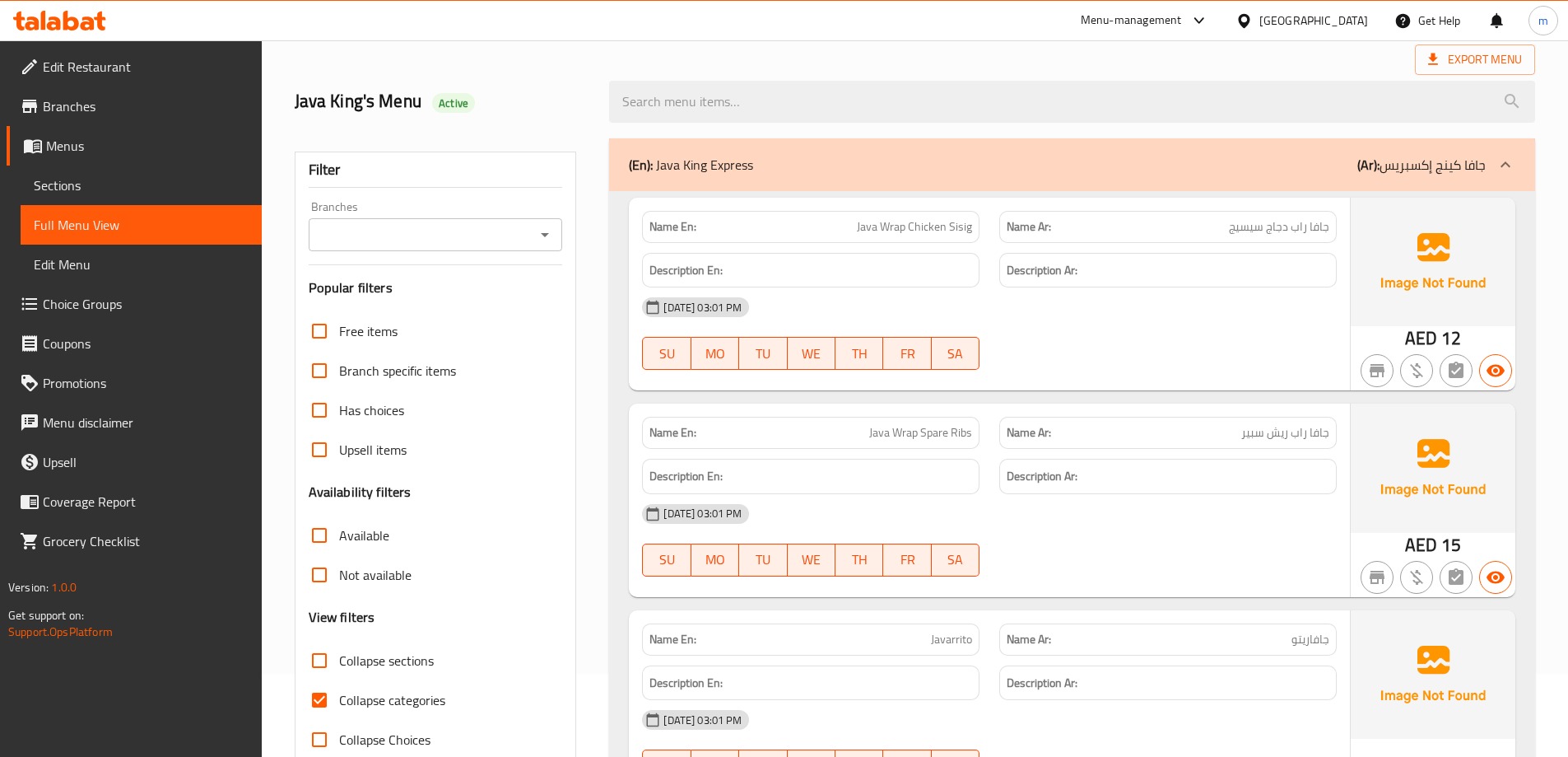
scroll to position [247, 0]
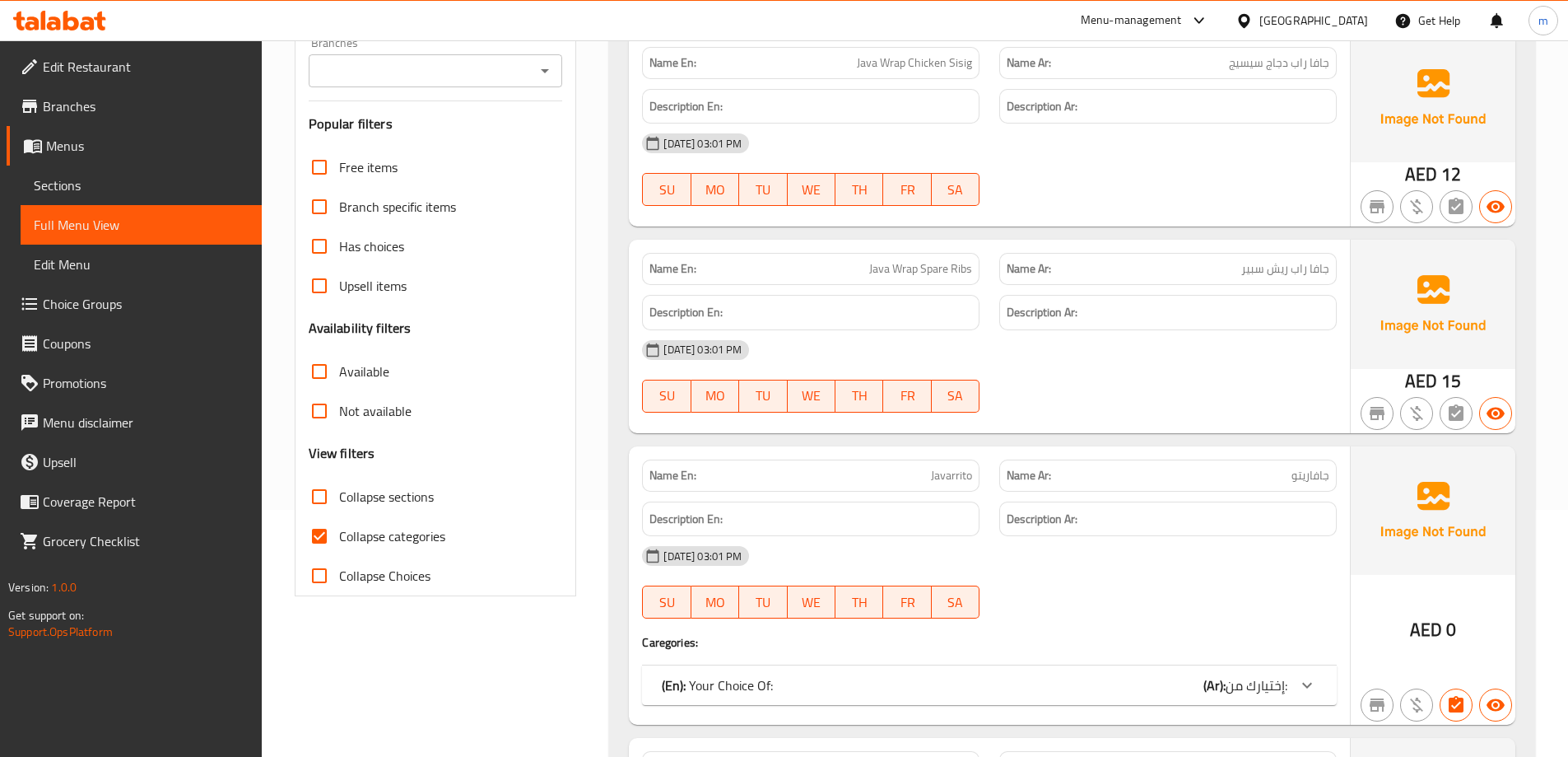
click at [401, 542] on span "Collapse categories" at bounding box center [392, 536] width 107 height 20
click at [339, 542] on input "Collapse categories" at bounding box center [320, 536] width 39 height 39
checkbox input "false"
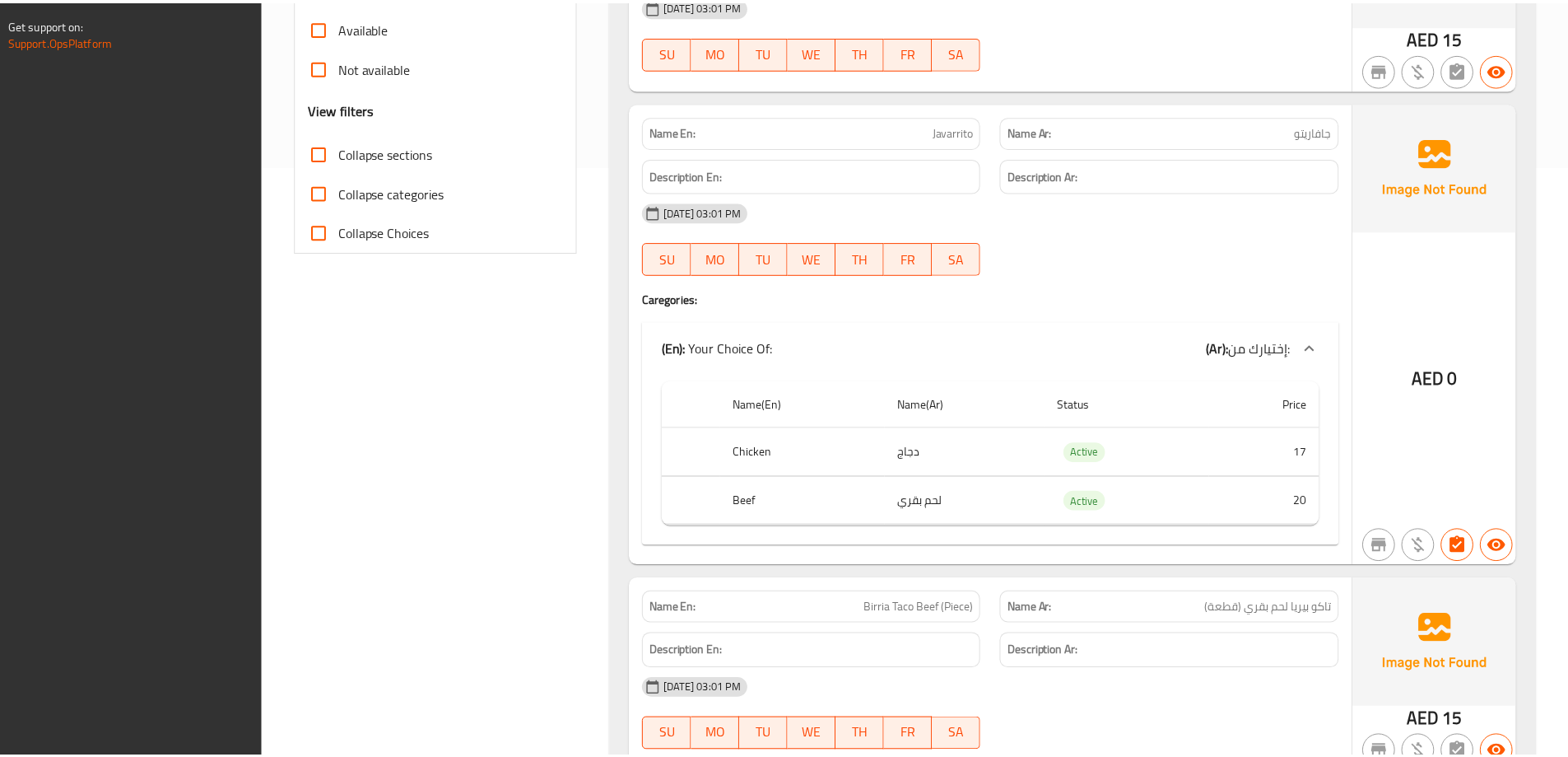
scroll to position [878, 0]
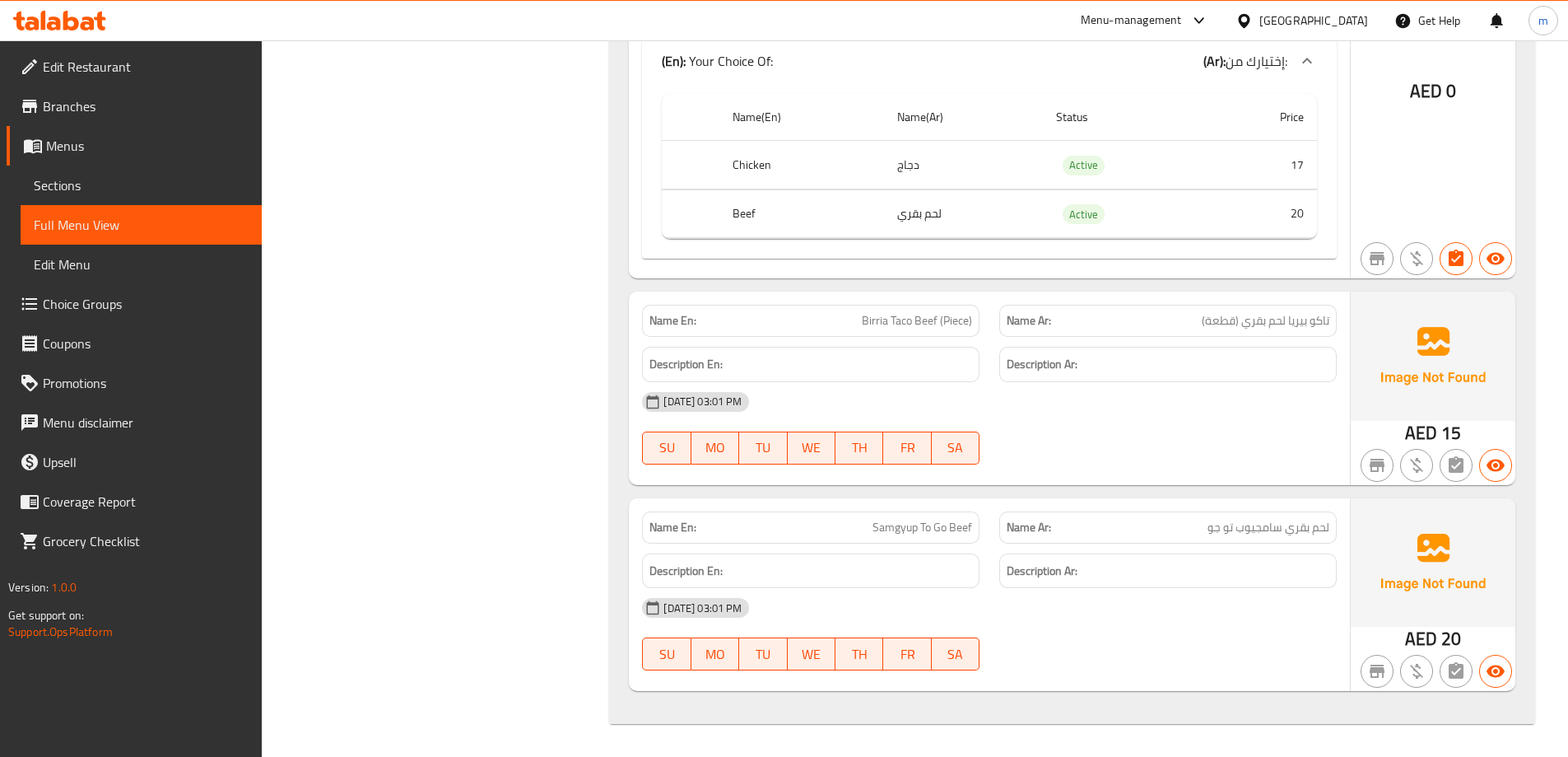
click at [126, 115] on span "Branches" at bounding box center [146, 107] width 206 height 20
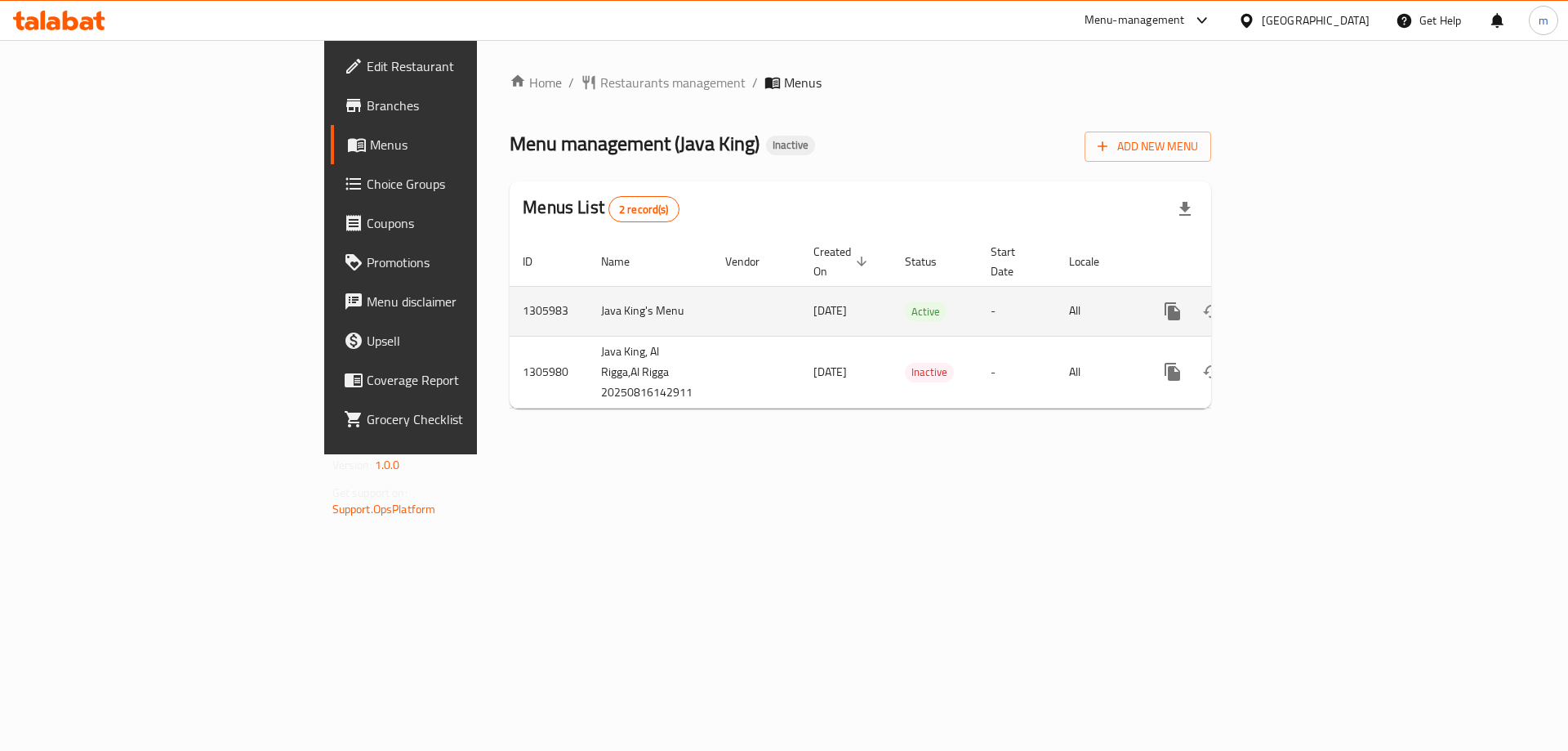
click at [1300, 301] on icon "enhanced table" at bounding box center [1291, 311] width 20 height 20
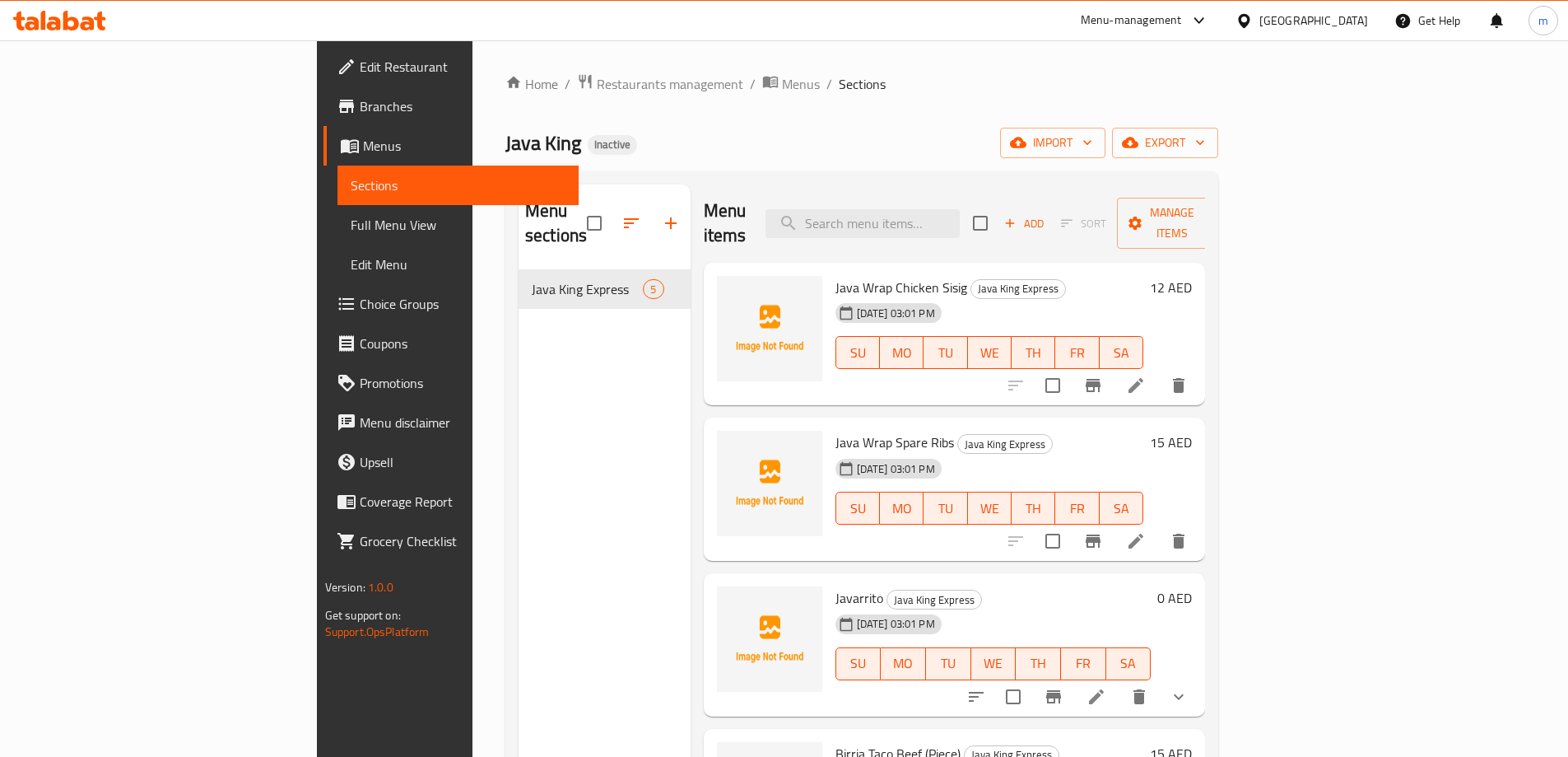
click at [350, 227] on span "Full Menu View" at bounding box center [458, 225] width 215 height 20
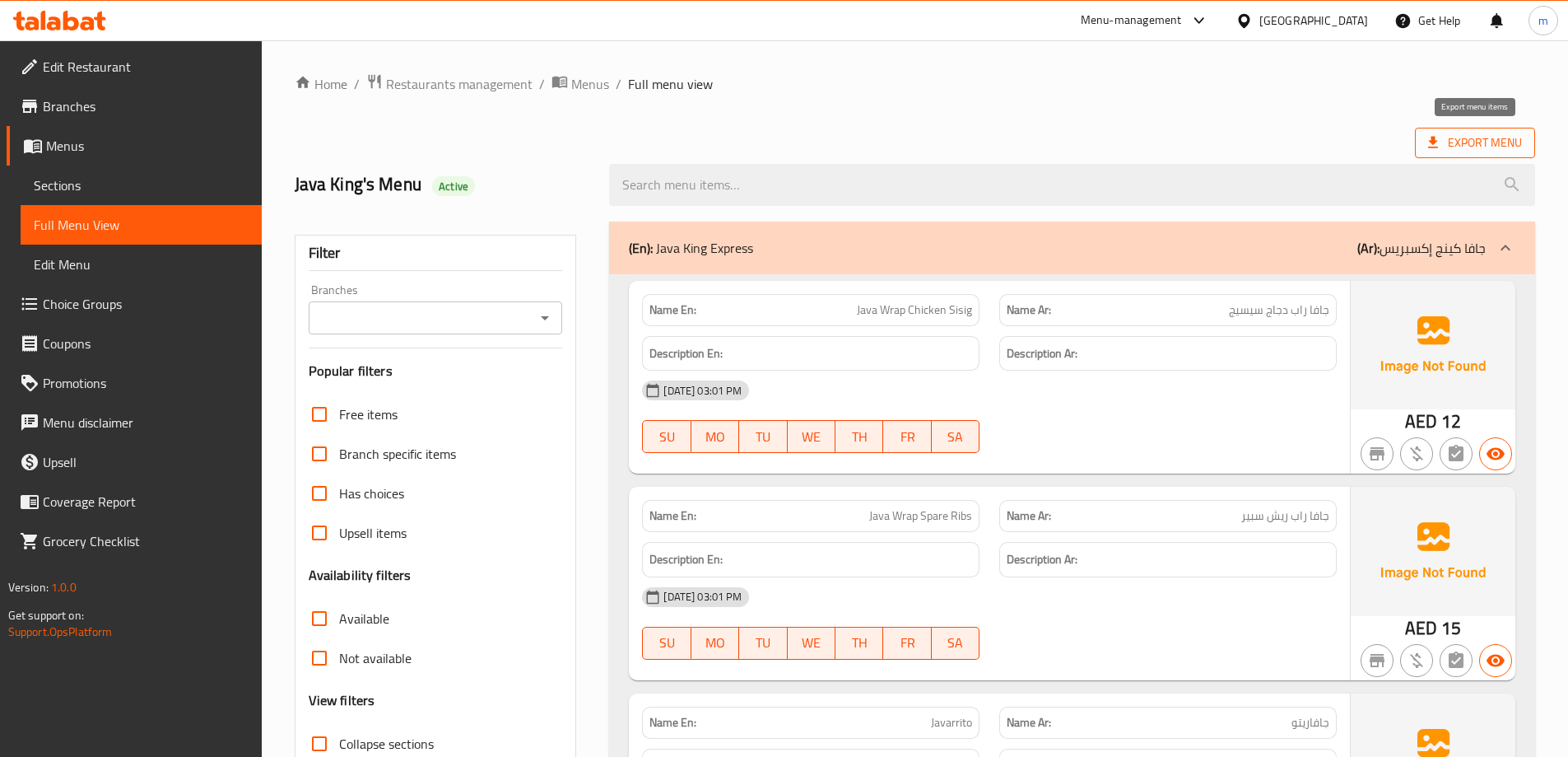
click at [1506, 147] on span "Export Menu" at bounding box center [1474, 142] width 94 height 21
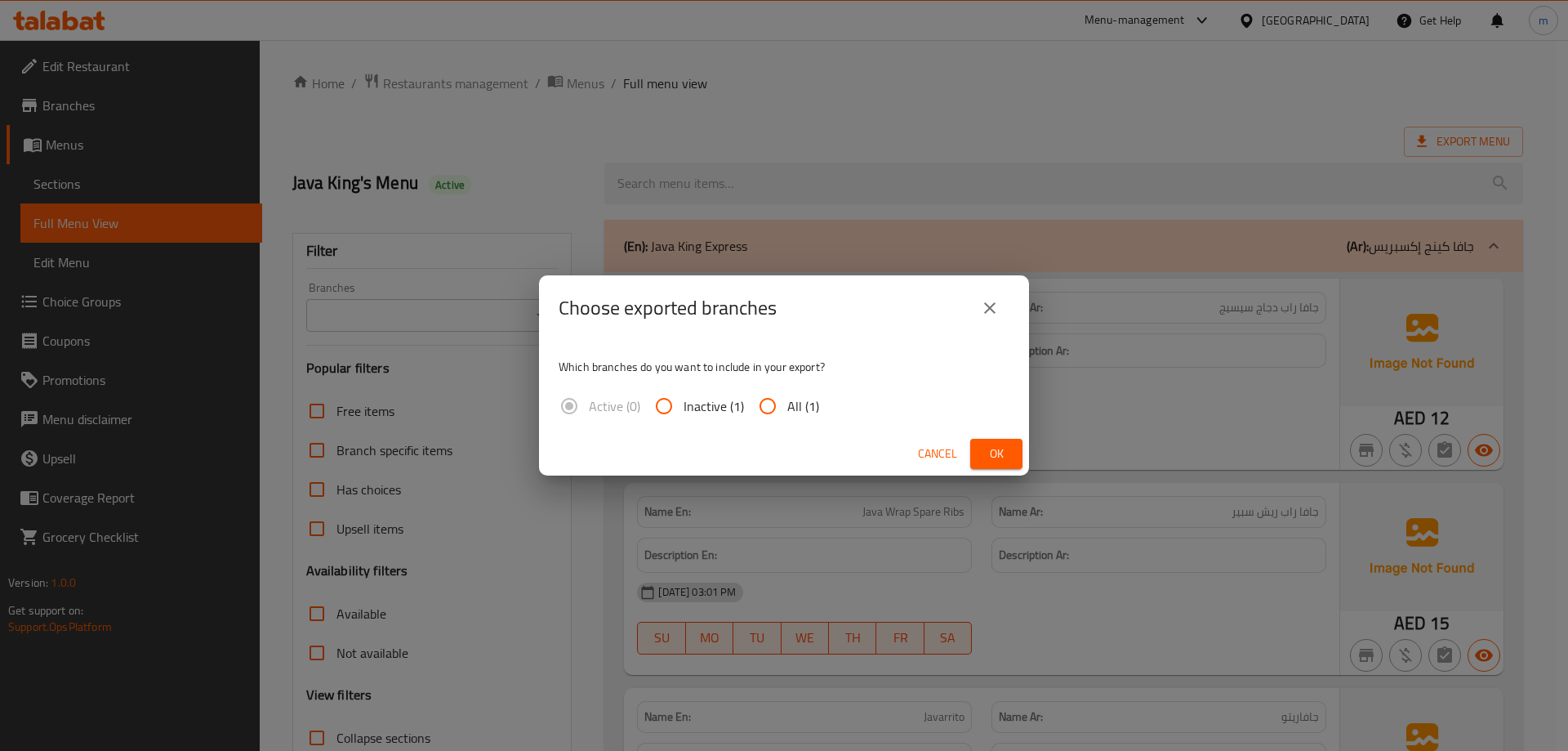
drag, startPoint x: 805, startPoint y: 408, endPoint x: 821, endPoint y: 416, distance: 17.9
click at [812, 412] on span "All (1)" at bounding box center [804, 406] width 32 height 20
click at [791, 411] on span "All (1)" at bounding box center [804, 406] width 32 height 20
click at [788, 411] on input "All (1)" at bounding box center [768, 406] width 39 height 39
radio input "true"
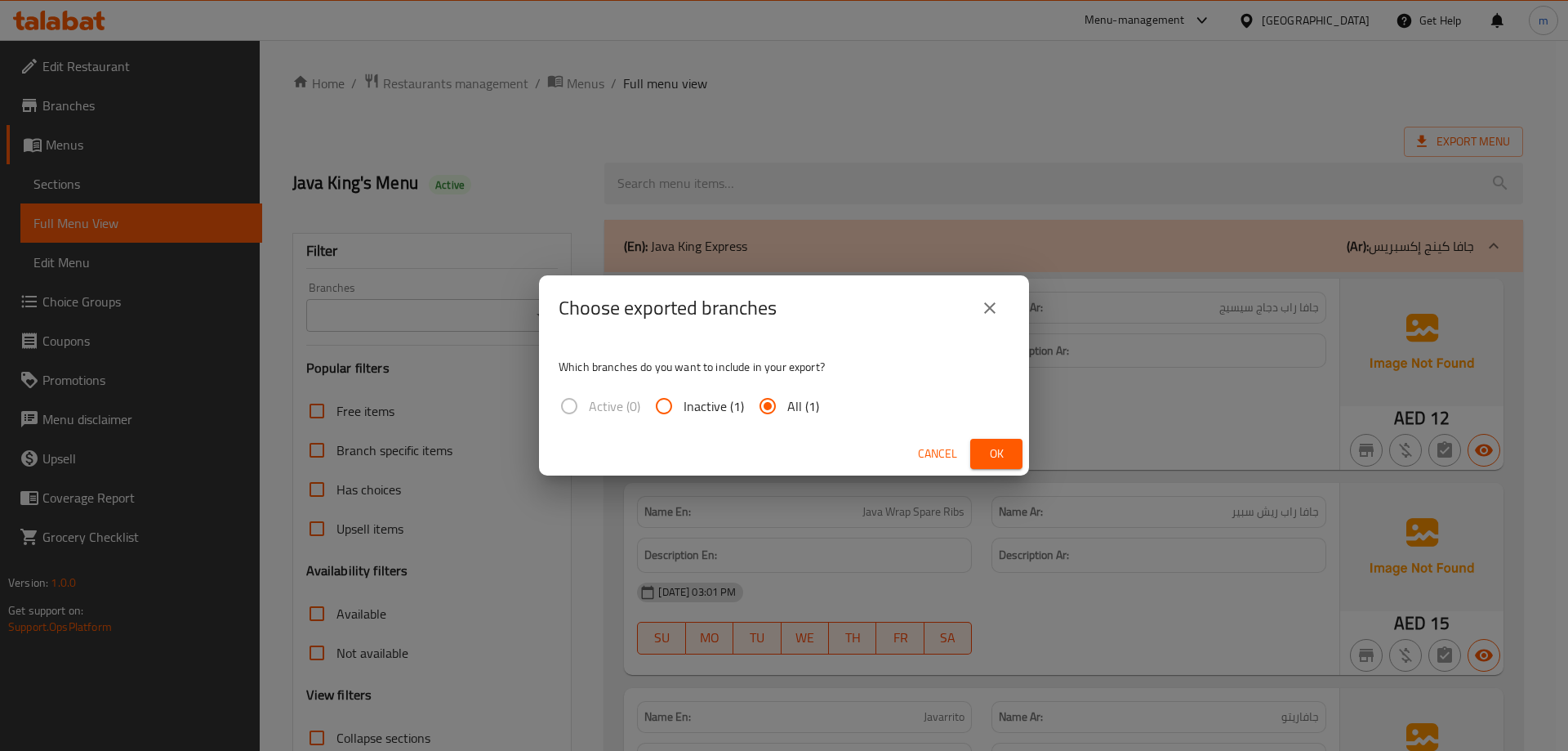
click at [1023, 462] on div "Cancel Ok" at bounding box center [784, 453] width 490 height 44
click at [1007, 463] on span "Ok" at bounding box center [996, 453] width 26 height 20
